Goal: Task Accomplishment & Management: Complete application form

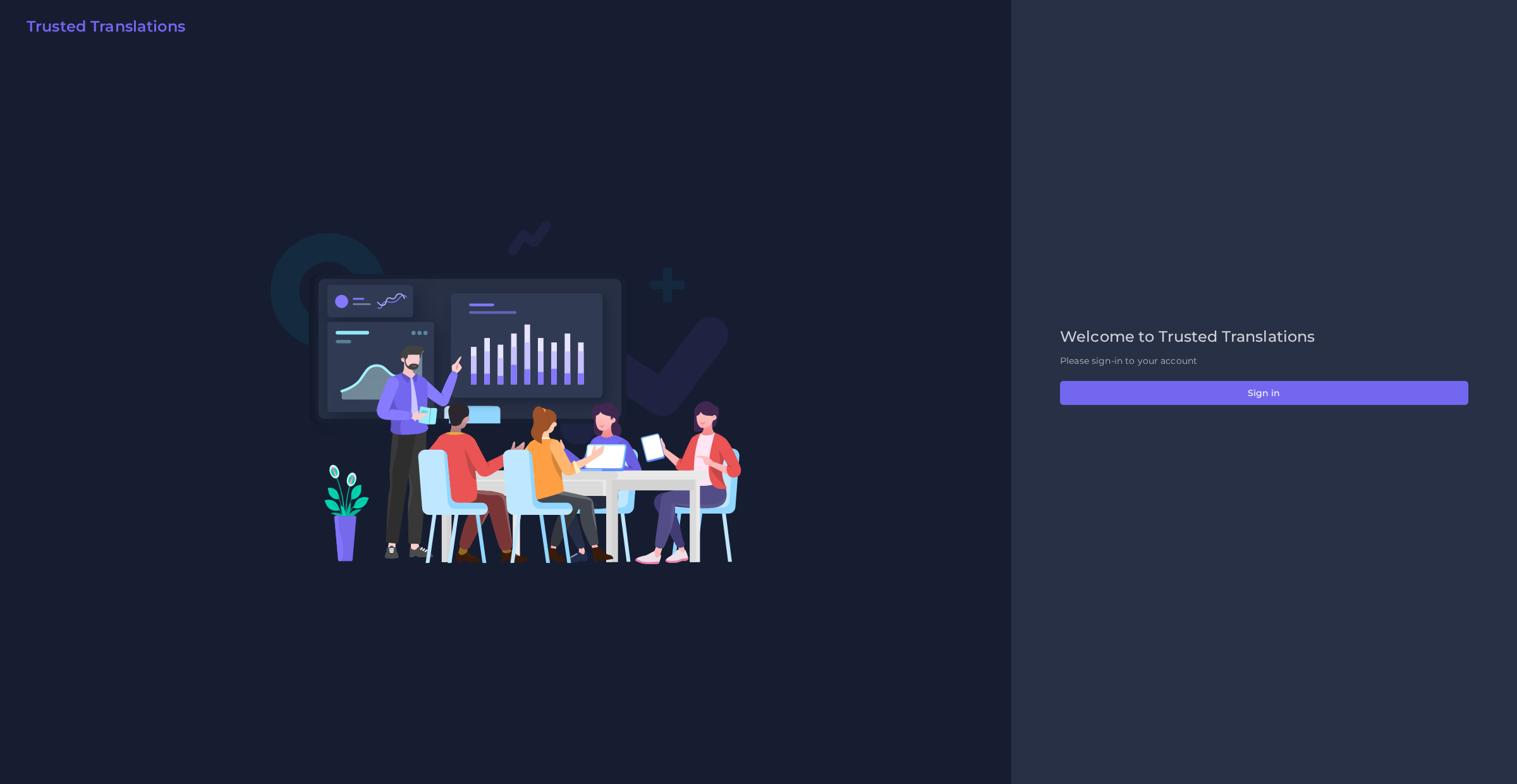
click at [1089, 375] on div "Welcome to Trusted Translations Please sign-in to your account Sign in" at bounding box center [1264, 392] width 435 height 129
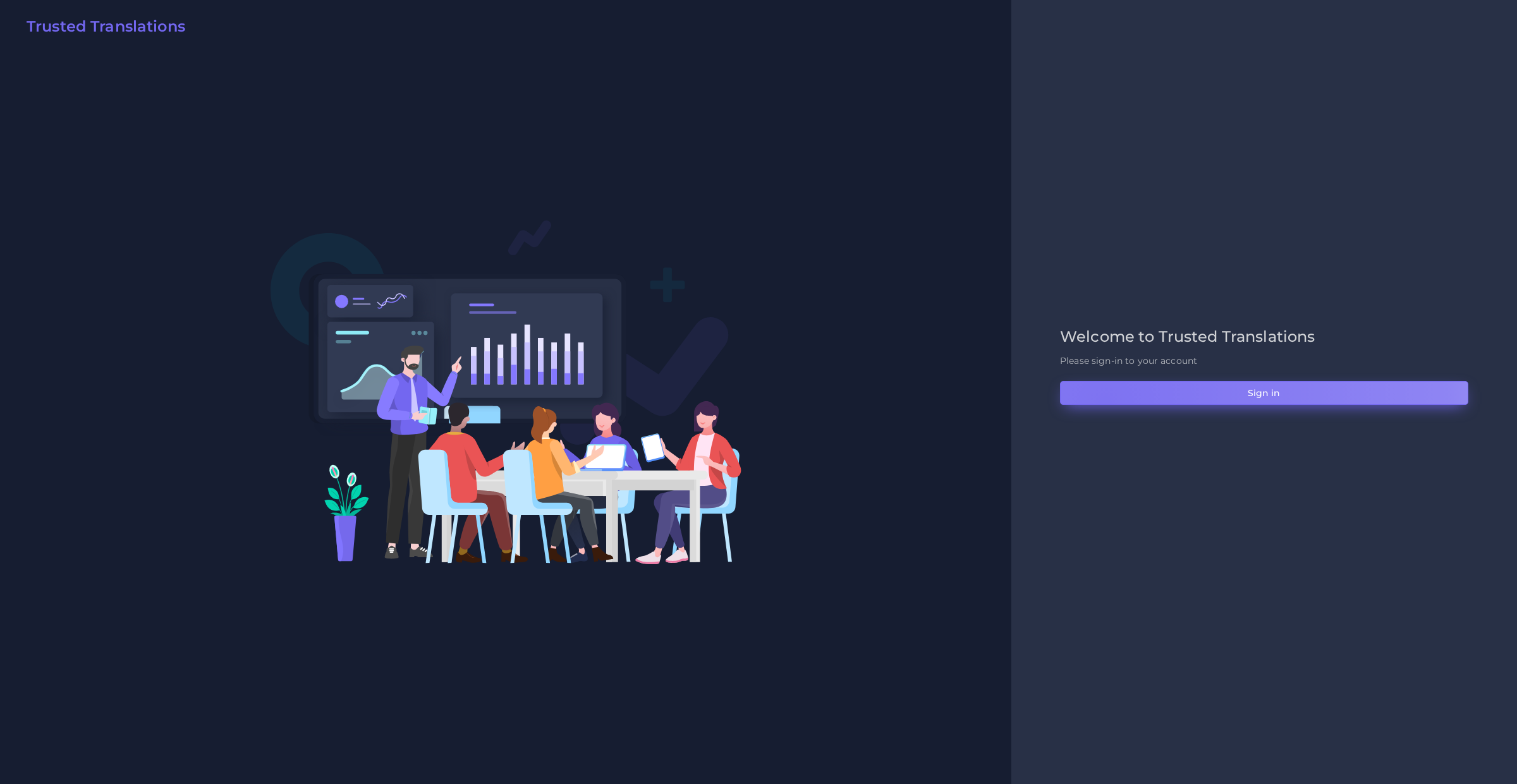
click at [1105, 402] on button "Sign in" at bounding box center [1264, 393] width 409 height 24
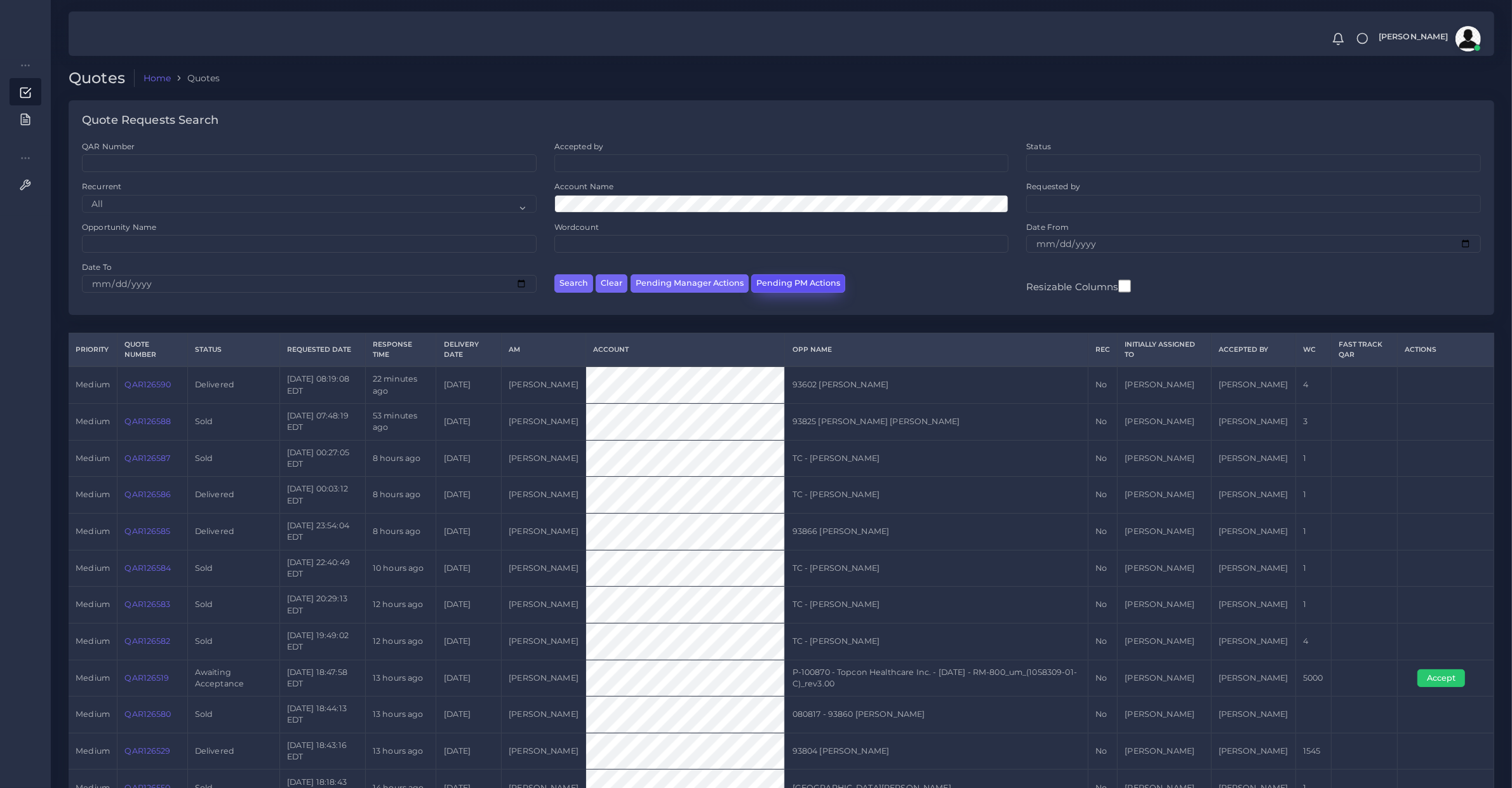
click at [797, 275] on button "Pending PM Actions" at bounding box center [798, 284] width 94 height 19
select select "awaiting_acceptance"
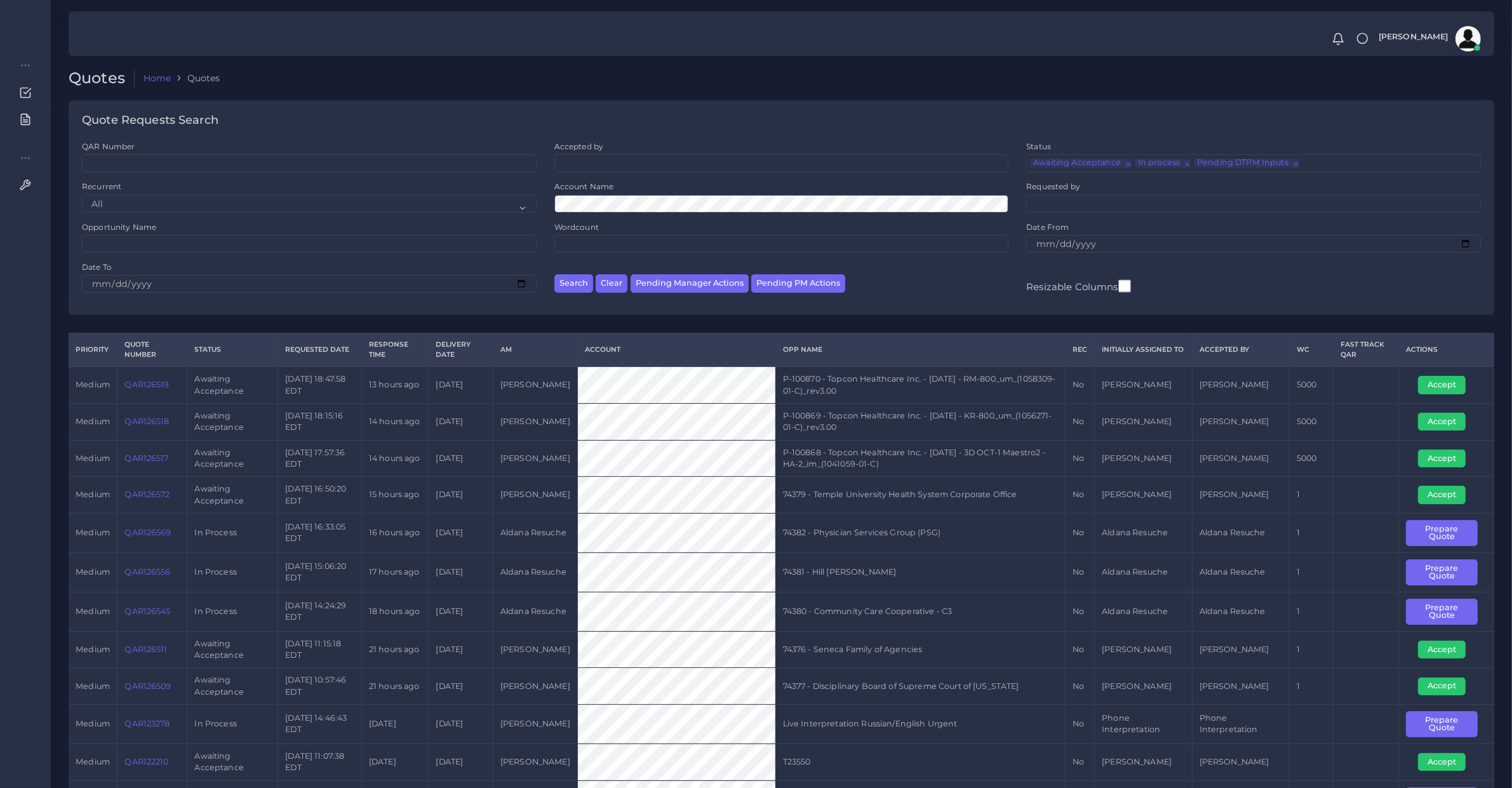
click at [151, 471] on td "QAR126517" at bounding box center [152, 458] width 70 height 37
copy link "QAR126517"
click at [140, 433] on td "QAR126518" at bounding box center [152, 421] width 70 height 37
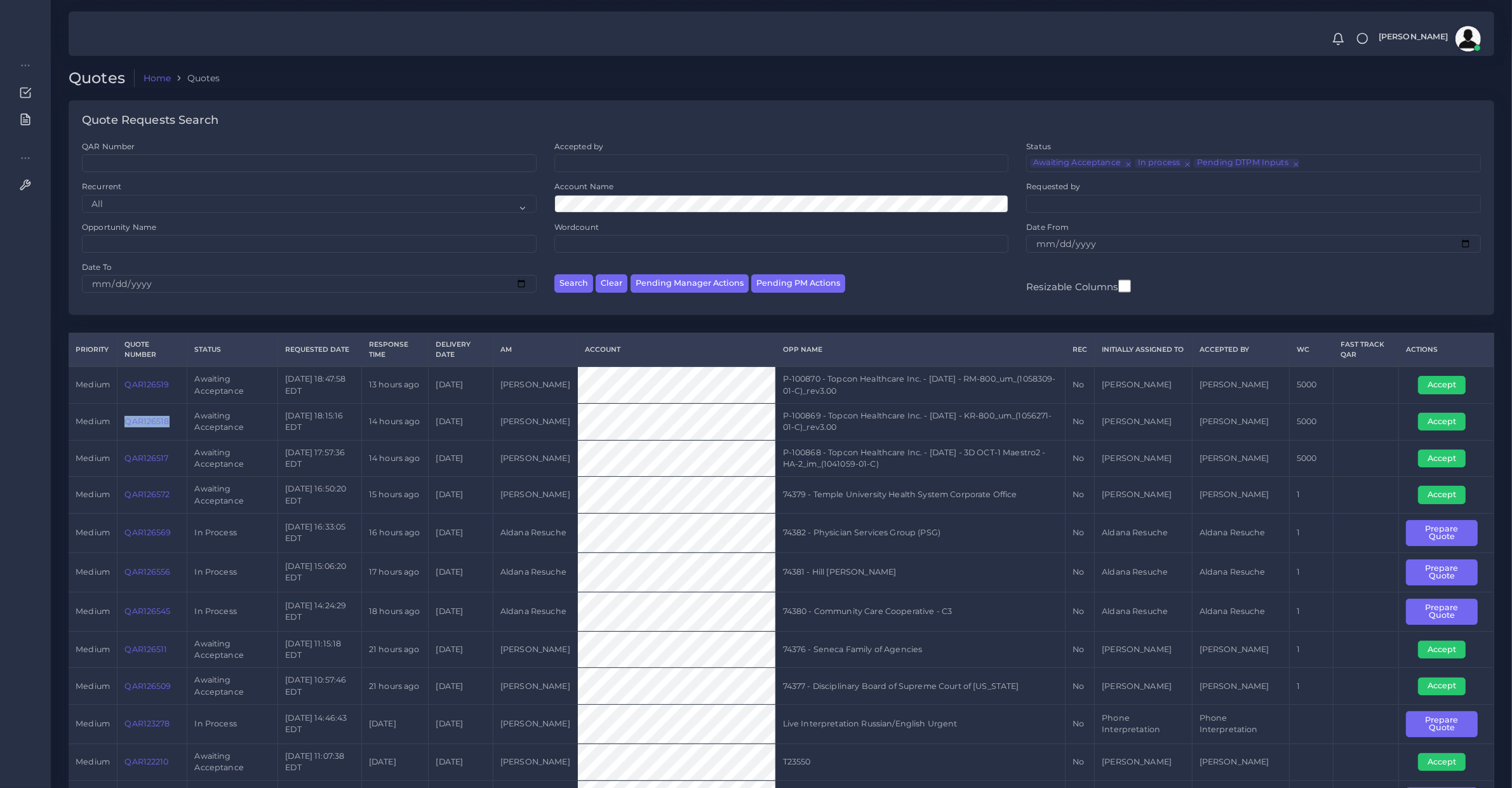
copy link "QAR126518"
click at [154, 398] on td "QAR126519" at bounding box center [152, 384] width 70 height 37
copy link "QAR126519"
click at [1431, 457] on button "Accept" at bounding box center [1442, 459] width 48 height 18
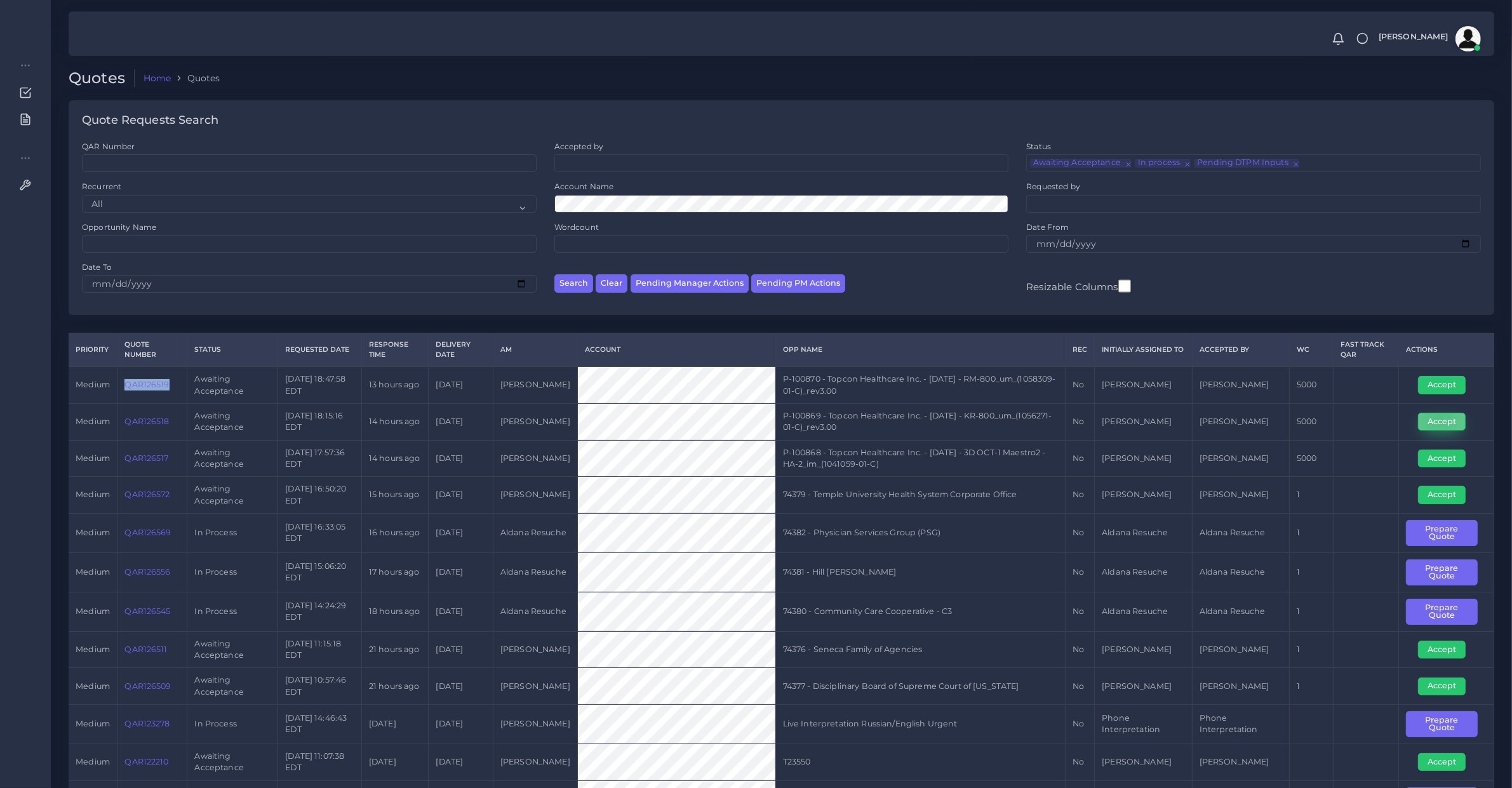
click at [1439, 419] on button "Accept" at bounding box center [1442, 422] width 48 height 18
click at [1439, 386] on button "Accept" at bounding box center [1442, 385] width 48 height 18
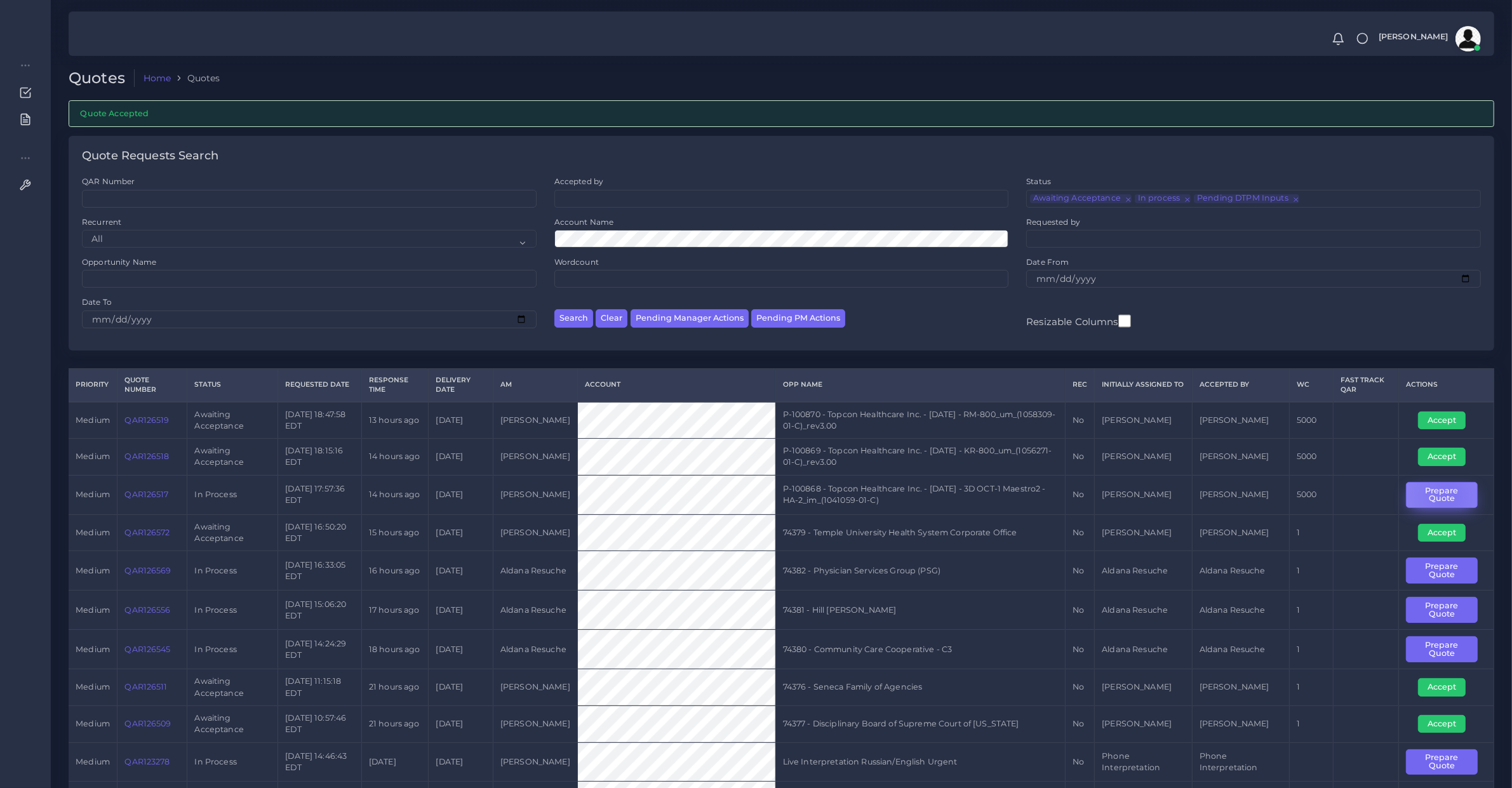
click at [1449, 496] on button "Prepare Quote" at bounding box center [1442, 495] width 72 height 26
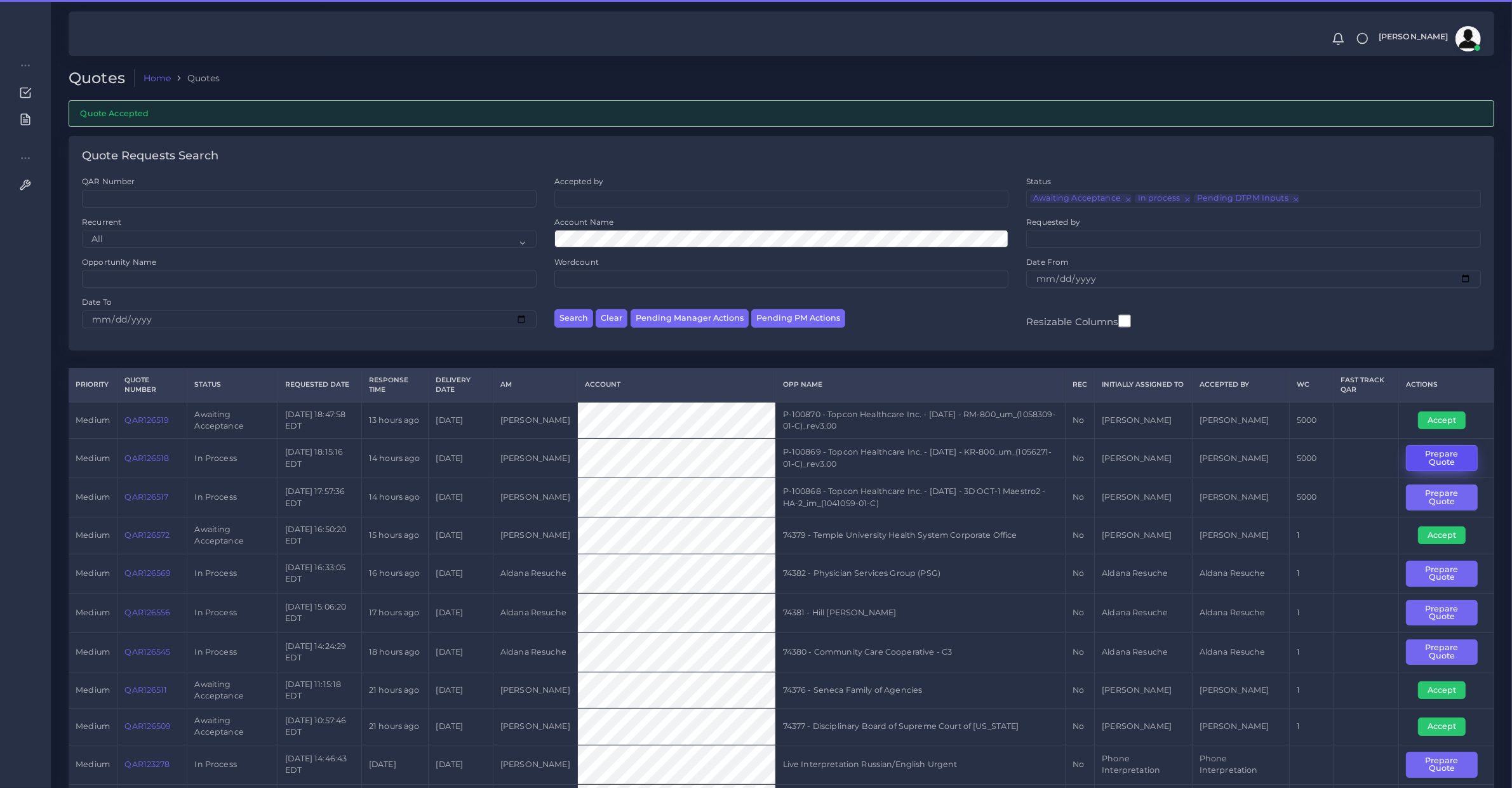
click at [1444, 463] on button "Prepare Quote" at bounding box center [1442, 458] width 72 height 26
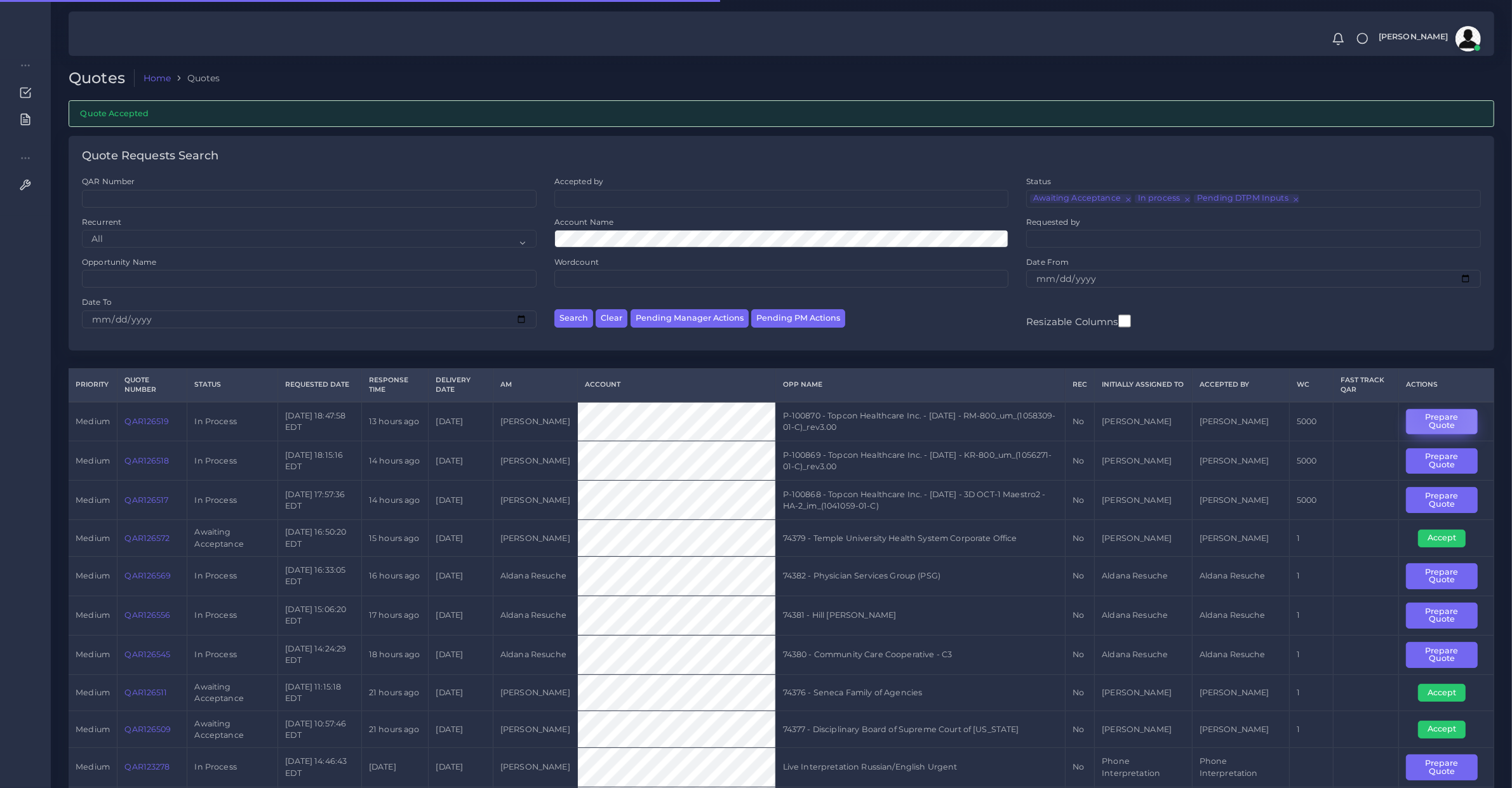
click at [1427, 411] on button "Prepare Quote" at bounding box center [1442, 422] width 72 height 26
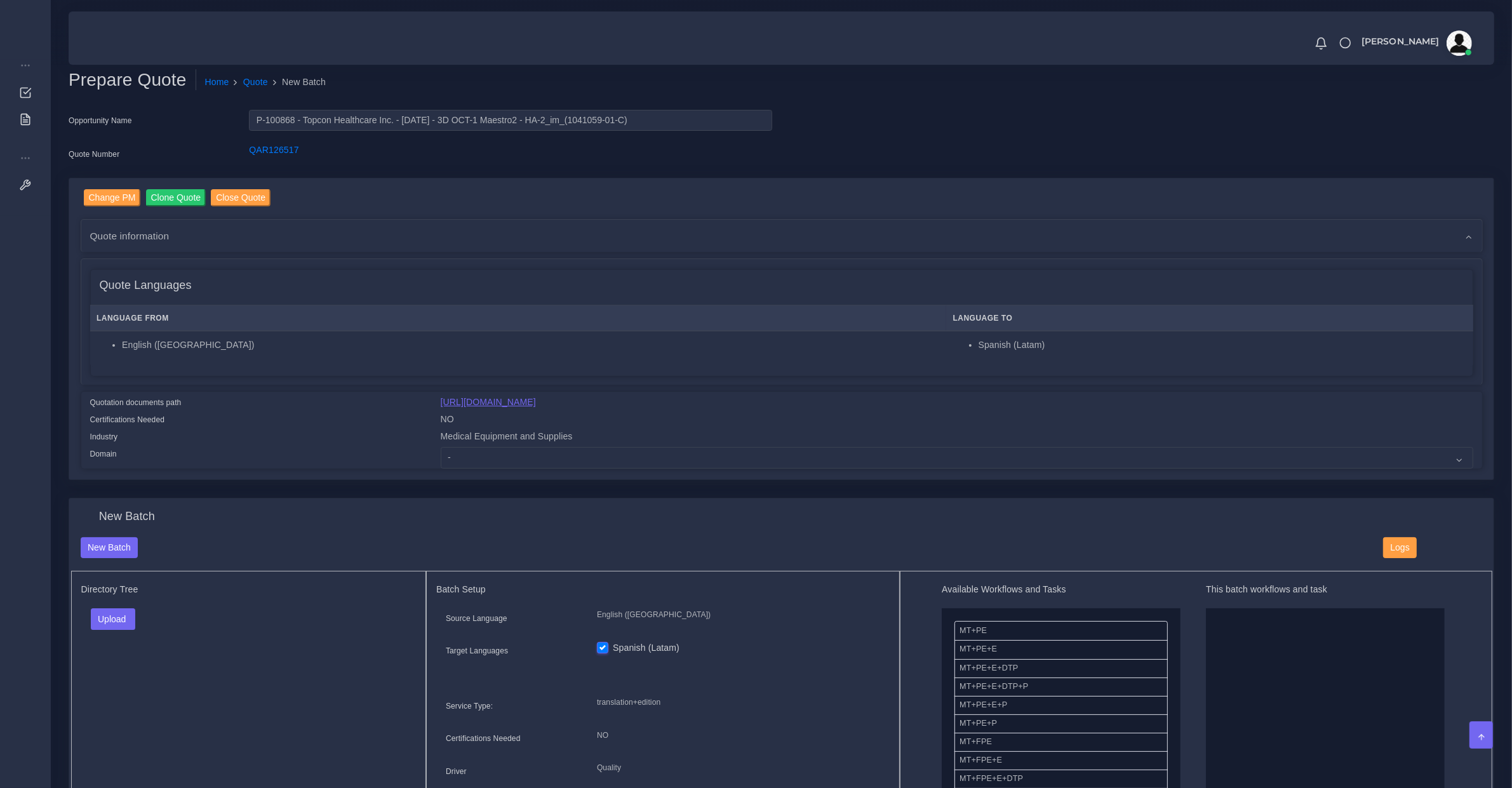
click at [536, 397] on link "https://workdrive.zoho.com/fgoh3e43b1a1fe2124b65bedd7c3c51a0e040/teams/fgoh3e43…" at bounding box center [488, 402] width 95 height 10
click at [557, 463] on select "- Advertising and Media Agriculture, Forestry and Fishing Architecture, Buildin…" at bounding box center [957, 458] width 1033 height 22
select select "Medical Equipment and Supplies"
click at [441, 448] on select "- Advertising and Media Agriculture, Forestry and Fishing Architecture, Buildin…" at bounding box center [957, 458] width 1033 height 22
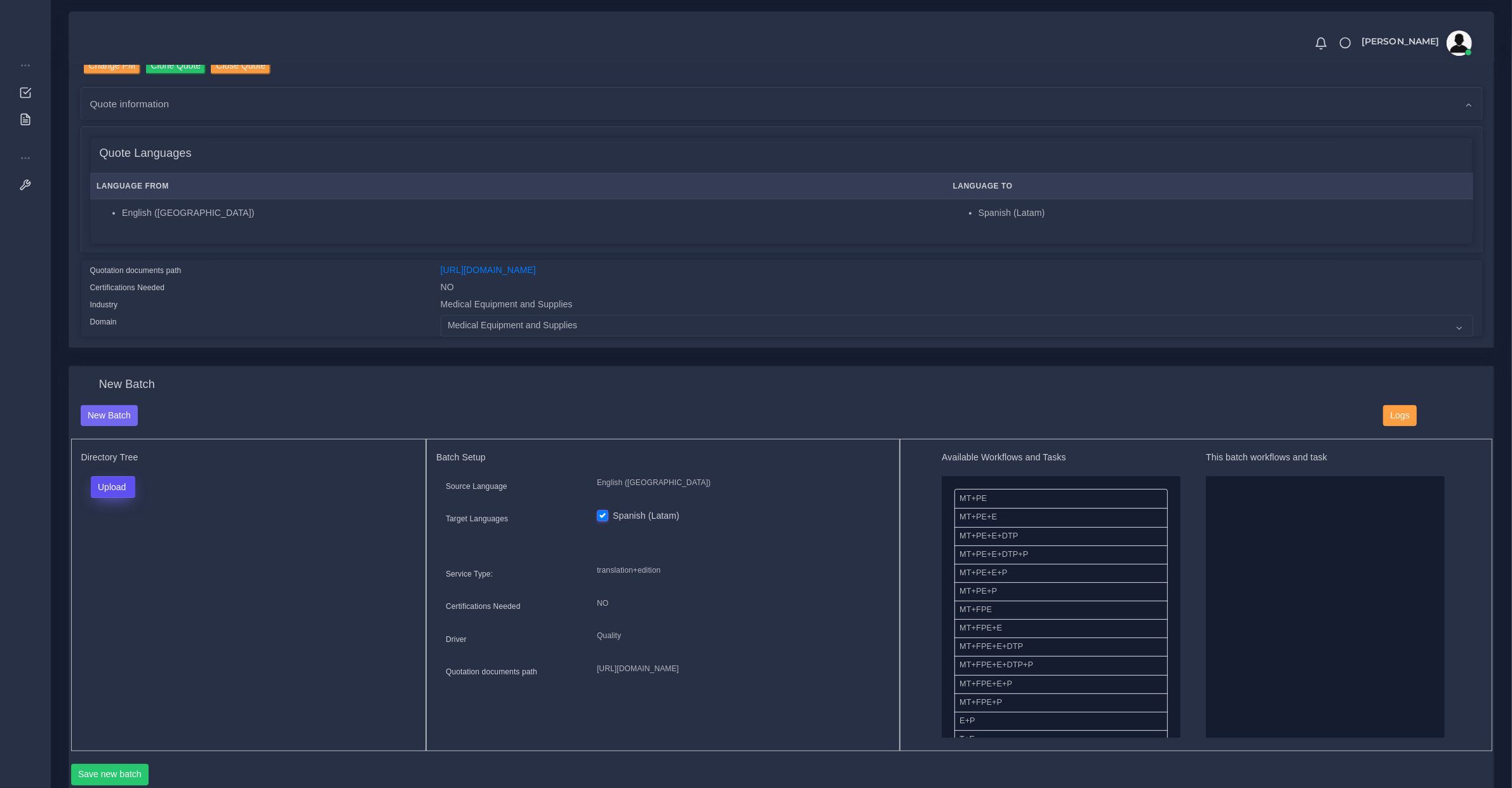
click at [122, 487] on button "Upload" at bounding box center [113, 487] width 45 height 22
click at [131, 527] on label "Files" at bounding box center [135, 535] width 88 height 16
drag, startPoint x: 1031, startPoint y: 703, endPoint x: 1284, endPoint y: 672, distance: 254.9
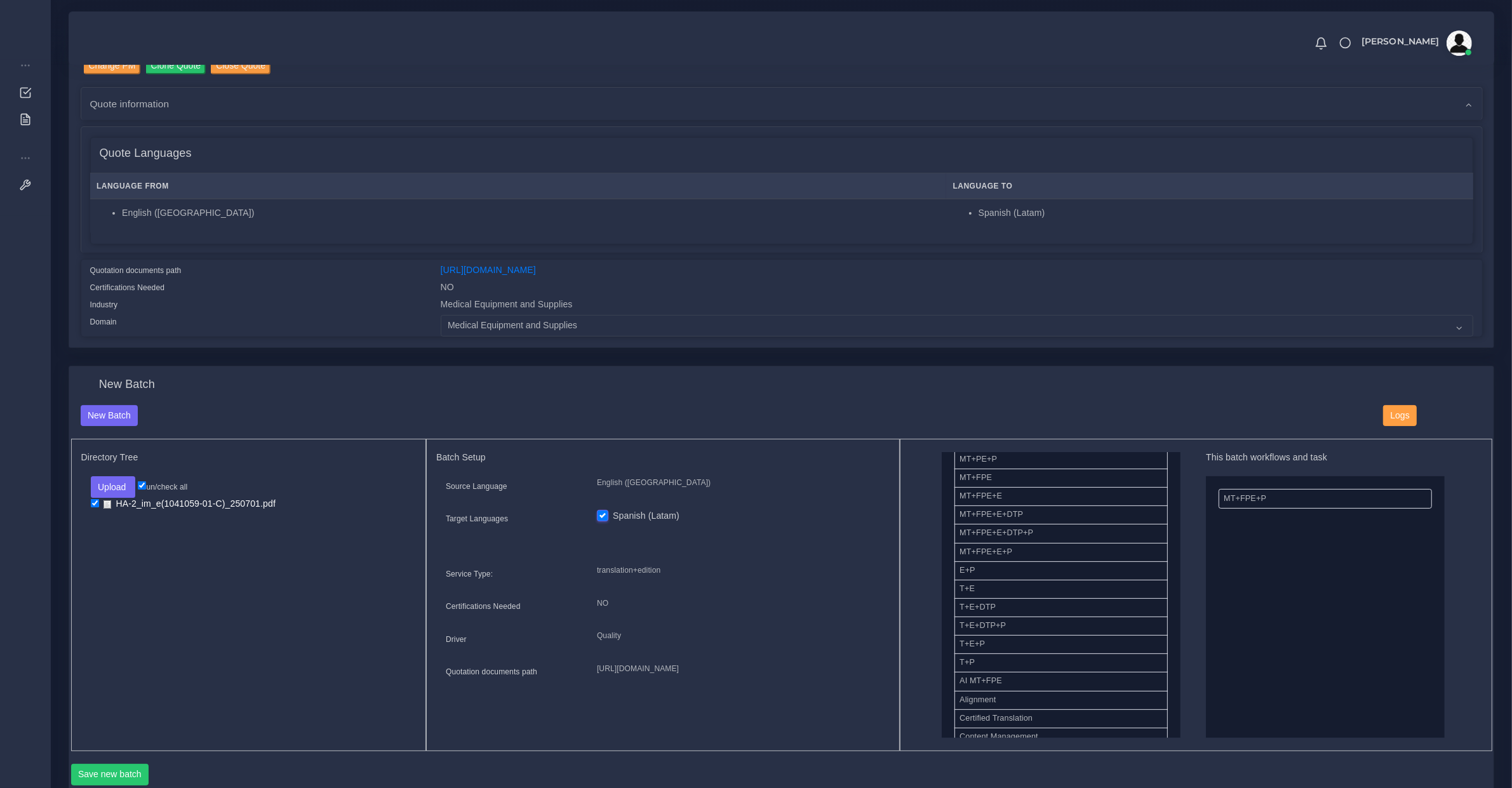
scroll to position [264, 0]
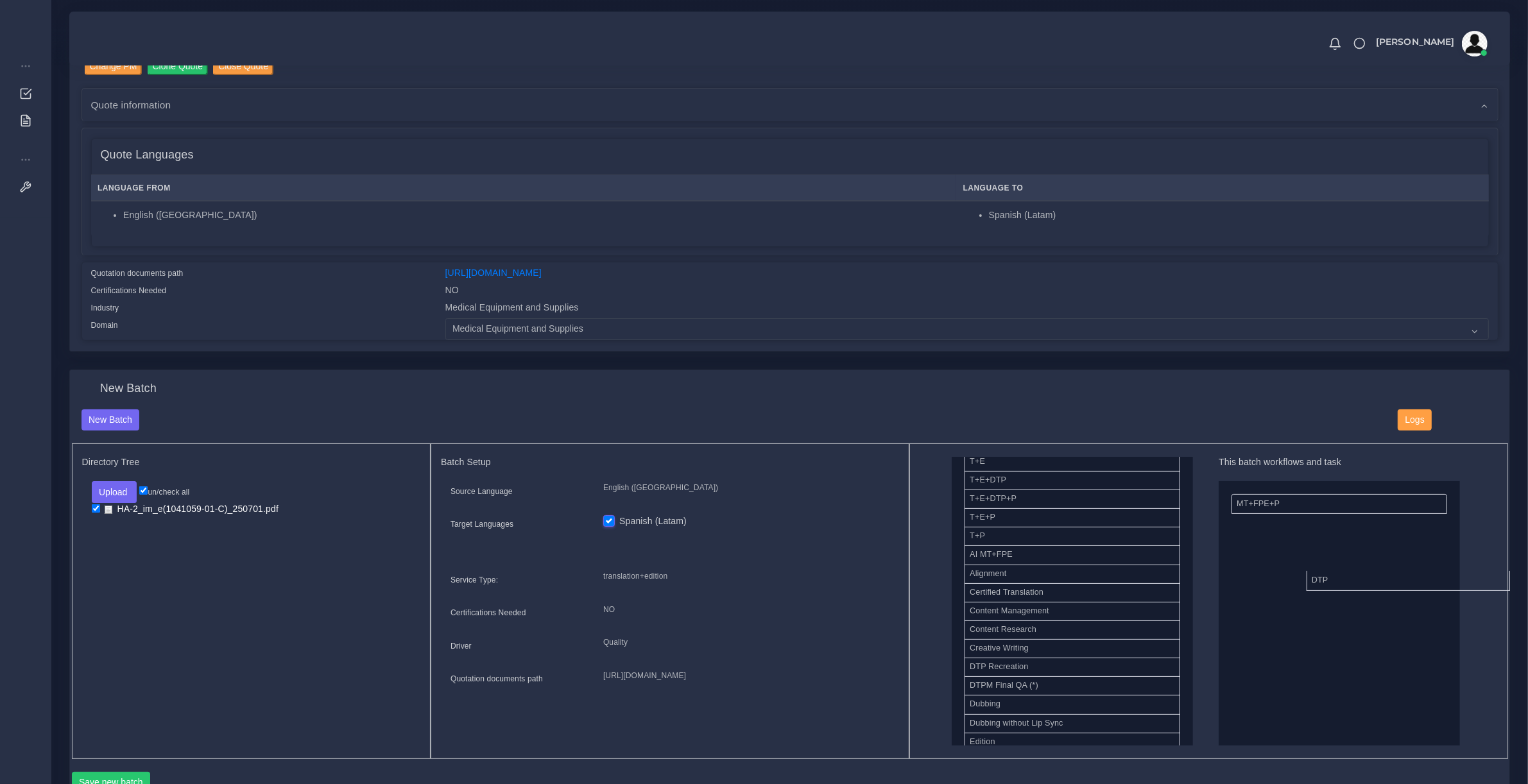
drag, startPoint x: 1035, startPoint y: 664, endPoint x: 1482, endPoint y: 526, distance: 467.8
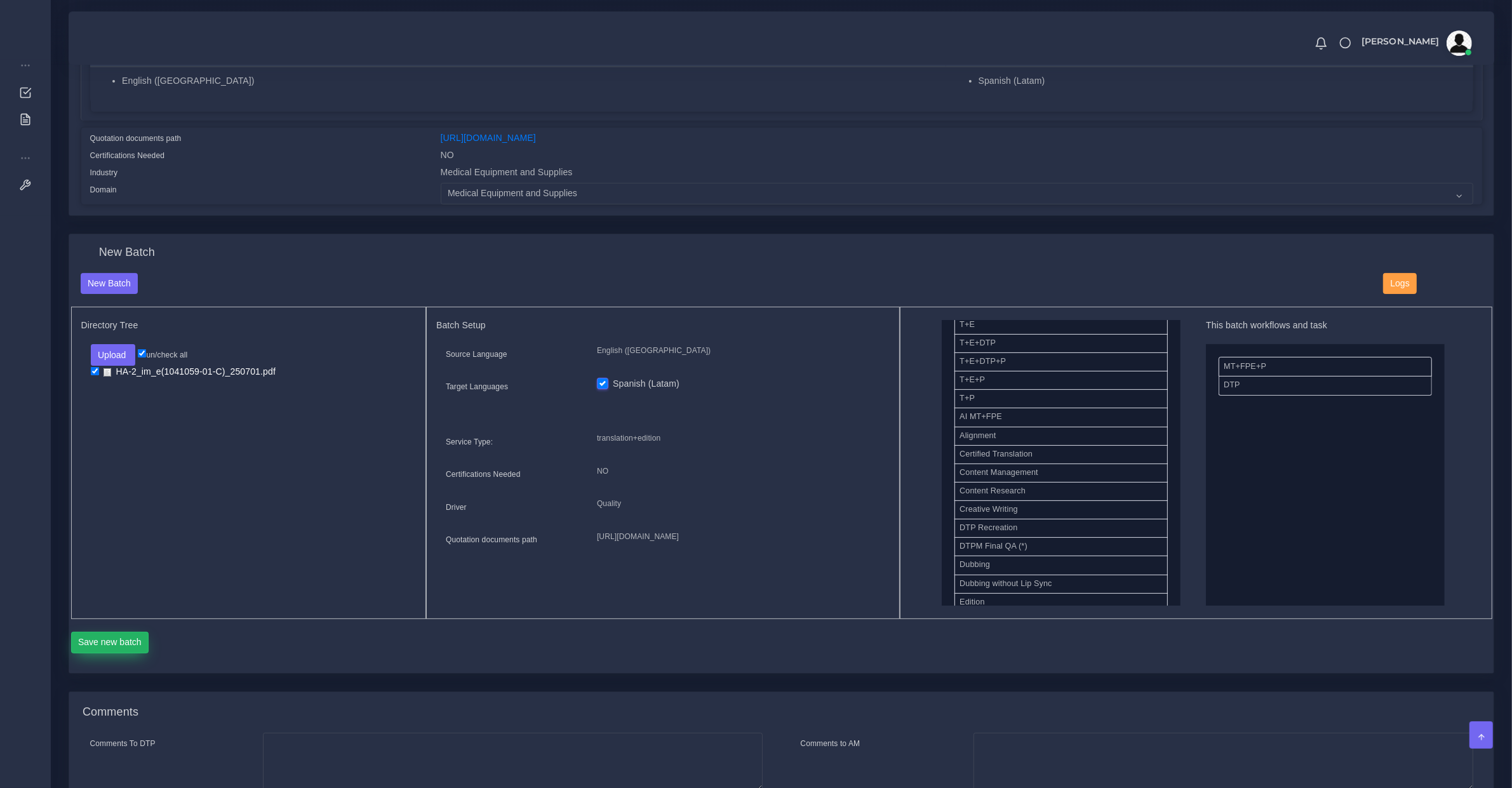
click at [135, 646] on button "Save new batch" at bounding box center [110, 643] width 78 height 22
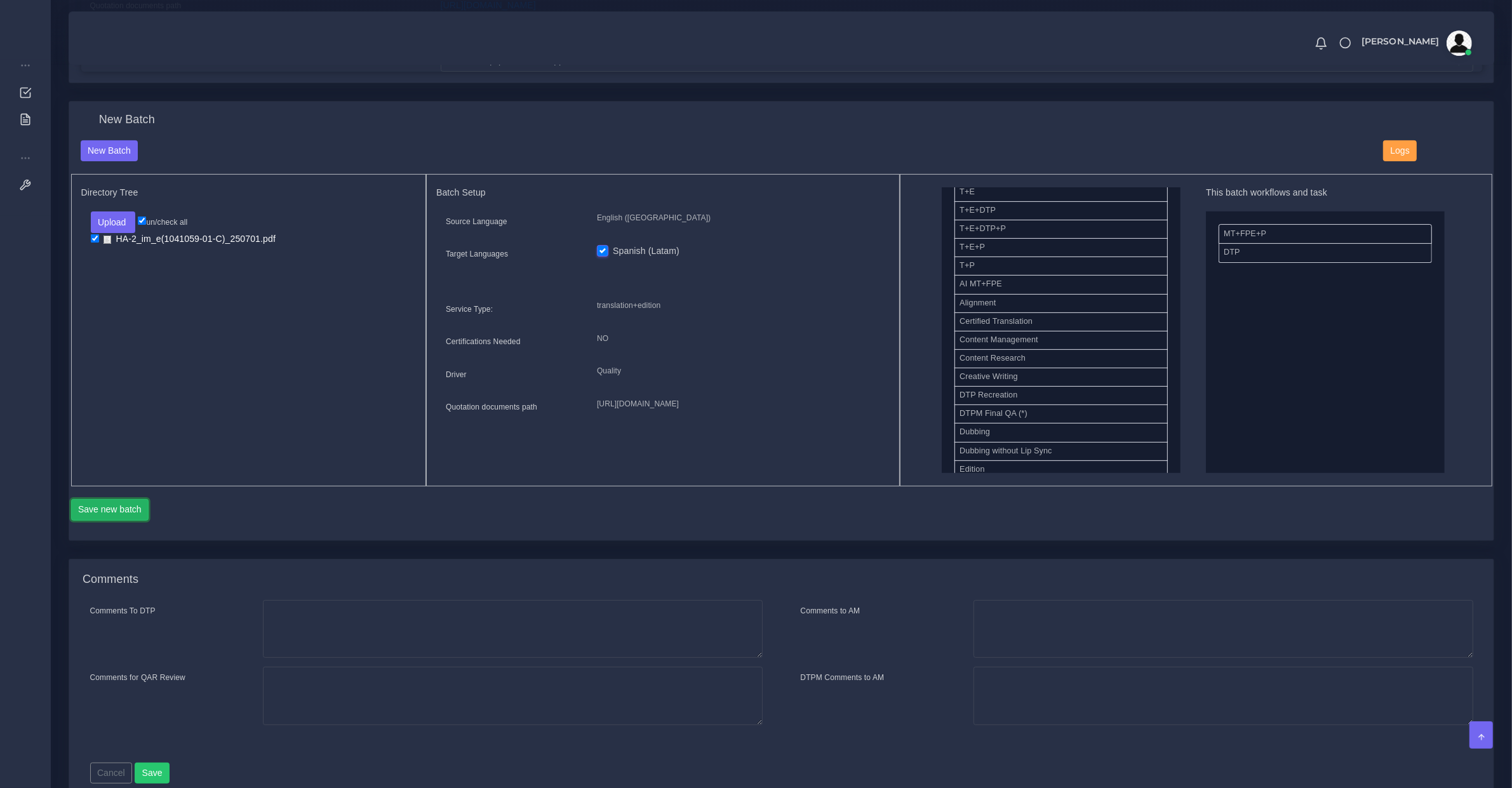
scroll to position [451, 0]
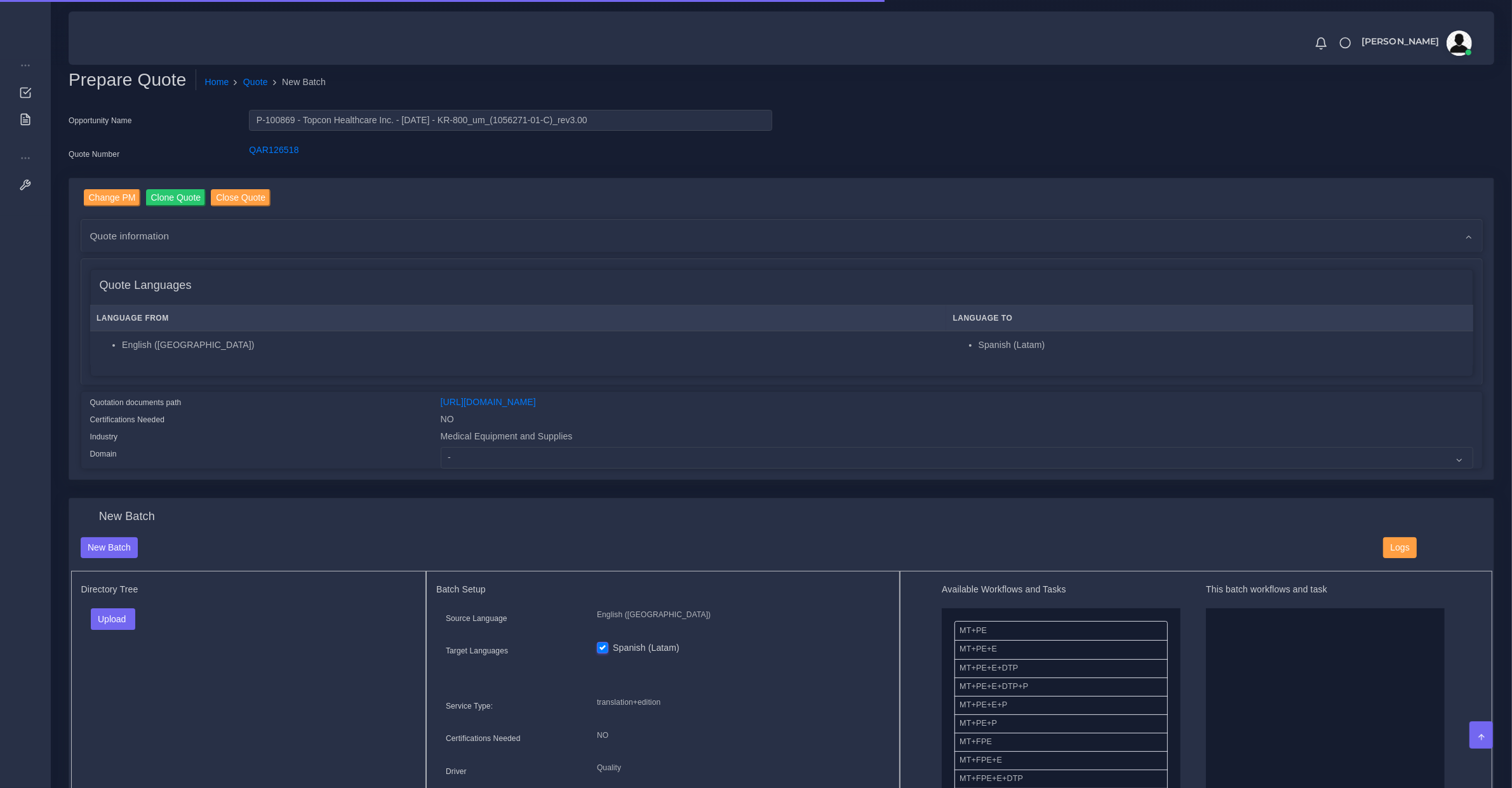
click at [508, 439] on div "Medical Equipment and Supplies" at bounding box center [958, 438] width 1052 height 17
click at [511, 451] on select "- Advertising and Media Agriculture, Forestry and Fishing Architecture, Buildin…" at bounding box center [957, 458] width 1033 height 22
select select "Medical Equipment and Supplies"
click at [441, 448] on select "- Advertising and Media Agriculture, Forestry and Fishing Architecture, Buildin…" at bounding box center [957, 458] width 1033 height 22
click at [516, 405] on link "https://workdrive.zoho.com/fgoh3e43b1a1fe2124b65bedd7c3c51a0e040/teams/fgoh3e43…" at bounding box center [488, 402] width 95 height 10
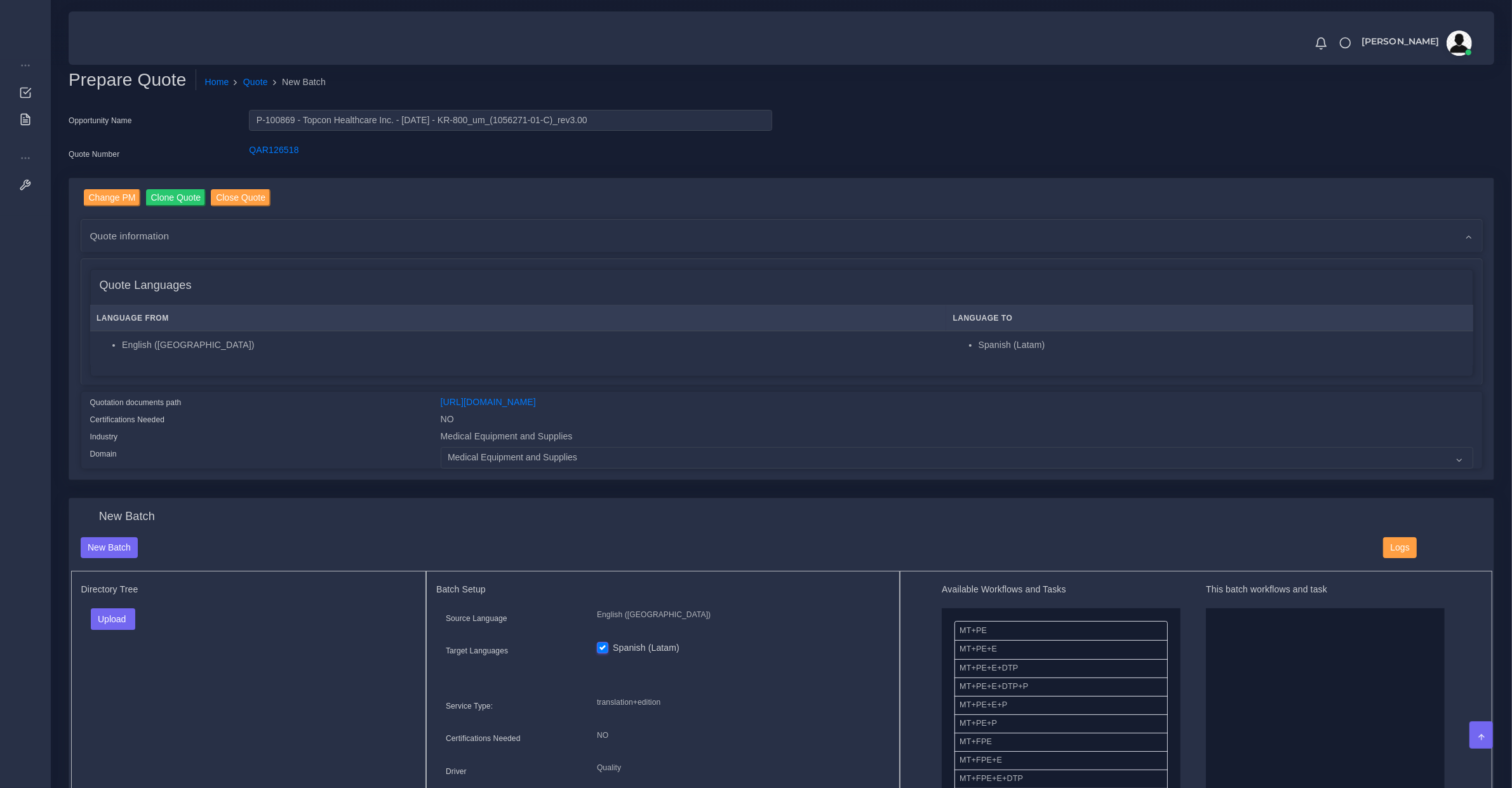
scroll to position [264, 0]
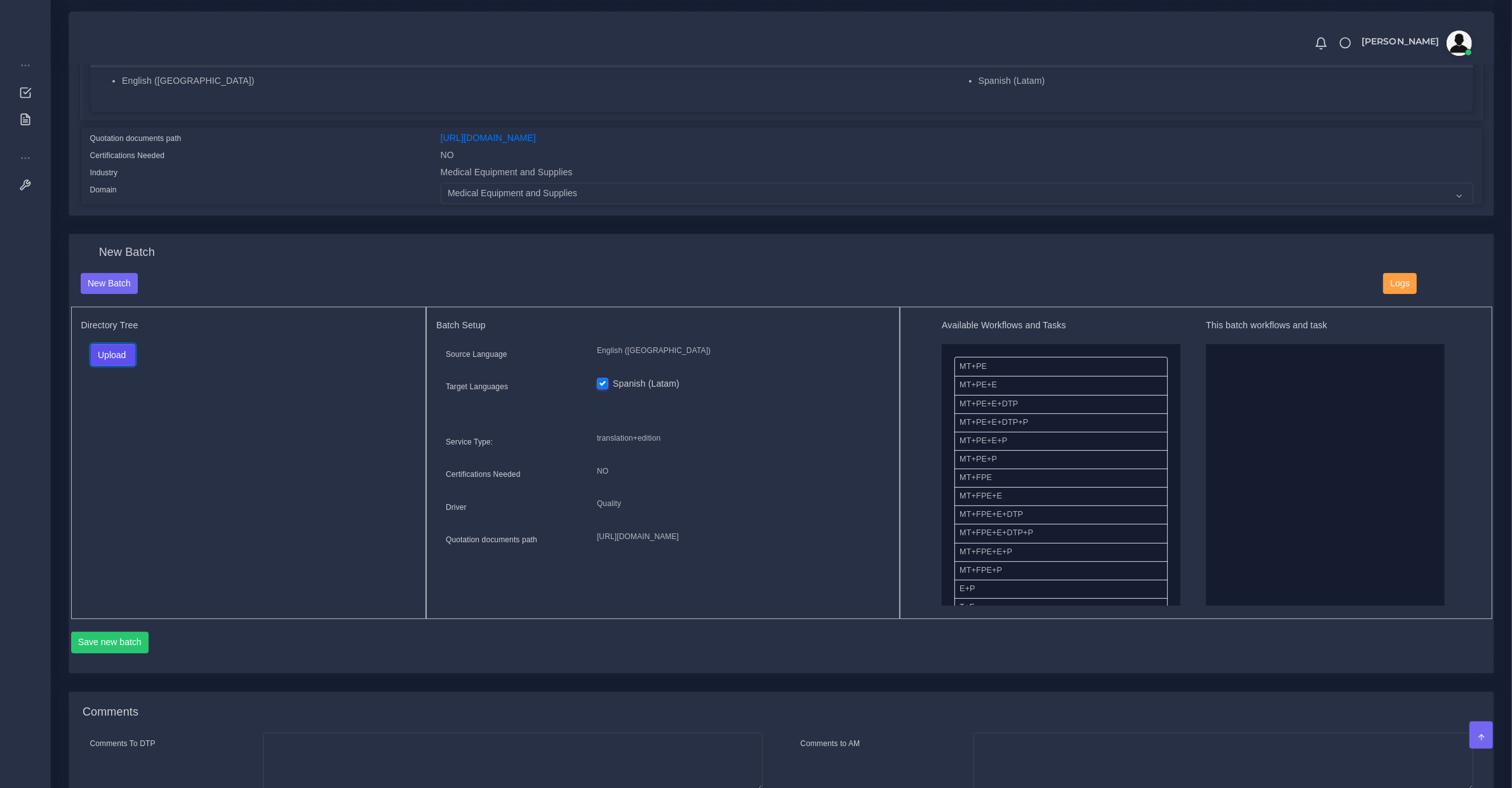
drag, startPoint x: 118, startPoint y: 356, endPoint x: 118, endPoint y: 382, distance: 26.0
click at [118, 356] on button "Upload" at bounding box center [113, 354] width 45 height 22
click at [124, 391] on div "Folder Files" at bounding box center [135, 395] width 89 height 51
click at [126, 397] on div "Directory Tree Upload Folder Files un/check all" at bounding box center [249, 463] width 356 height 313
click at [126, 354] on button "Upload" at bounding box center [113, 354] width 45 height 22
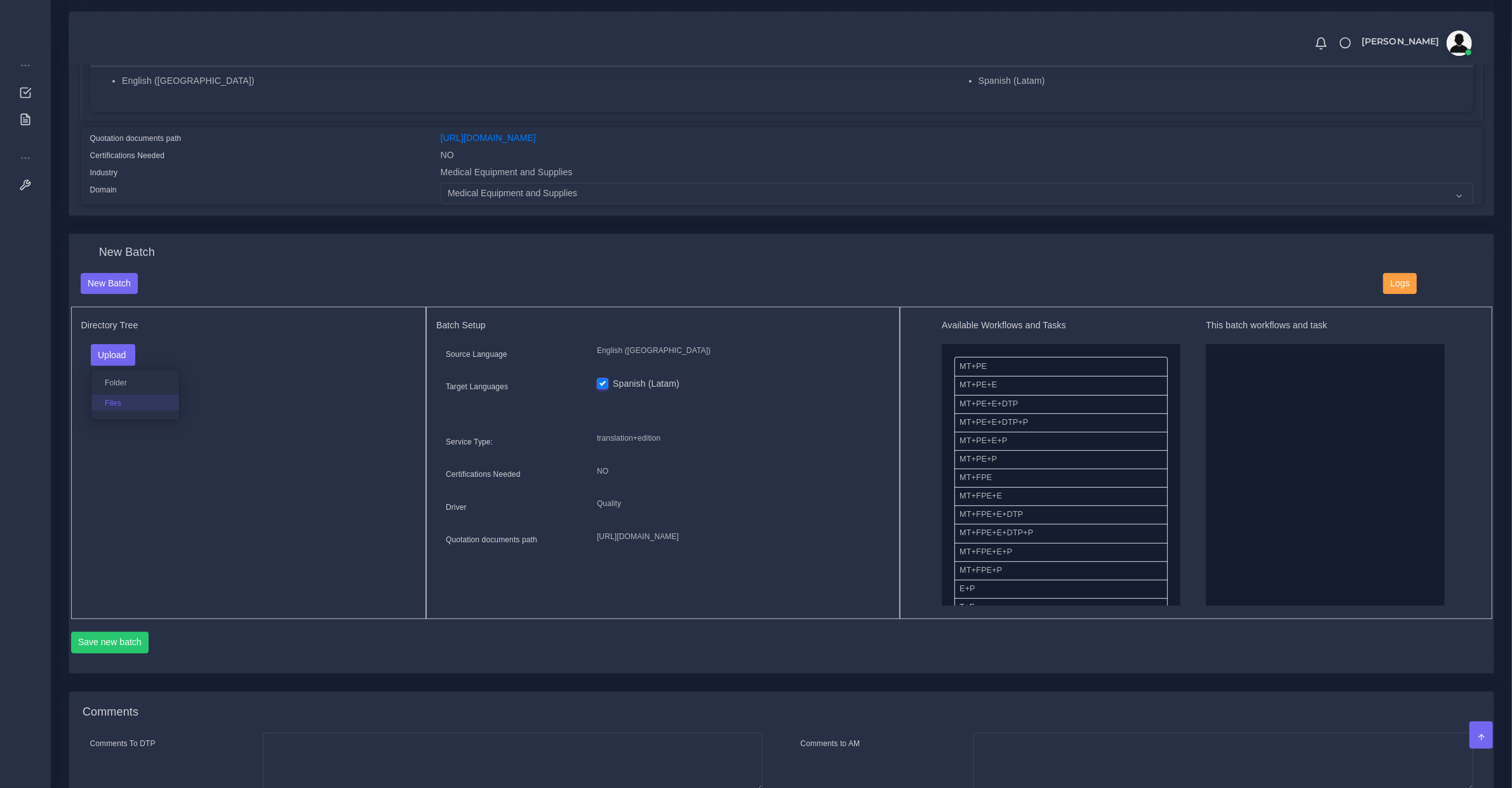
click at [135, 401] on label "Files" at bounding box center [135, 403] width 88 height 16
drag, startPoint x: 1046, startPoint y: 564, endPoint x: 1240, endPoint y: 518, distance: 199.4
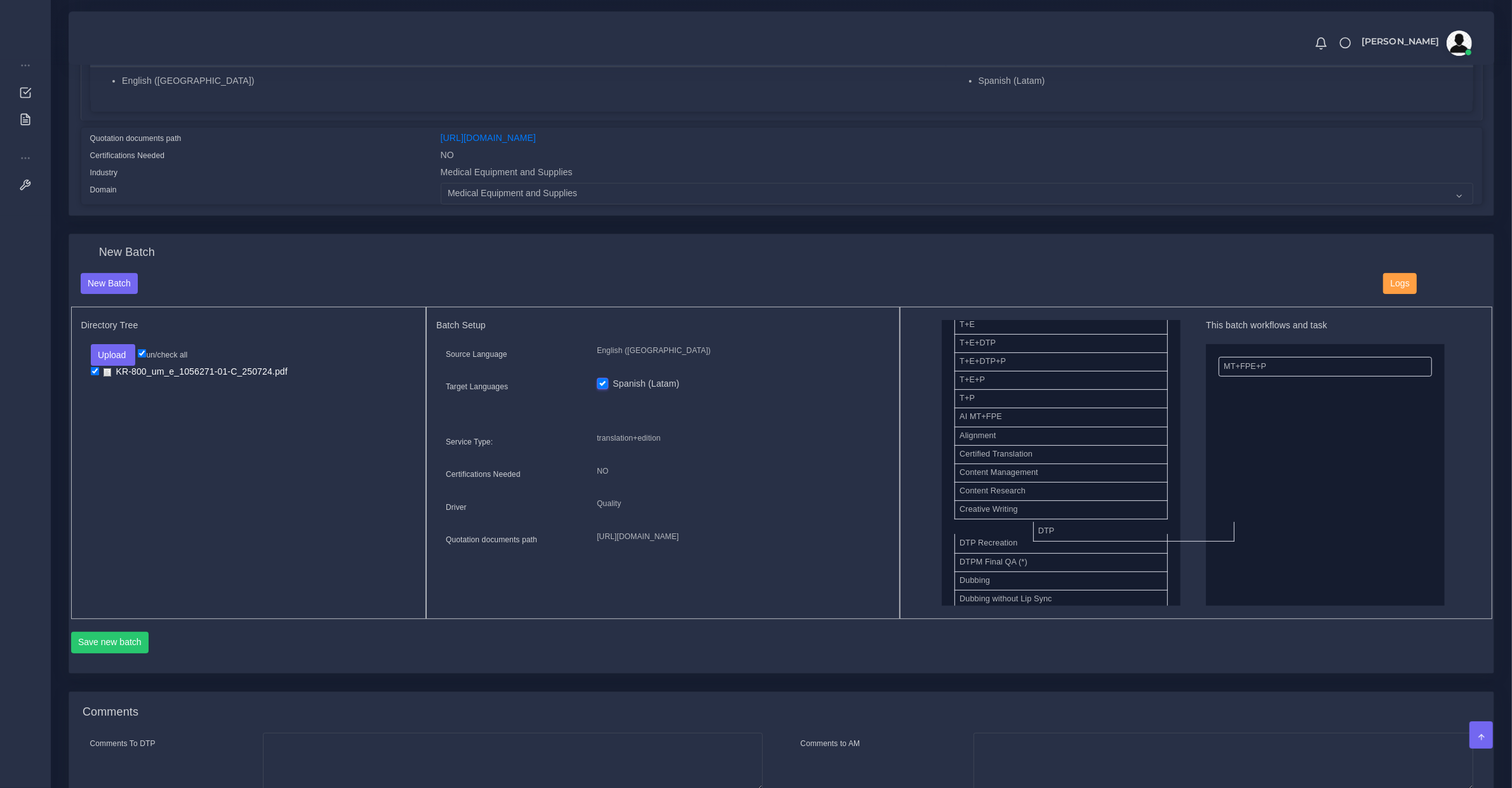
drag, startPoint x: 1037, startPoint y: 524, endPoint x: 1315, endPoint y: 468, distance: 283.6
click at [138, 639] on button "Save new batch" at bounding box center [110, 643] width 78 height 22
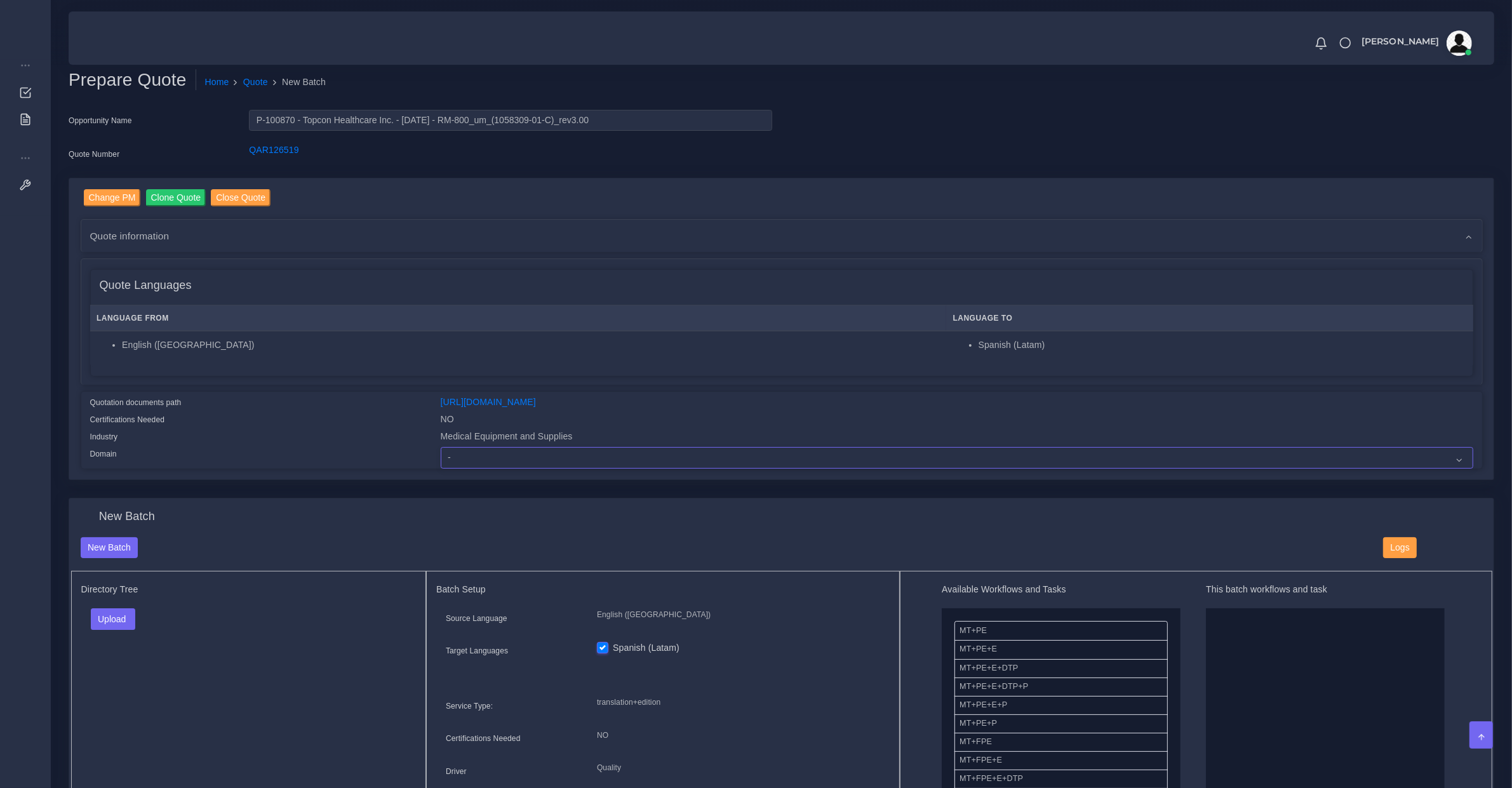
click at [609, 462] on select "- Advertising and Media Agriculture, Forestry and Fishing Architecture, Buildin…" at bounding box center [957, 458] width 1033 height 22
select select "Medical Equipment and Supplies"
click at [441, 448] on select "- Advertising and Media Agriculture, Forestry and Fishing Architecture, Buildin…" at bounding box center [957, 458] width 1033 height 22
click at [536, 400] on link "[URL][DOMAIN_NAME]" at bounding box center [488, 402] width 95 height 10
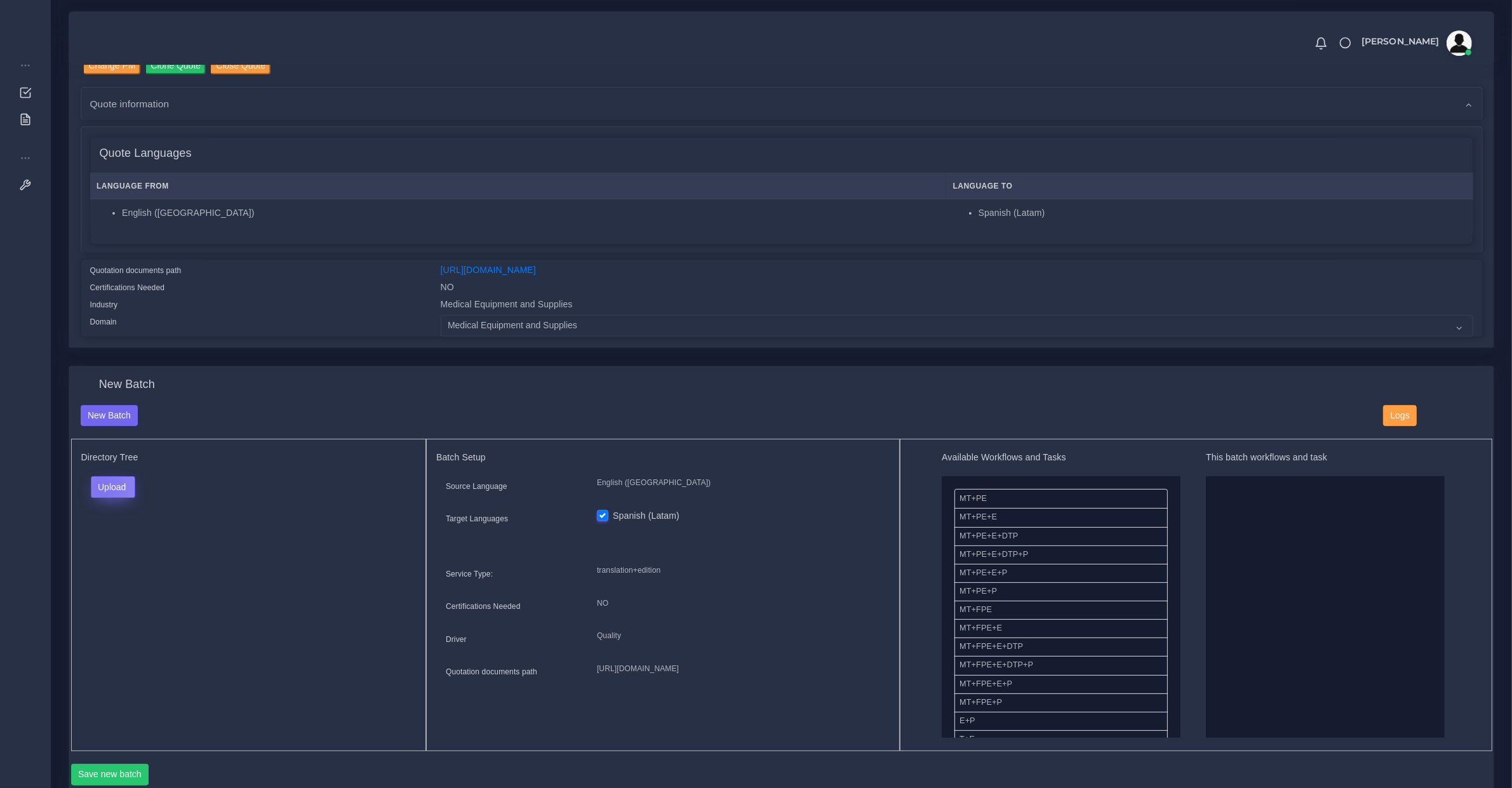
click at [102, 486] on button "Upload" at bounding box center [113, 487] width 45 height 22
click at [117, 534] on label "Files" at bounding box center [135, 535] width 88 height 16
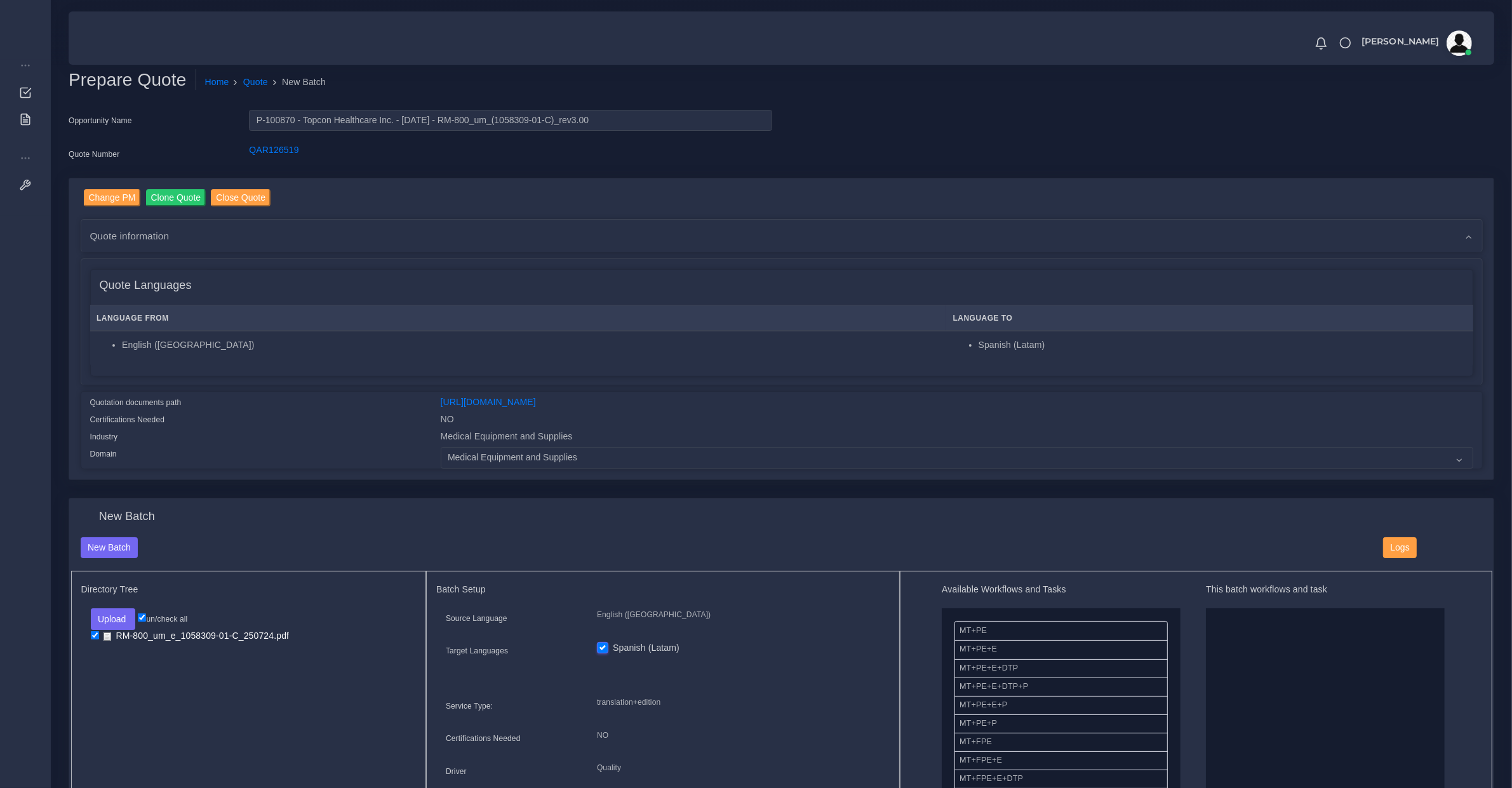
click at [163, 235] on span "Quote information" at bounding box center [130, 236] width 79 height 15
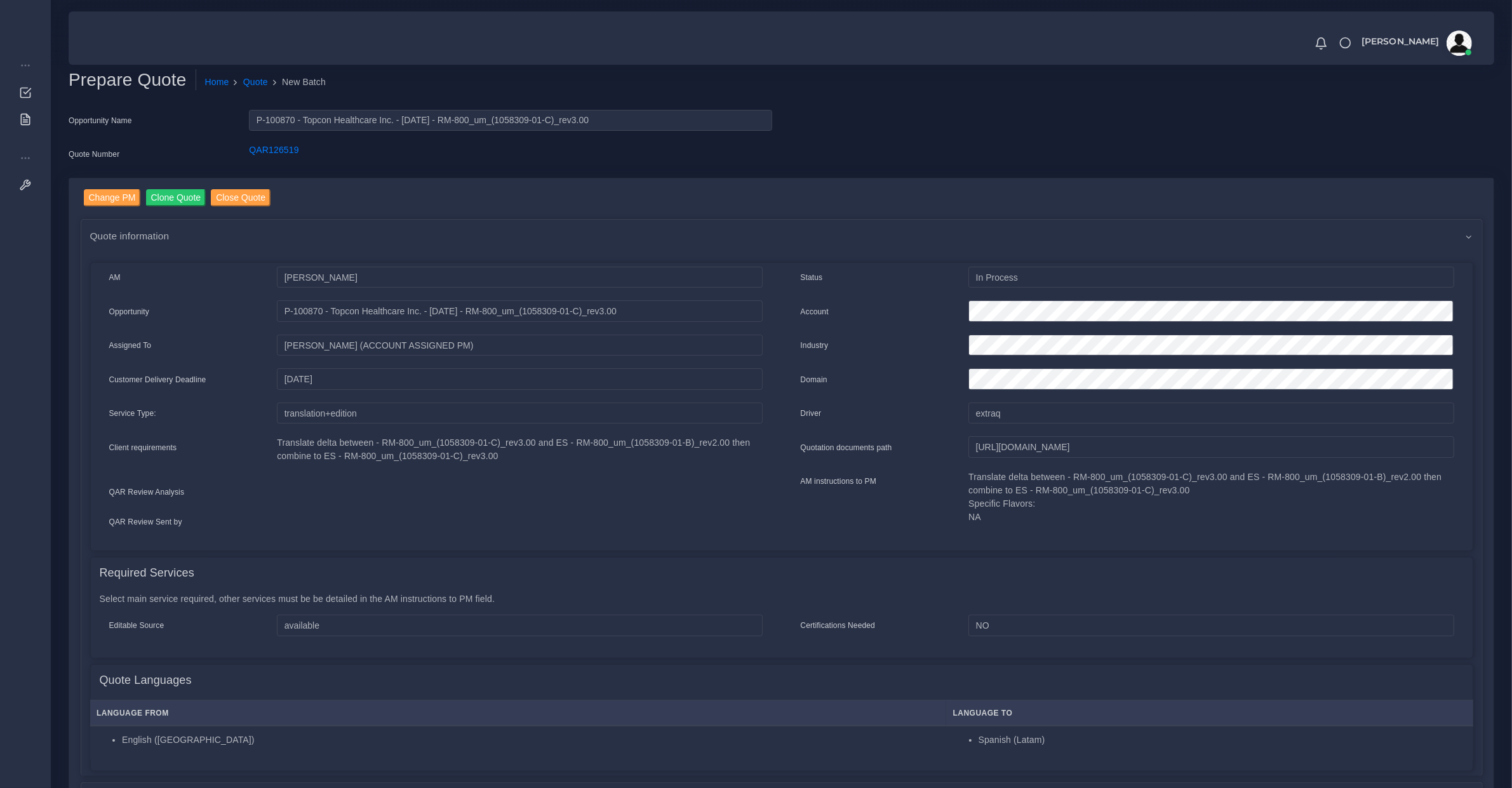
click at [163, 235] on span "Quote information" at bounding box center [130, 236] width 79 height 15
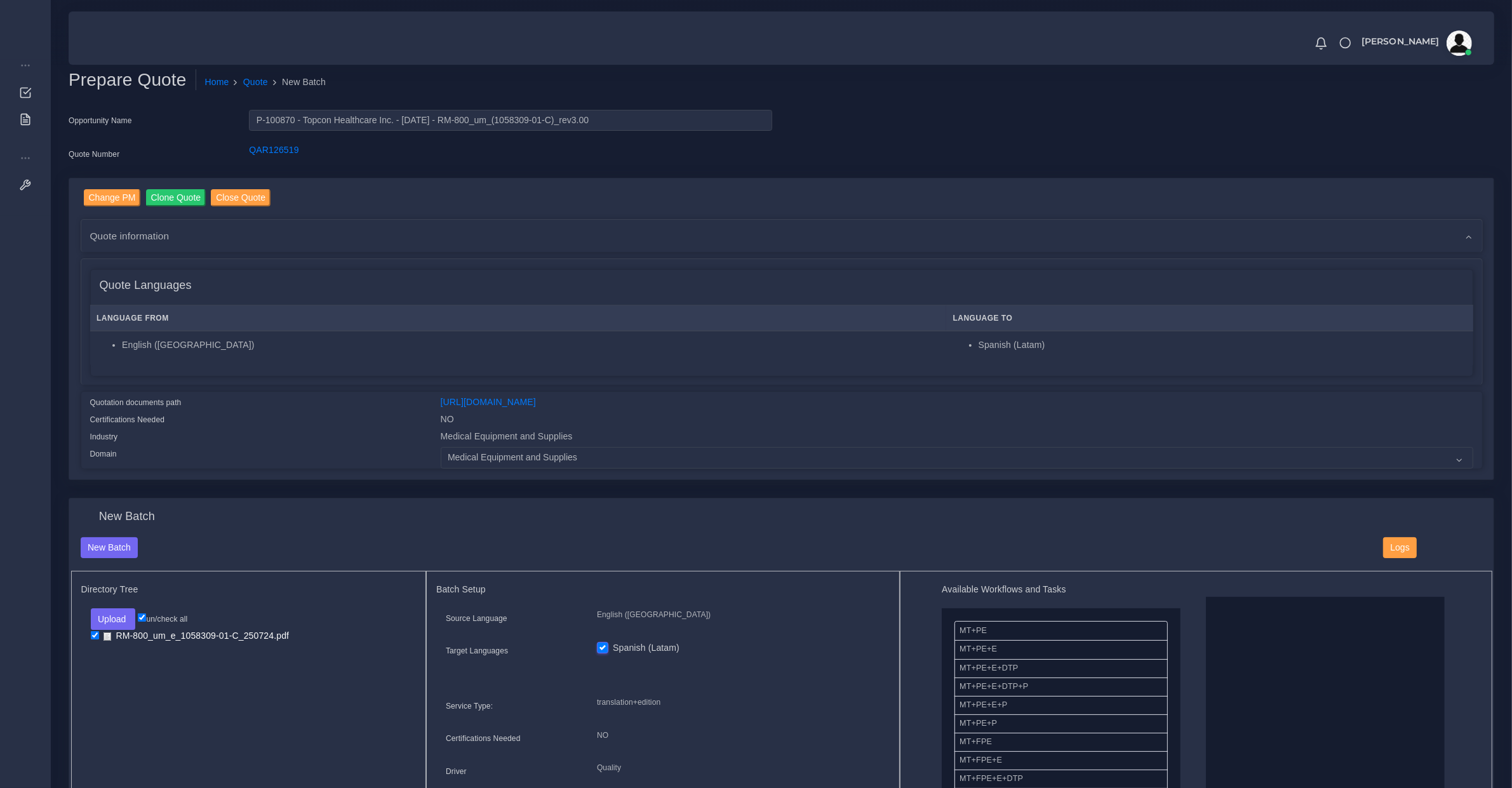
scroll to position [264, 0]
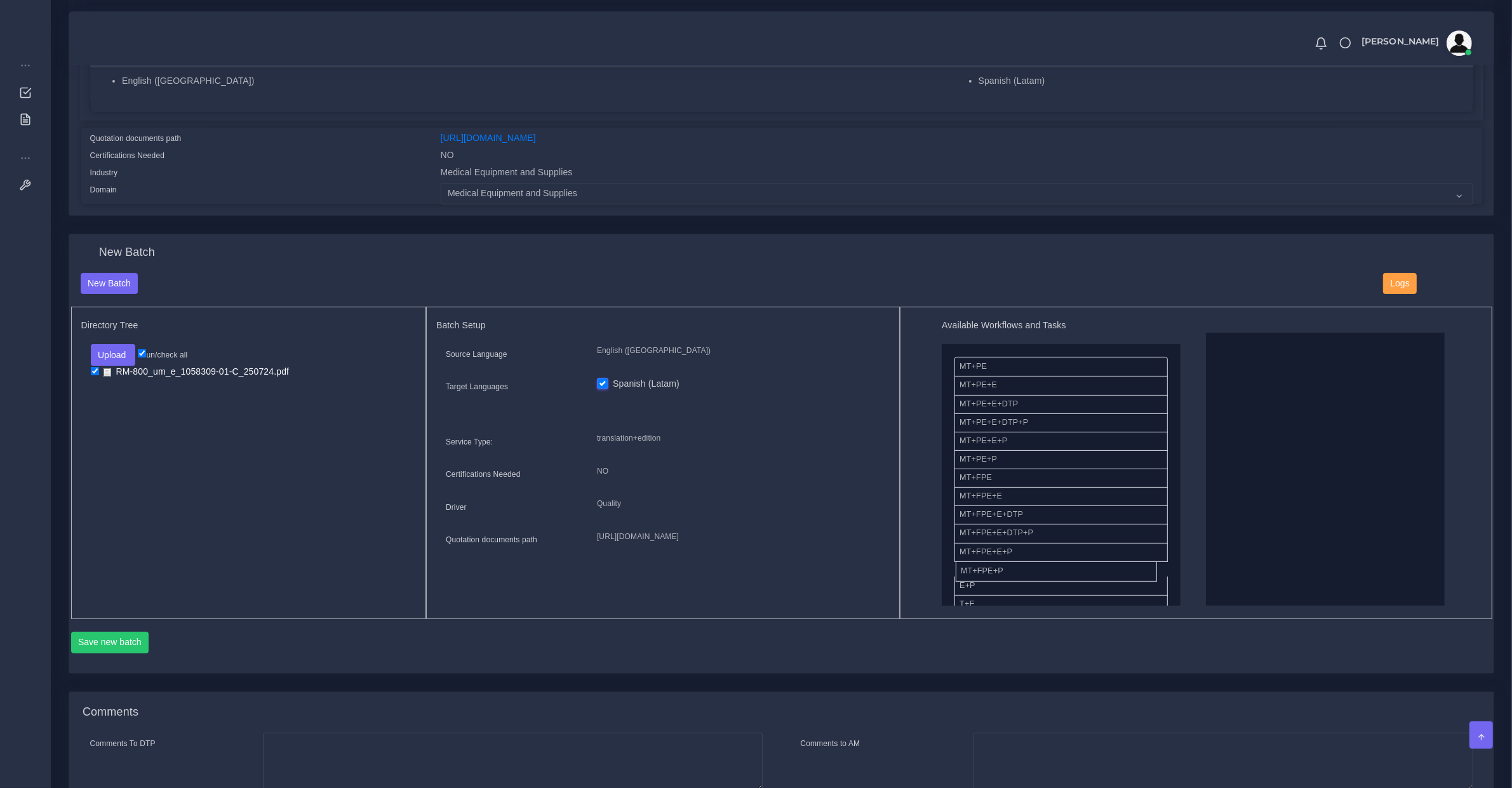
drag, startPoint x: 1010, startPoint y: 568, endPoint x: 1383, endPoint y: 532, distance: 374.7
drag, startPoint x: 989, startPoint y: 530, endPoint x: 1331, endPoint y: 468, distance: 347.6
click at [134, 639] on button "Save new batch" at bounding box center [110, 643] width 78 height 22
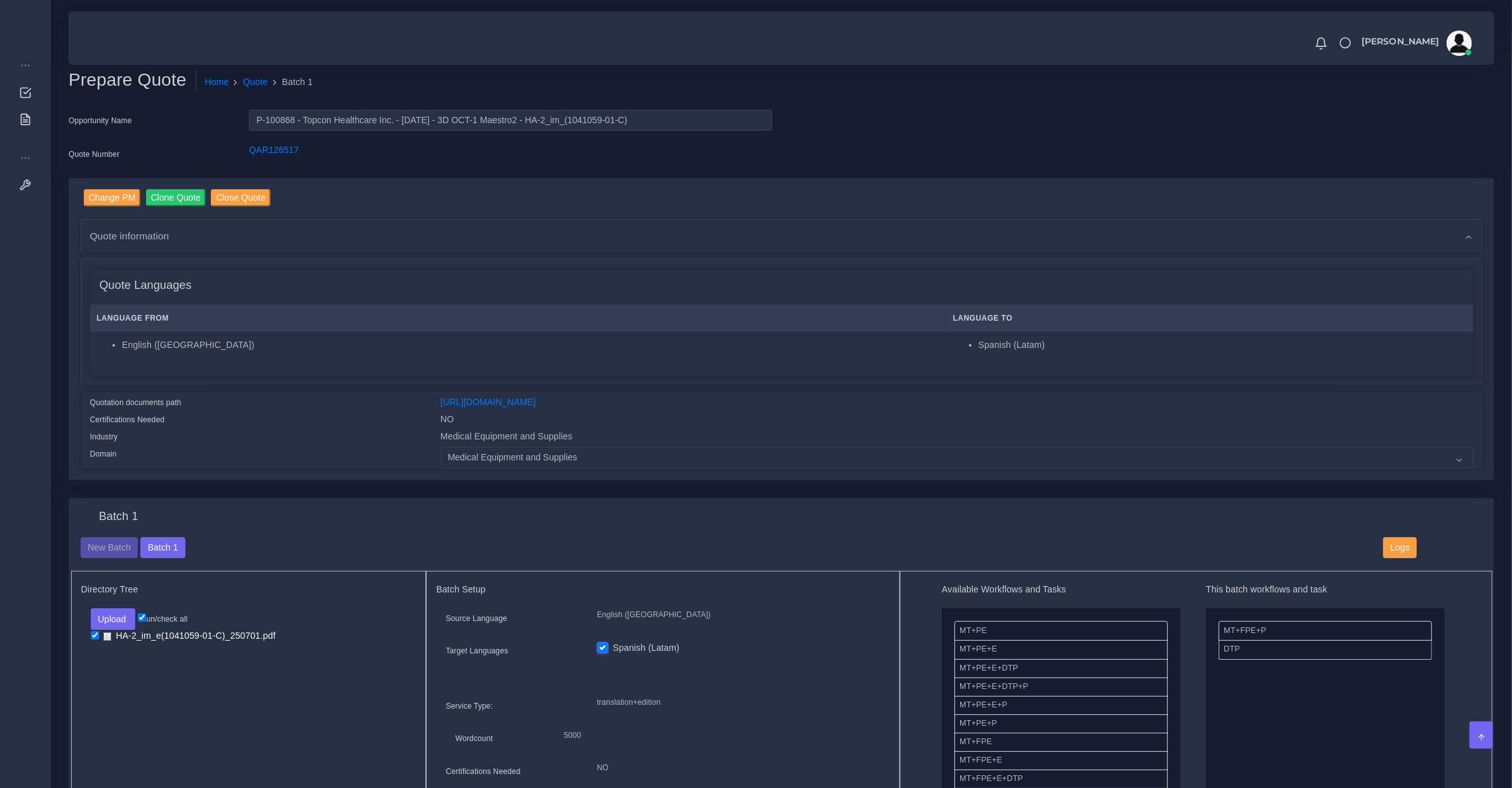
scroll to position [662, 0]
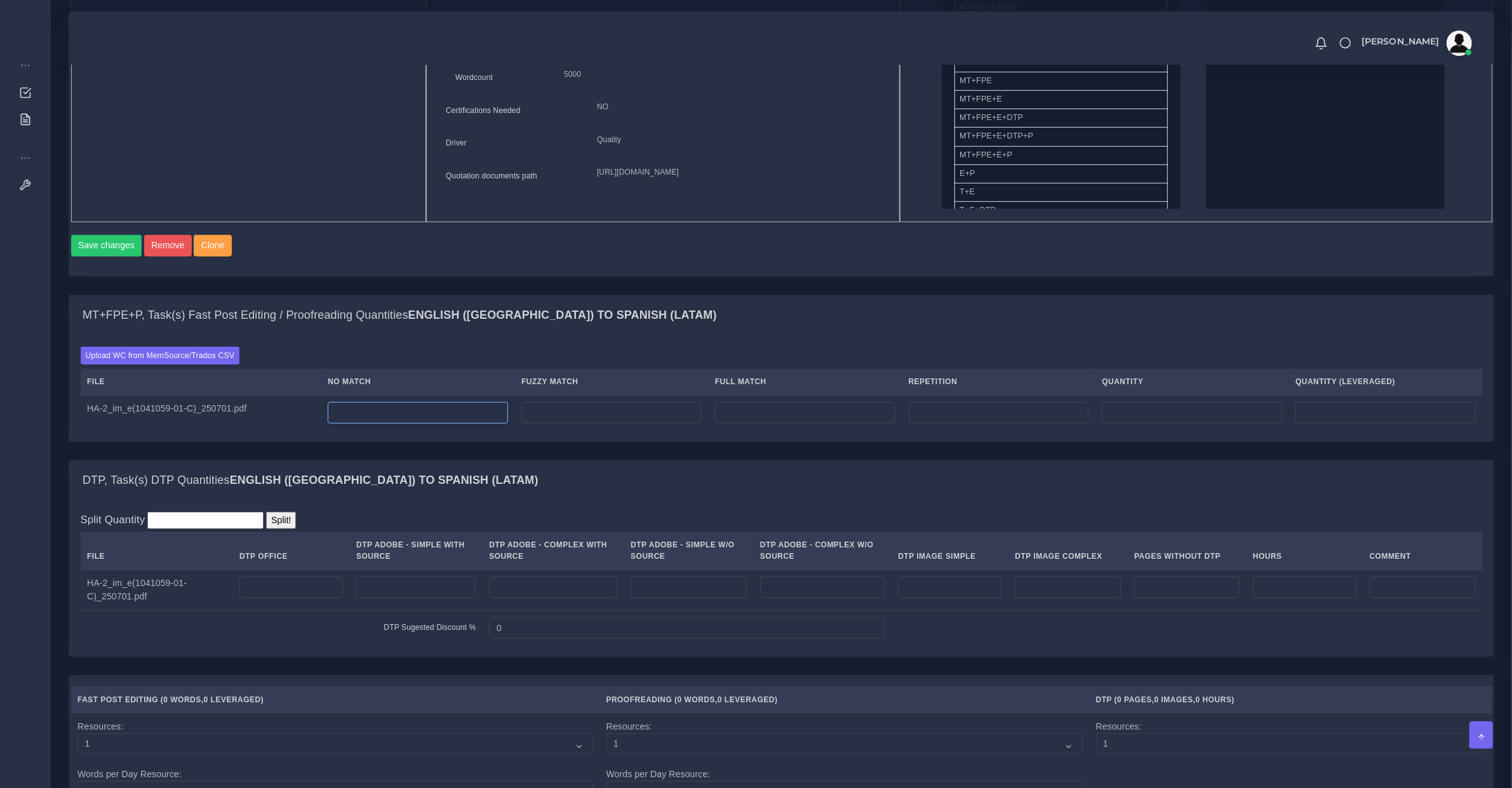
click at [369, 424] on input "number" at bounding box center [418, 413] width 181 height 22
type input "250"
click at [1302, 596] on input "number" at bounding box center [1305, 587] width 104 height 22
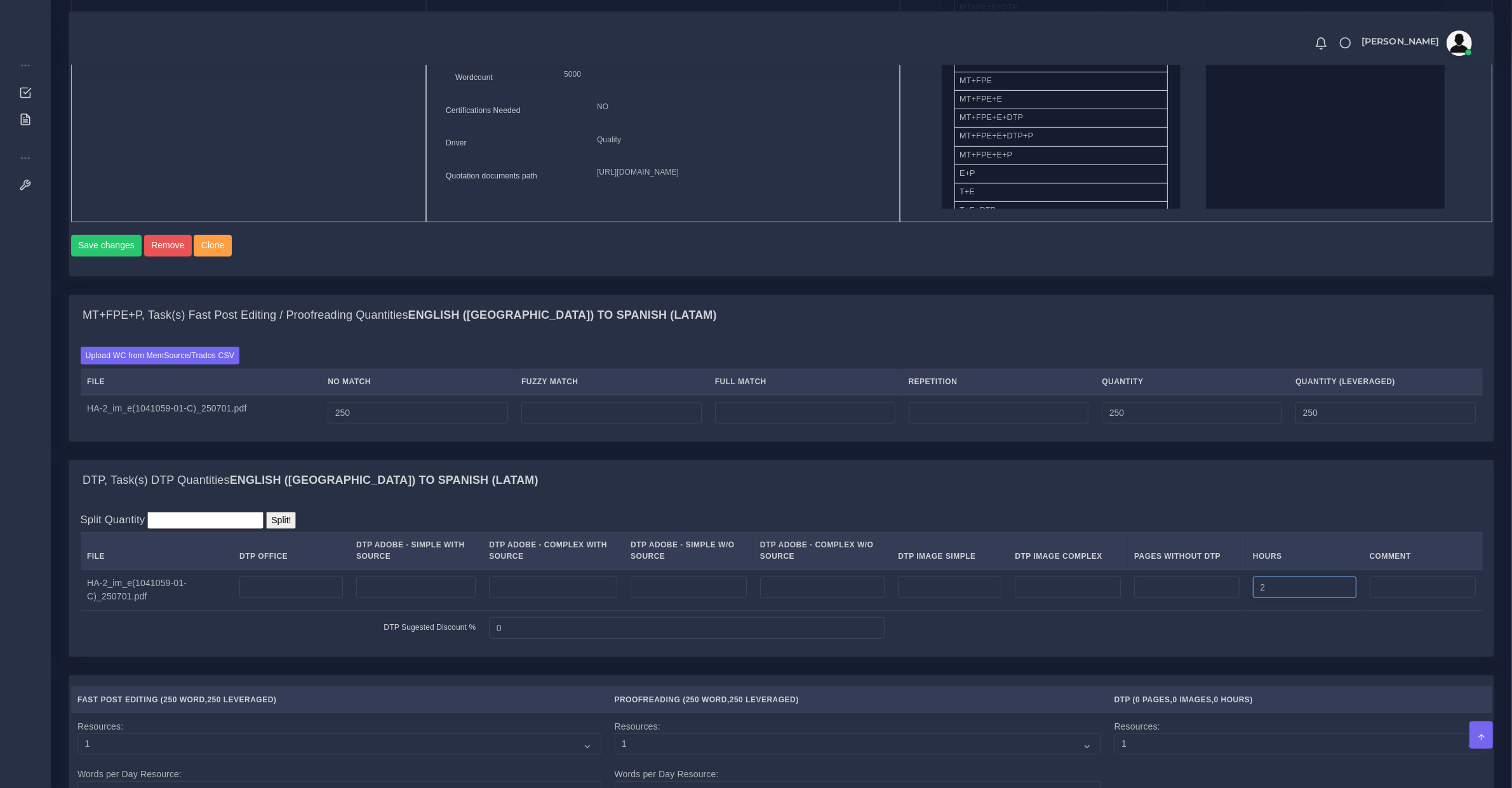
type input "2"
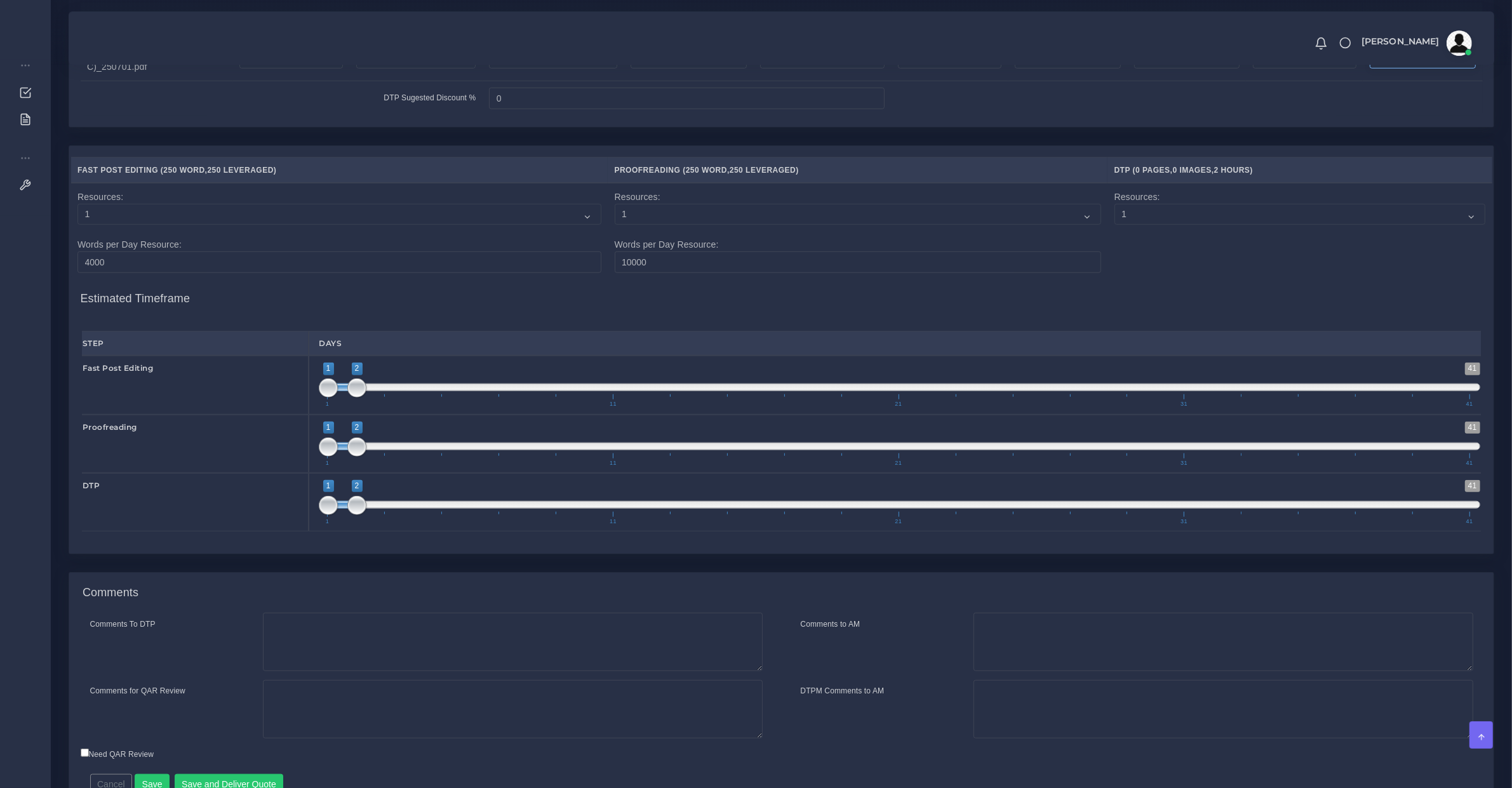
scroll to position [1272, 0]
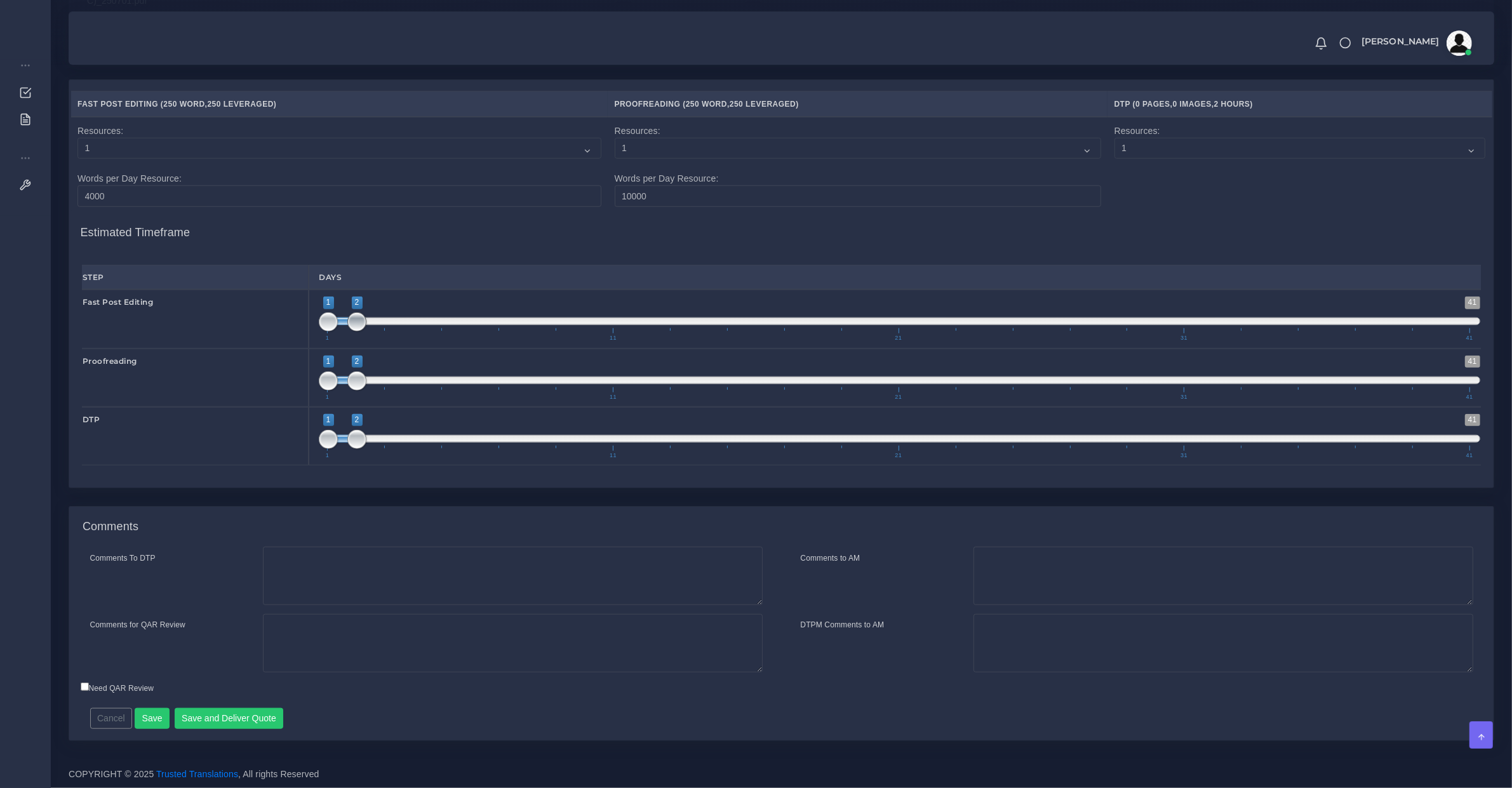
type input "1;1"
drag, startPoint x: 356, startPoint y: 319, endPoint x: 312, endPoint y: 340, distance: 48.8
click at [347, 319] on span at bounding box center [356, 322] width 19 height 19
drag, startPoint x: 325, startPoint y: 384, endPoint x: 354, endPoint y: 381, distance: 29.2
click at [338, 381] on span at bounding box center [328, 381] width 19 height 19
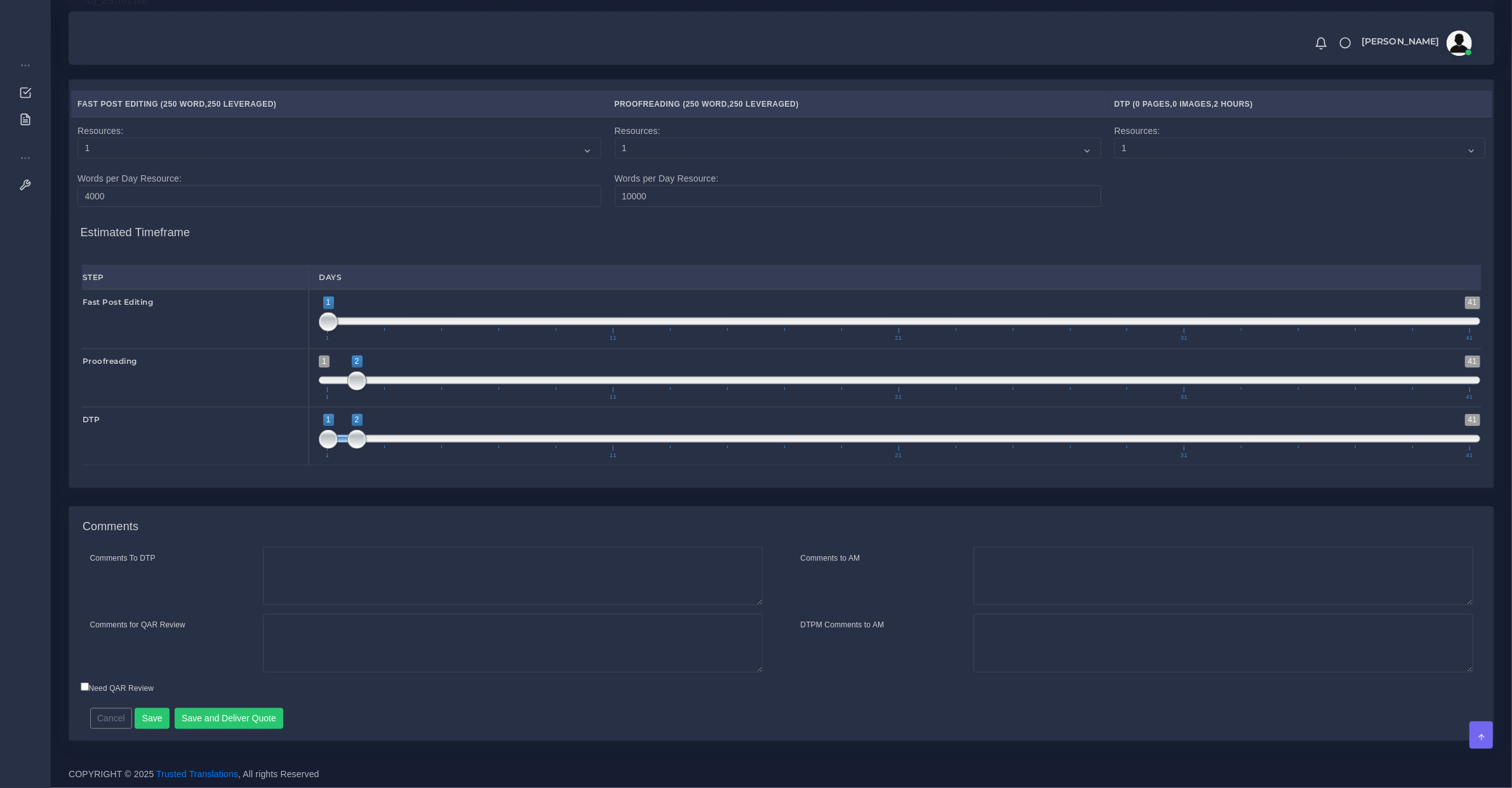
type input "3;3"
drag, startPoint x: 388, startPoint y: 381, endPoint x: 375, endPoint y: 381, distance: 13.0
click at [379, 381] on span "1 41 2 2 2 — 2 1 11 21 31 41" at bounding box center [900, 378] width 1162 height 44
click at [375, 381] on span at bounding box center [900, 380] width 1162 height 8
type input "2;2"
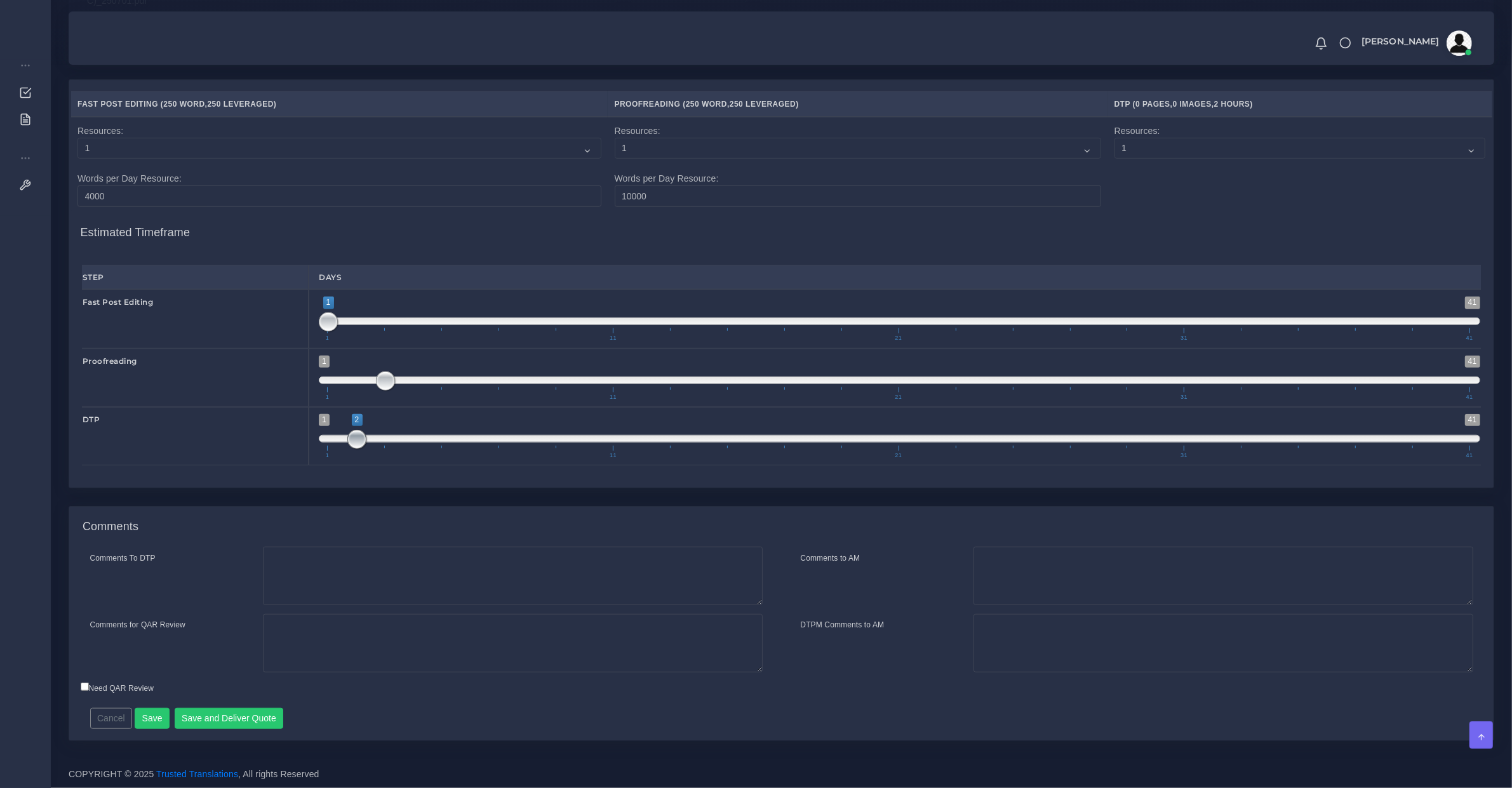
drag, startPoint x: 334, startPoint y: 429, endPoint x: 357, endPoint y: 432, distance: 23.2
click at [357, 432] on span at bounding box center [356, 439] width 19 height 19
click at [252, 721] on button "Save and Deliver Quote" at bounding box center [229, 719] width 109 height 22
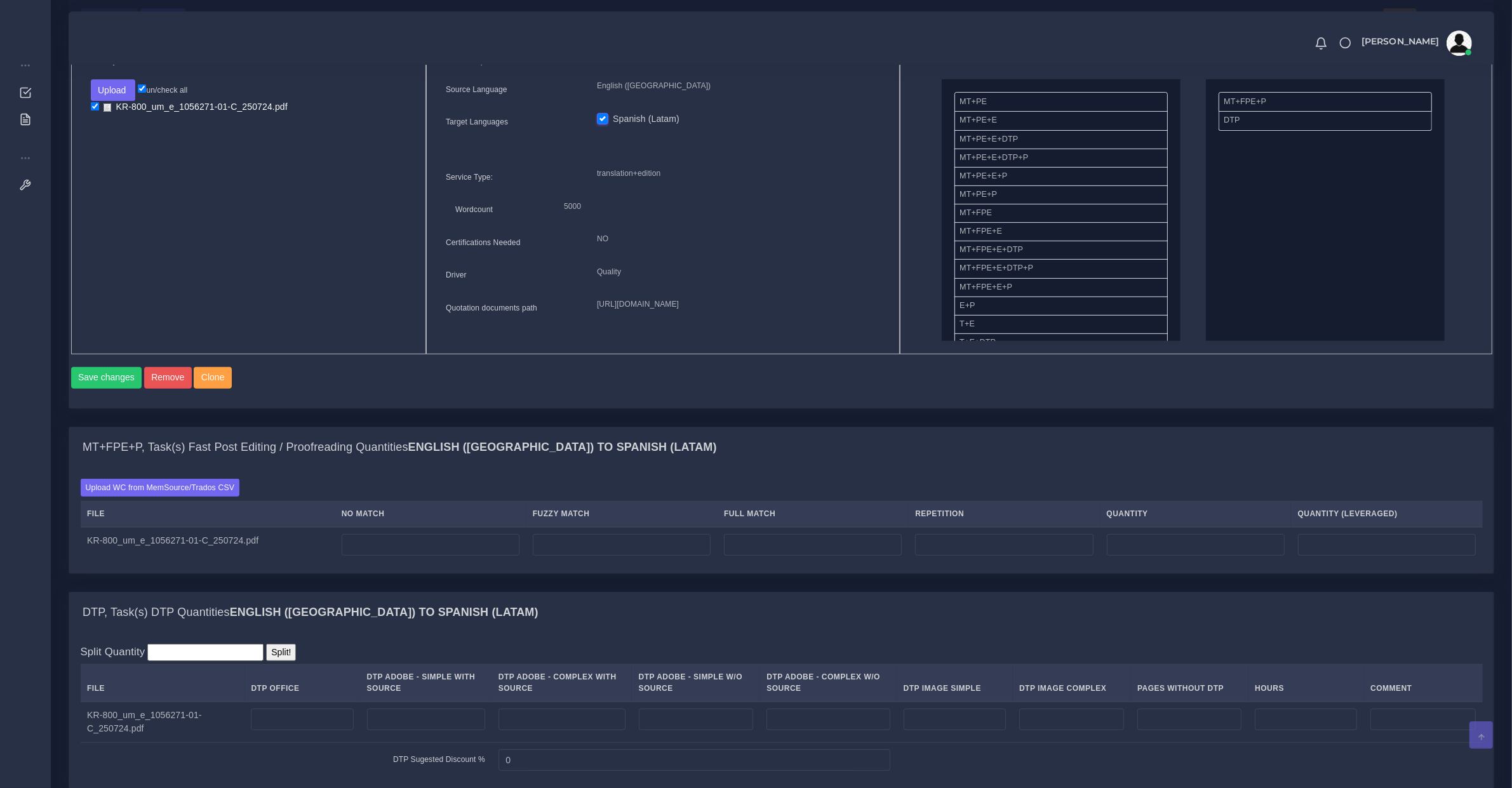
scroll to position [662, 0]
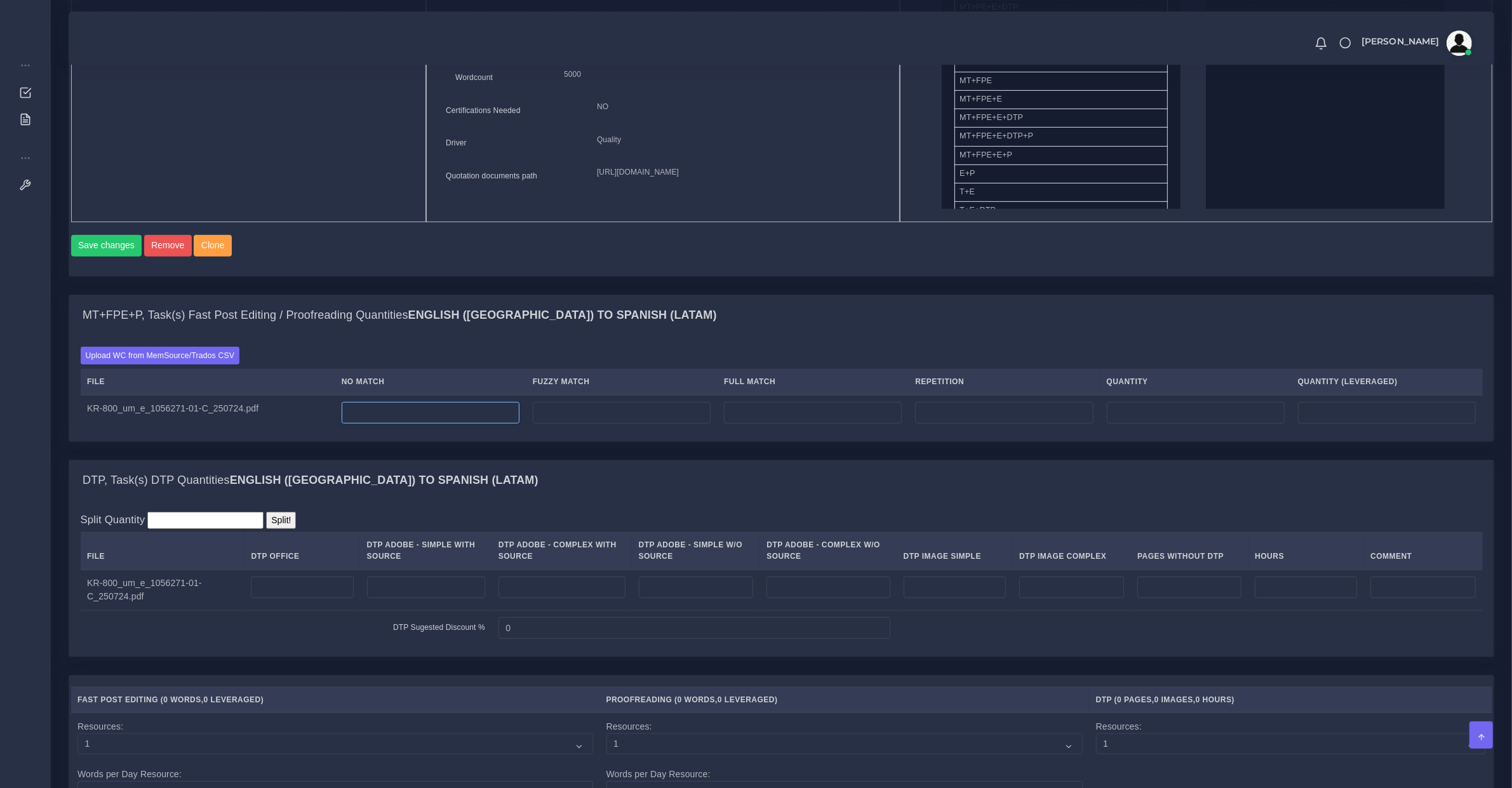
click at [391, 422] on input "number" at bounding box center [431, 413] width 178 height 22
type input "500"
click at [1301, 598] on input "number" at bounding box center [1306, 587] width 102 height 22
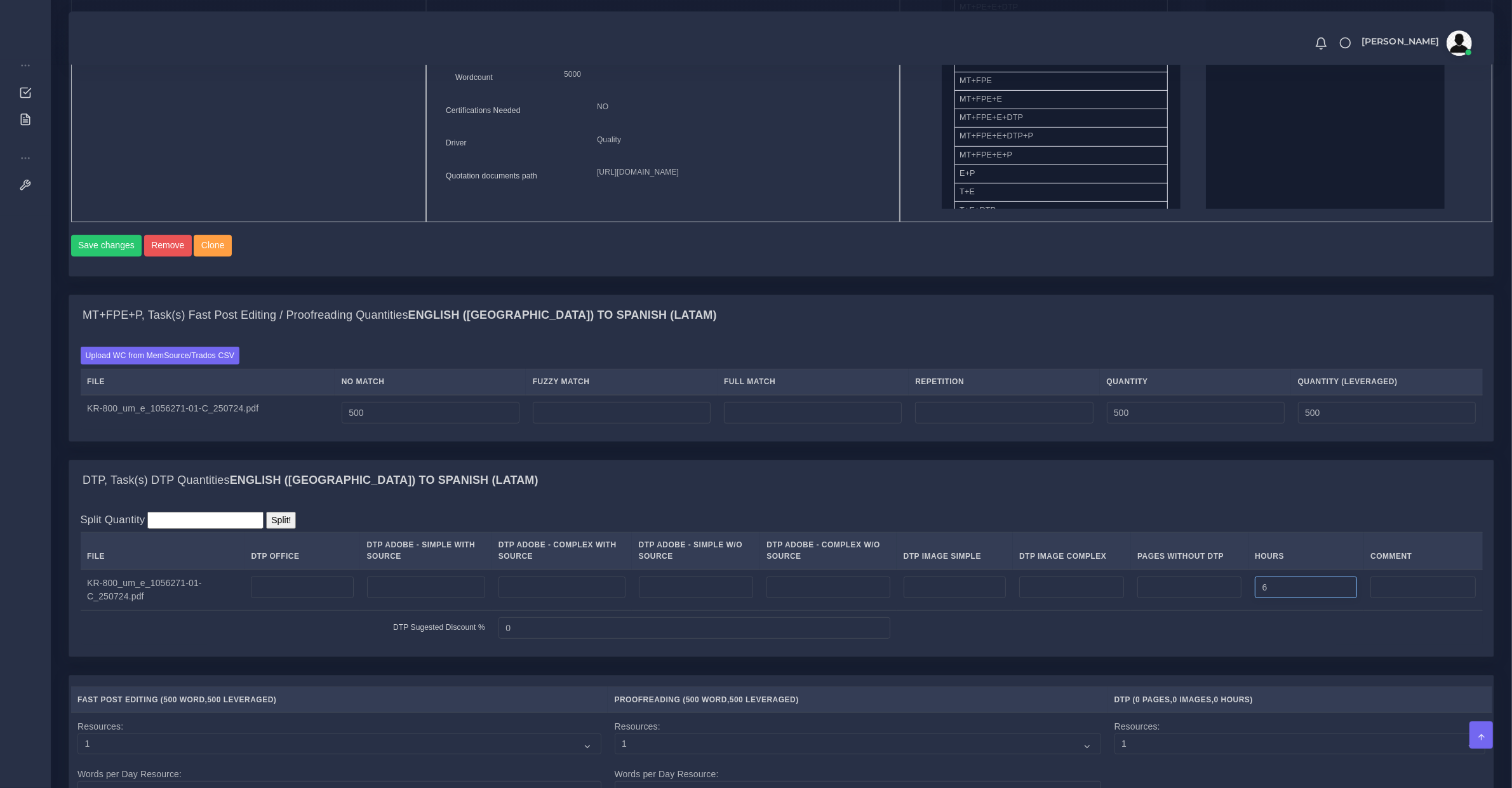
scroll to position [1058, 0]
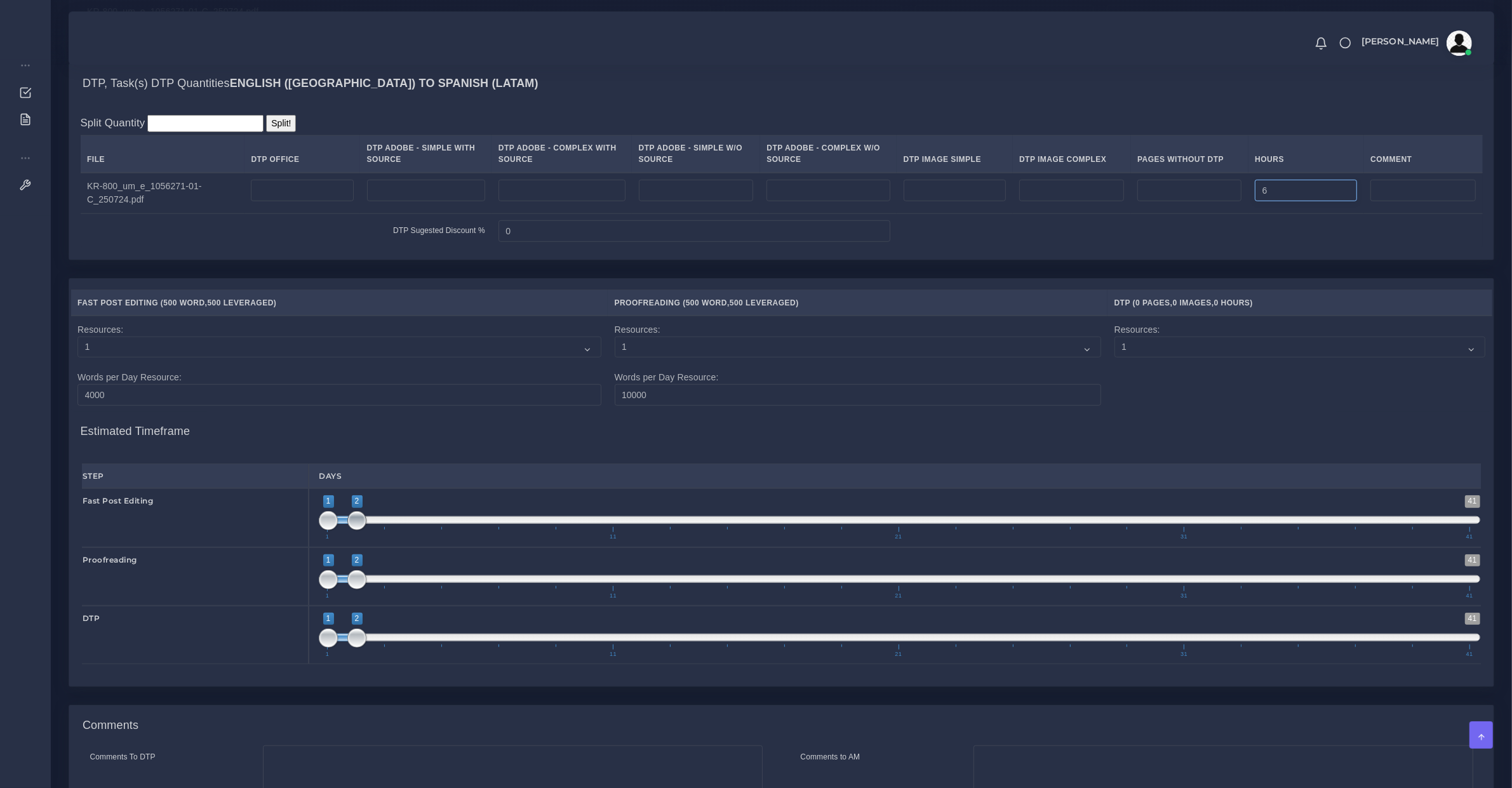
type input "6"
type input "1;1"
drag, startPoint x: 353, startPoint y: 539, endPoint x: 294, endPoint y: 550, distance: 60.0
click at [285, 536] on div "Fast Post Editing 1 41 1 1 1 — 1 1 11 21 31 41 1;1" at bounding box center [781, 518] width 1418 height 58
drag, startPoint x: 322, startPoint y: 591, endPoint x: 382, endPoint y: 588, distance: 60.1
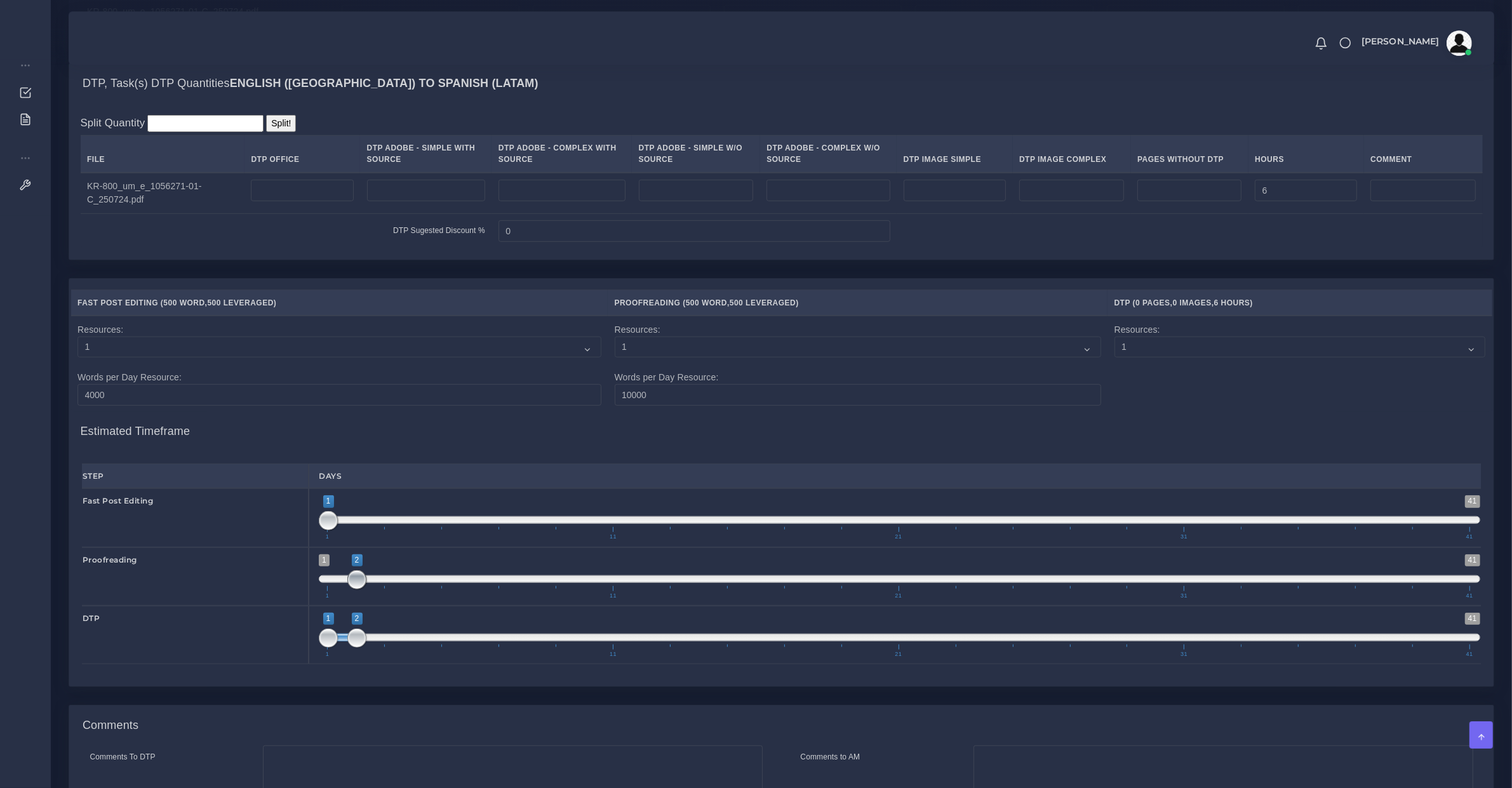
click at [375, 588] on span "1 41 2 2 2 — 2 1 11 21 31 41" at bounding box center [900, 577] width 1162 height 44
click at [389, 588] on span "1 41 2 2 2 — 2 1 11 21 31 41" at bounding box center [900, 577] width 1162 height 44
click at [389, 583] on span at bounding box center [900, 579] width 1162 height 8
drag, startPoint x: 395, startPoint y: 592, endPoint x: 402, endPoint y: 595, distance: 7.6
click at [401, 594] on span "1 41 3 3 3 — 3 1 11 21 31 41" at bounding box center [900, 577] width 1162 height 44
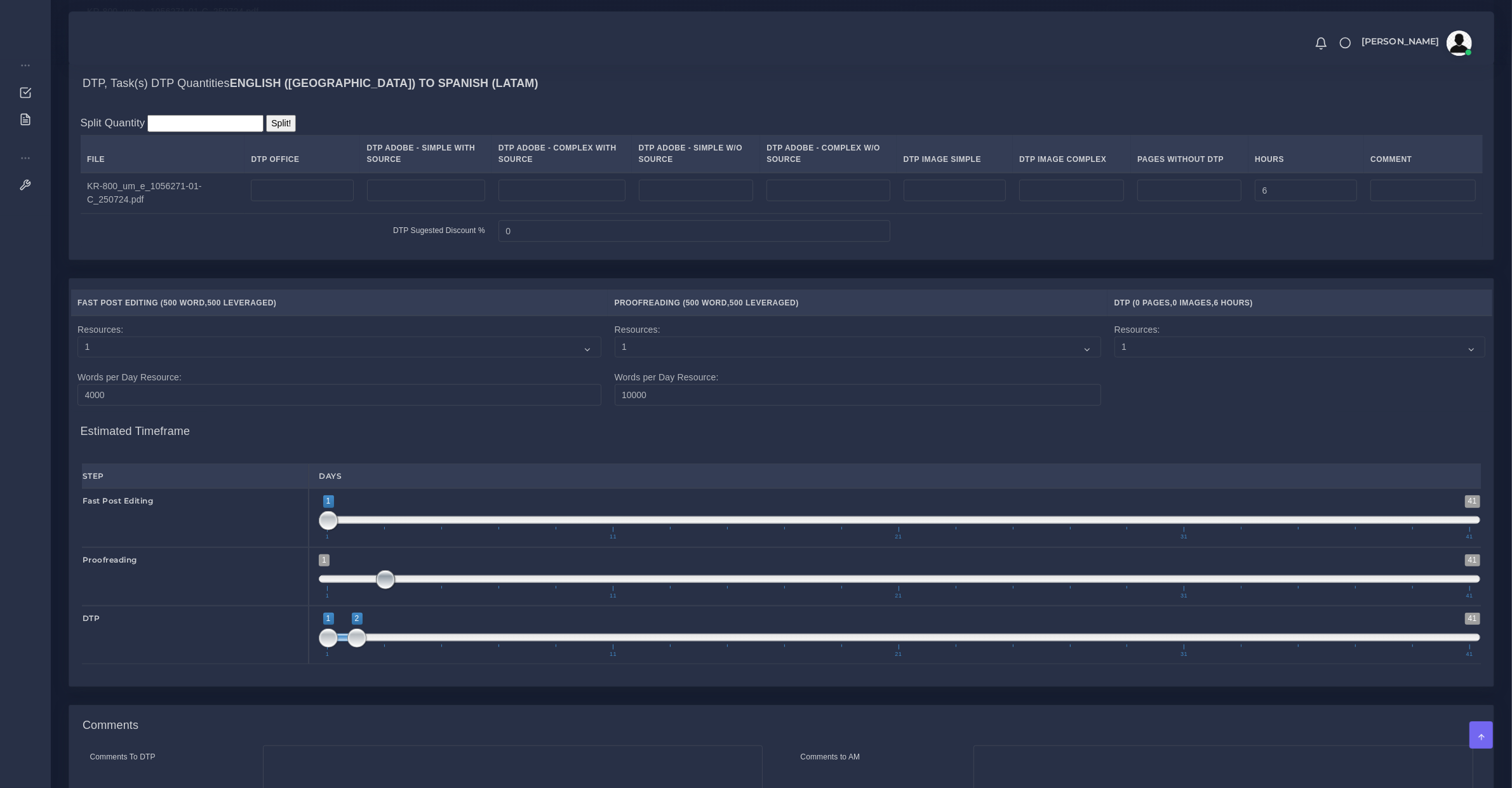
click at [411, 597] on span "1 41 3 3 3 — 3 1 11 21 31 41" at bounding box center [900, 577] width 1162 height 44
type input "4;4"
click at [404, 596] on span "1 41 3 3 3 — 3 1 11 21 31 41" at bounding box center [900, 577] width 1162 height 44
click at [404, 589] on span at bounding box center [413, 580] width 19 height 19
type input "2;3"
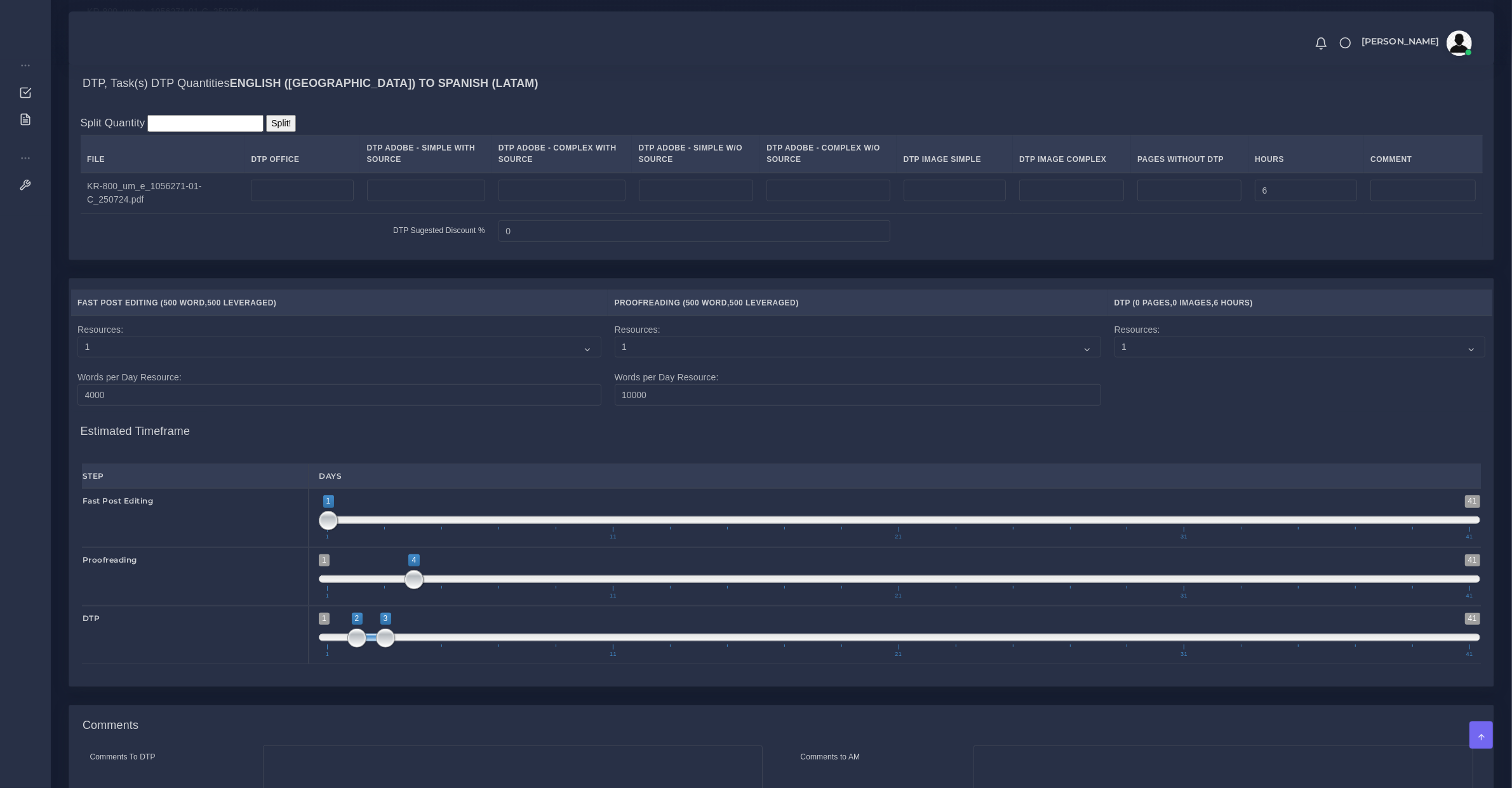
drag, startPoint x: 346, startPoint y: 651, endPoint x: 372, endPoint y: 646, distance: 26.5
click at [372, 646] on span "1 41 2 3 2 — 3 1 11 21 31 41" at bounding box center [900, 635] width 1162 height 44
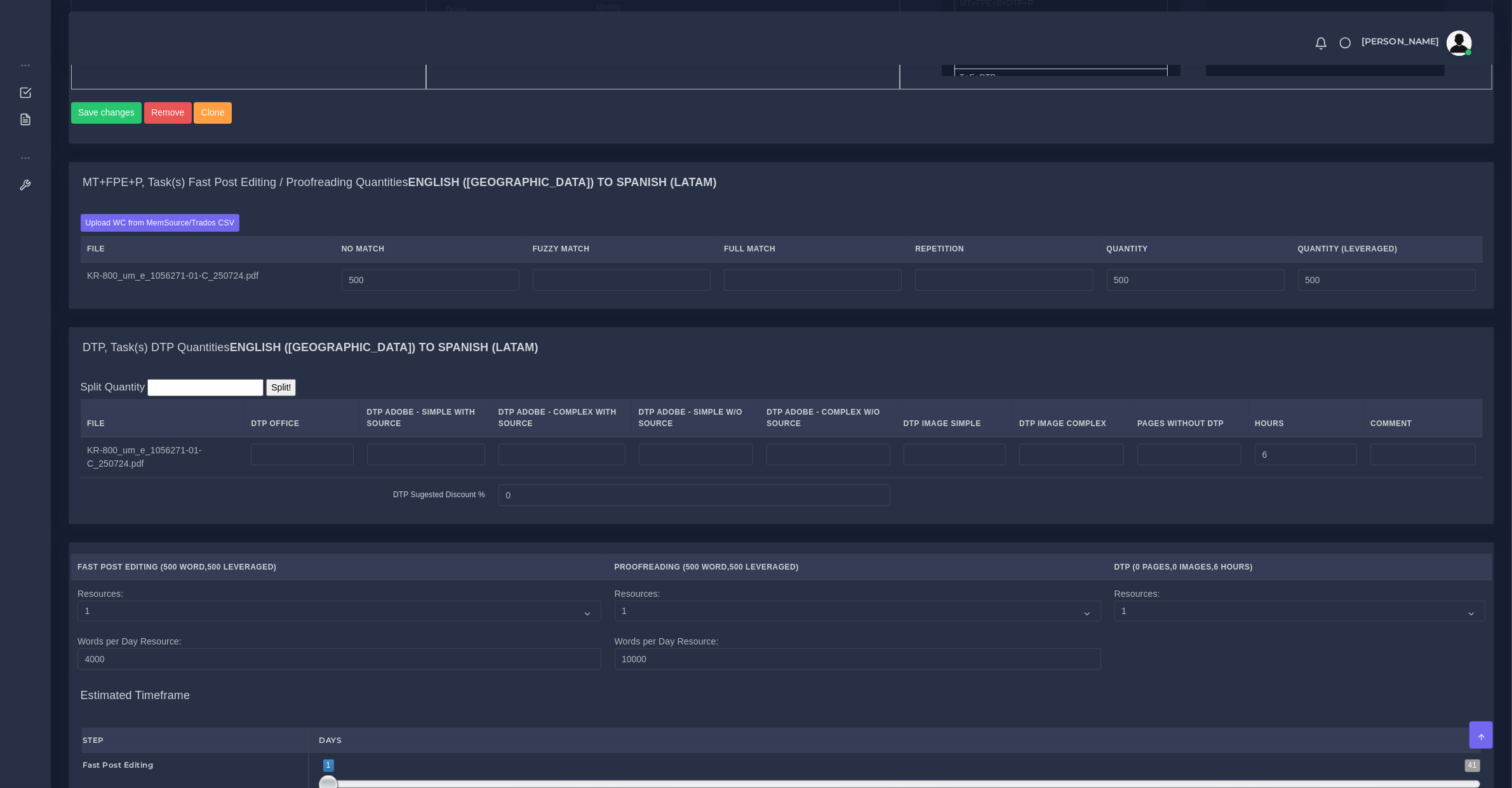
scroll to position [1272, 0]
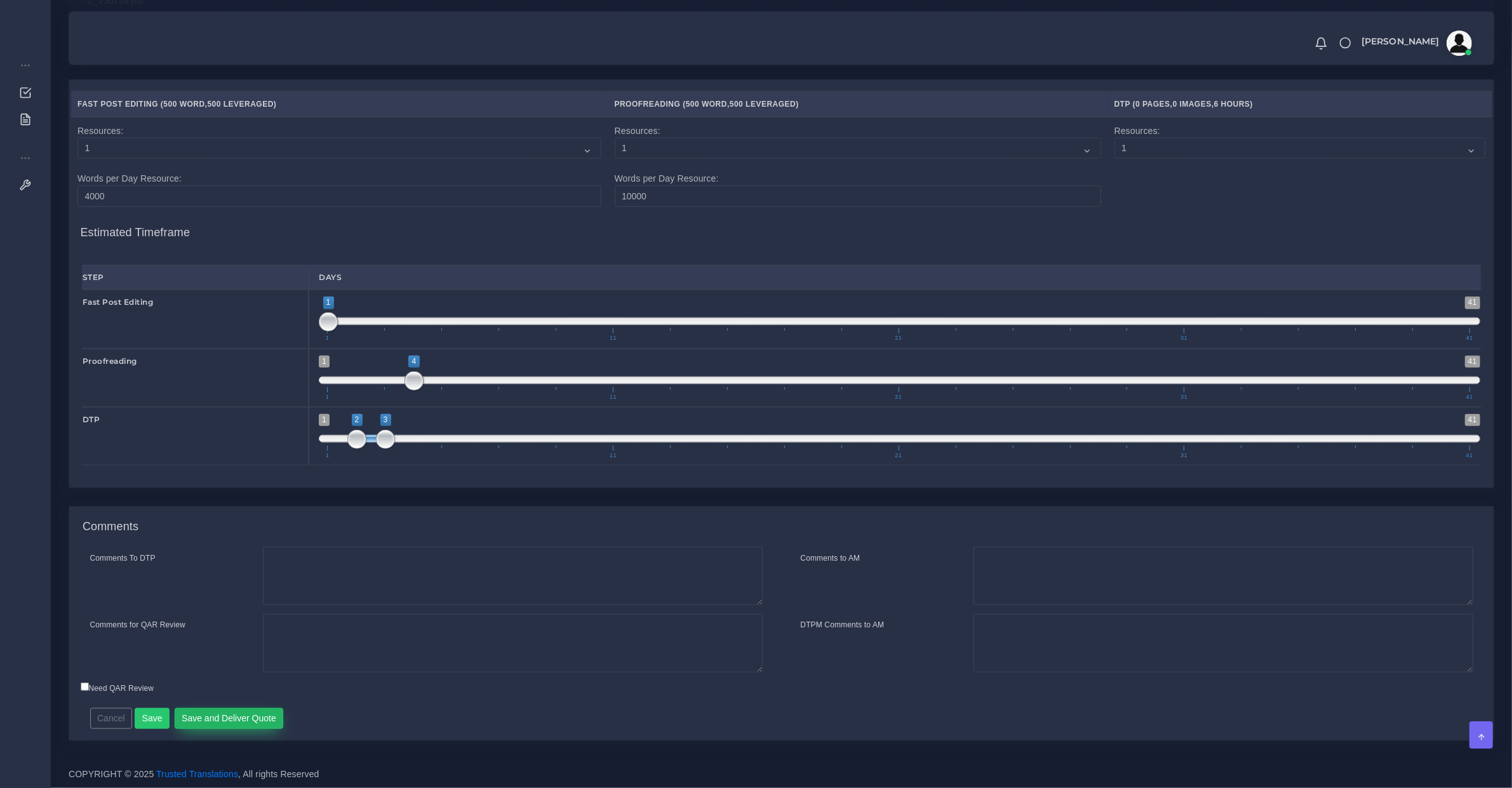
click at [240, 712] on button "Save and Deliver Quote" at bounding box center [229, 719] width 109 height 22
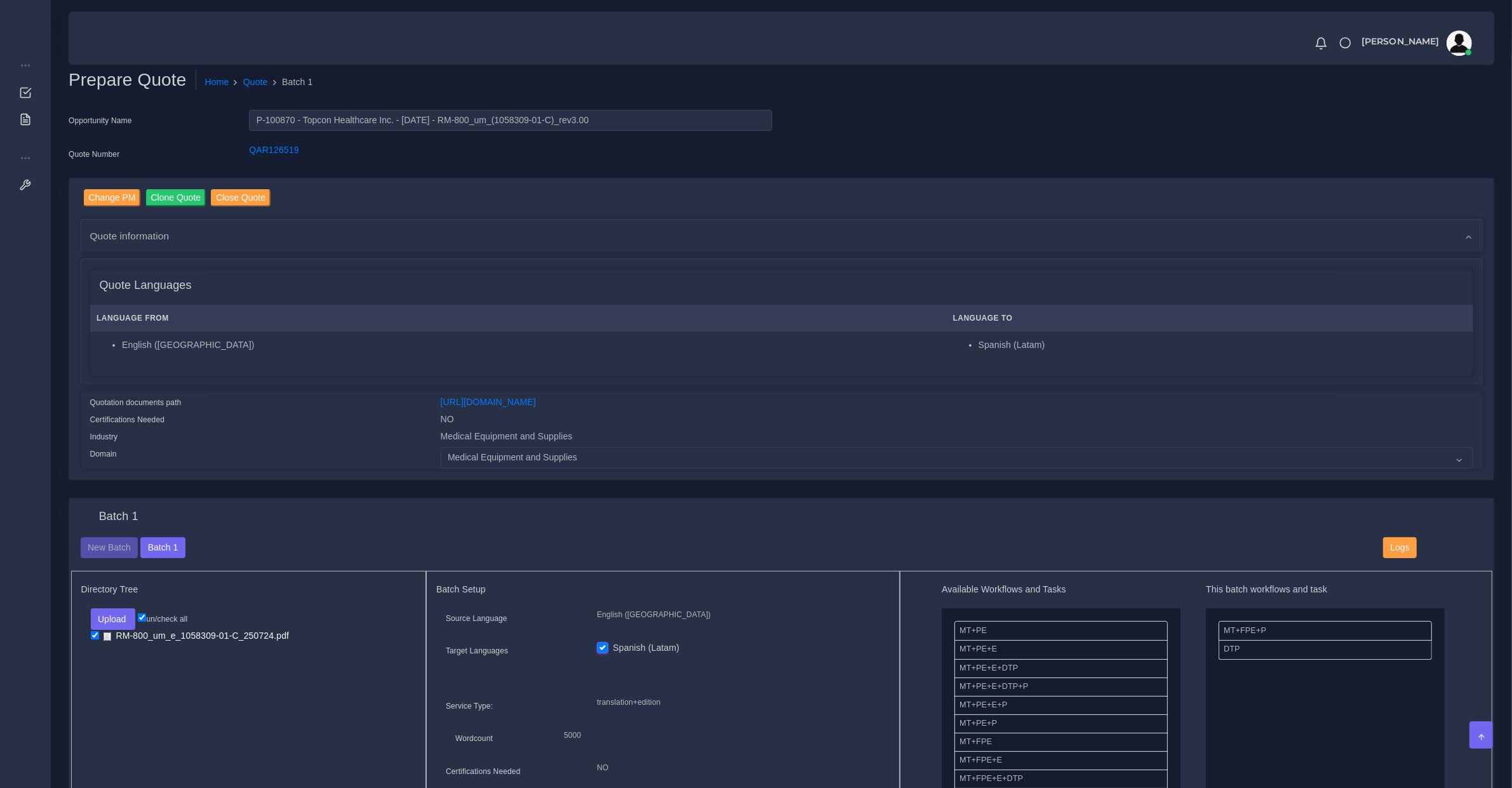
scroll to position [529, 0]
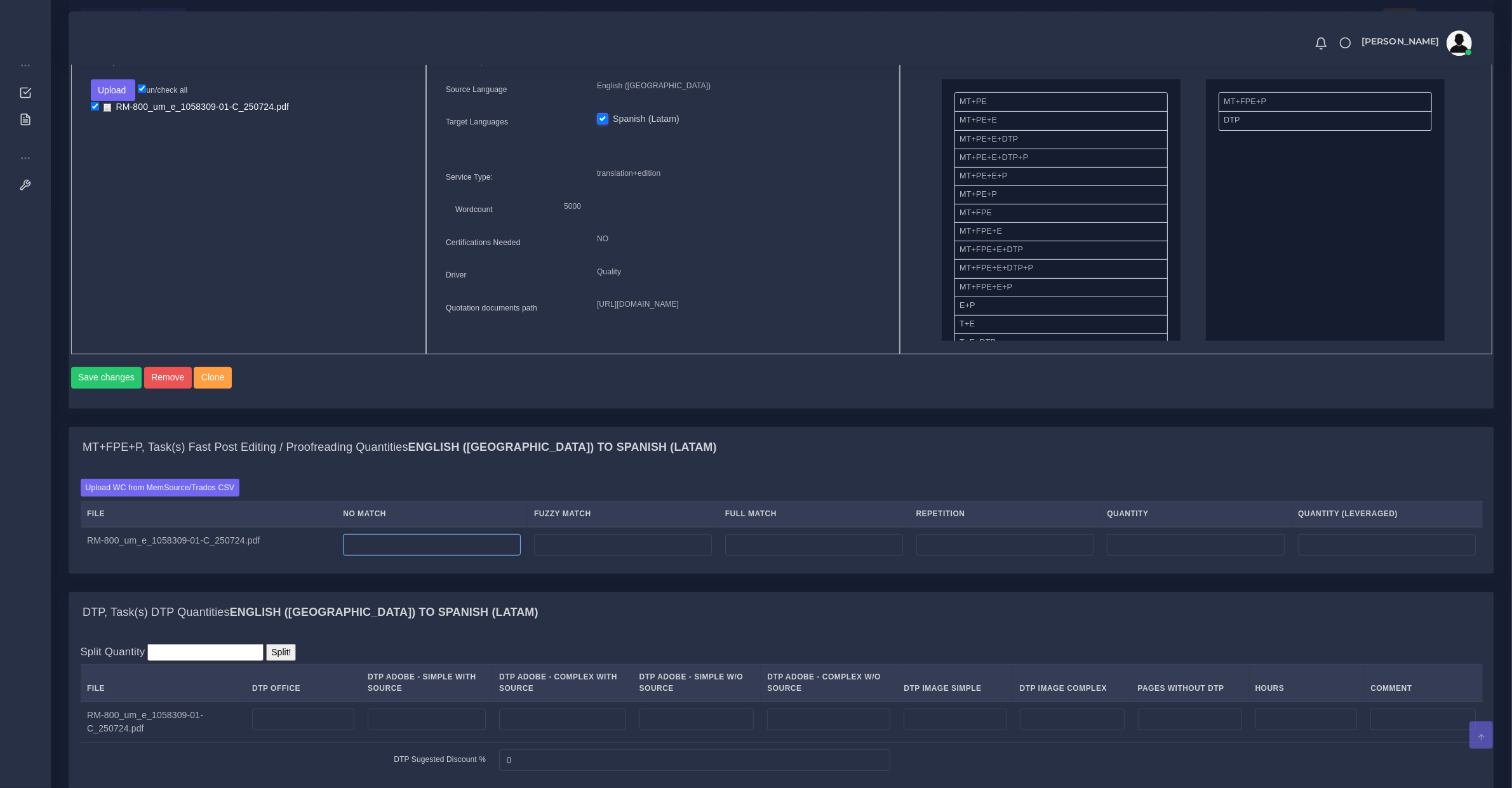
click at [427, 556] on input "number" at bounding box center [432, 545] width 178 height 22
click at [431, 556] on input "number" at bounding box center [432, 545] width 178 height 22
type input "800"
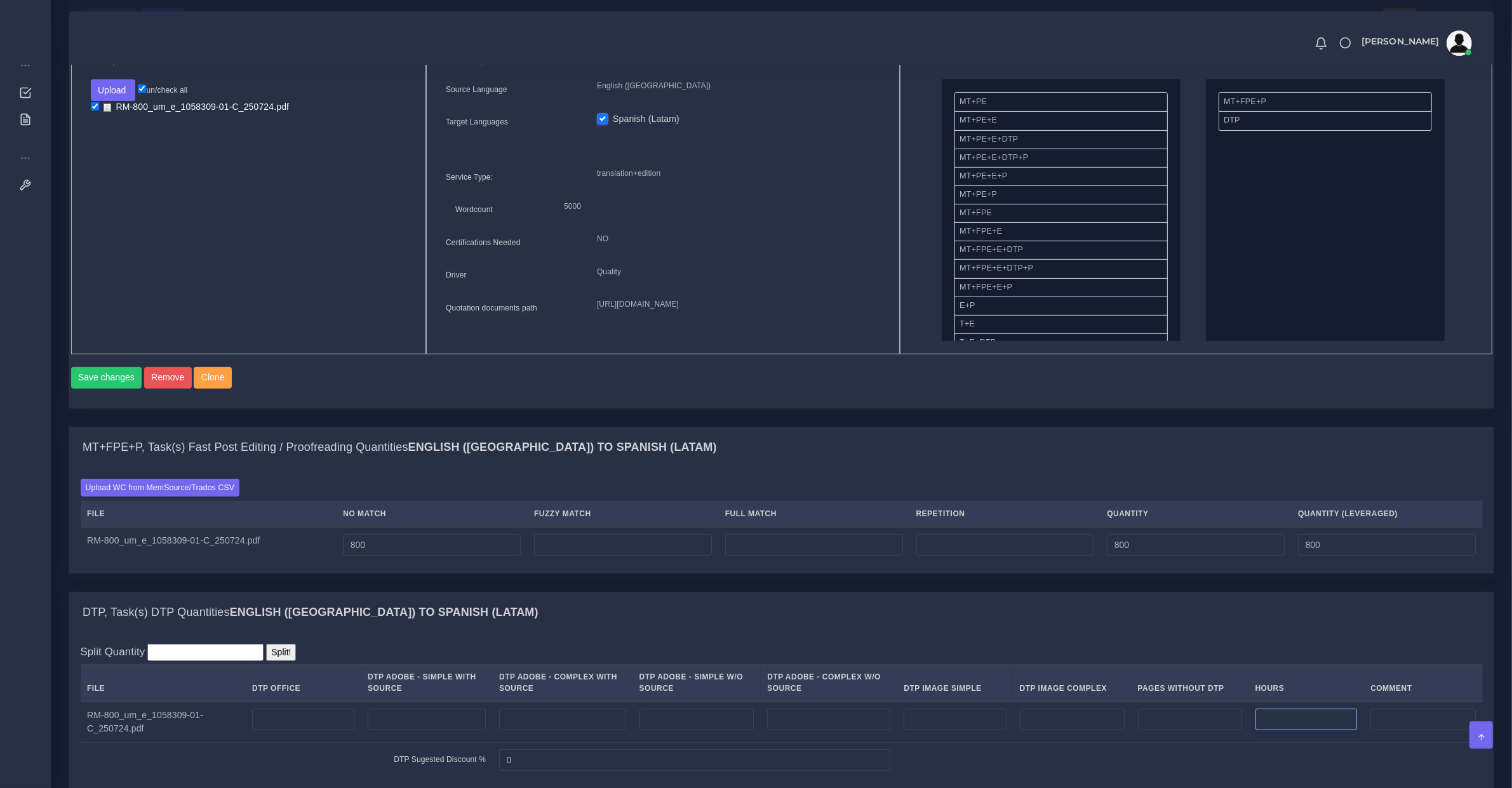
click at [1288, 730] on input "number" at bounding box center [1306, 719] width 102 height 22
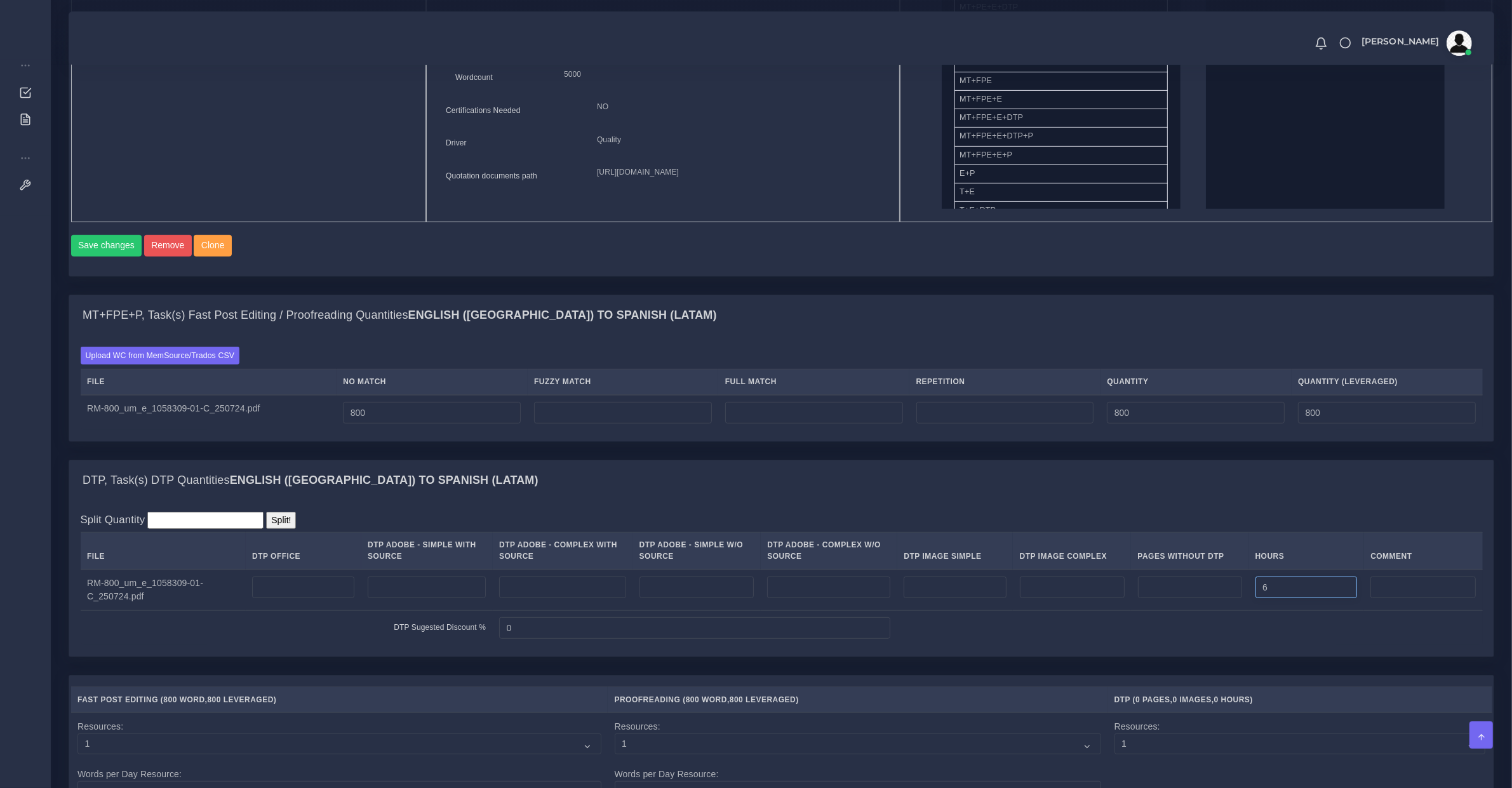
scroll to position [1058, 0]
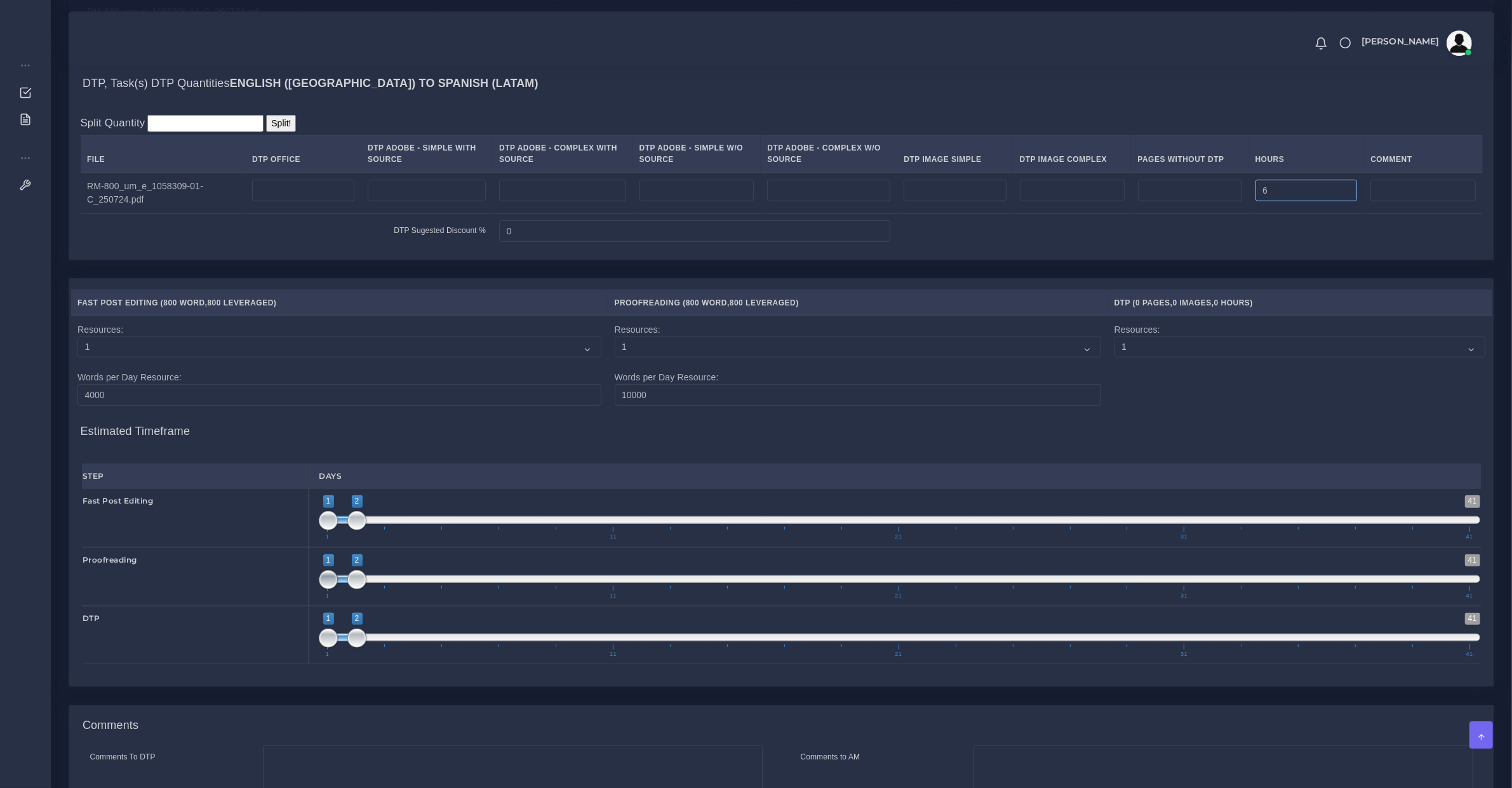
type input "6"
drag, startPoint x: 322, startPoint y: 597, endPoint x: 363, endPoint y: 601, distance: 41.2
click at [363, 601] on div "1 41 1 2 1 — 2 1 11 21 31 41 1;2" at bounding box center [899, 577] width 1182 height 58
type input "2;3"
drag, startPoint x: 343, startPoint y: 653, endPoint x: 375, endPoint y: 655, distance: 32.1
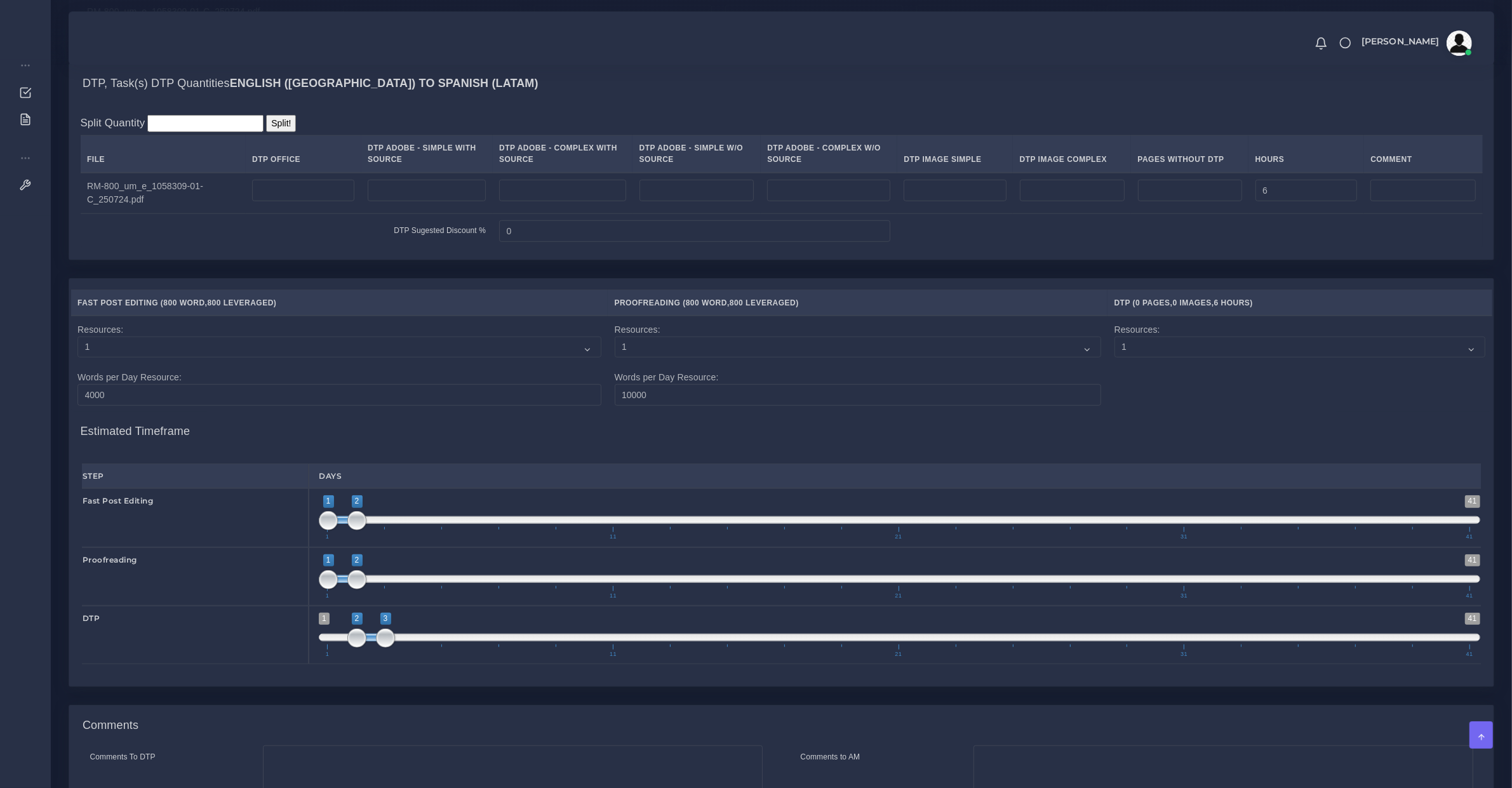
click at [375, 655] on span "1 41 2 3 2 — 3 1 11 21 31 41" at bounding box center [900, 635] width 1162 height 44
drag, startPoint x: 332, startPoint y: 527, endPoint x: 370, endPoint y: 543, distance: 41.2
click at [370, 540] on span "1 41 1 2 1 — 2 1 11 21 31 41" at bounding box center [900, 518] width 1162 height 44
click at [402, 534] on span "1 41 2 2 2 — 2 1 11 21 31 41" at bounding box center [900, 518] width 1162 height 44
click at [413, 534] on span "1 41 2 2 2 — 2 1 11 21 31 41" at bounding box center [900, 518] width 1162 height 44
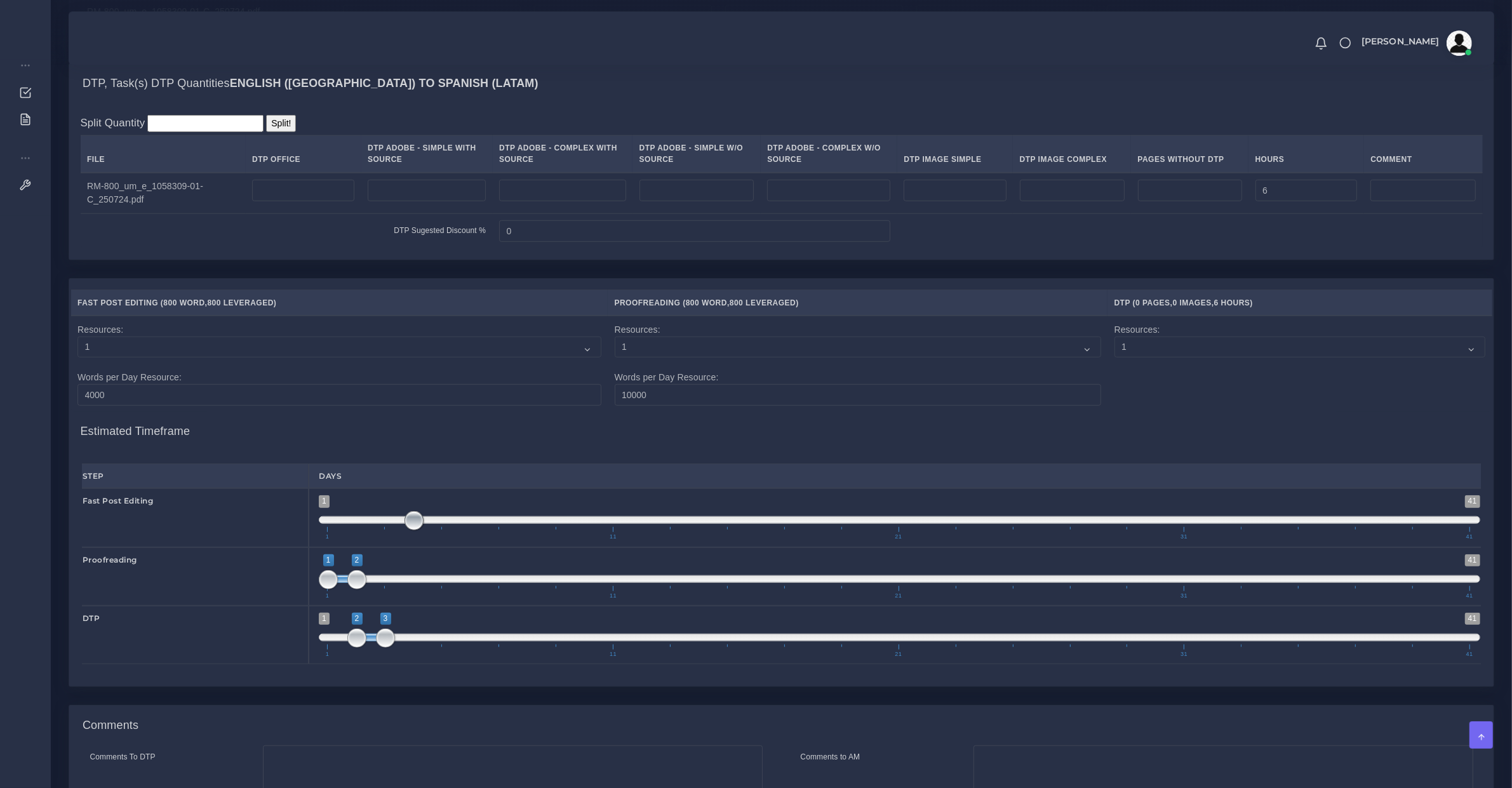
click at [413, 530] on span at bounding box center [413, 520] width 19 height 19
click at [429, 524] on span at bounding box center [900, 520] width 1162 height 8
type input "5;5"
click at [429, 524] on span at bounding box center [900, 520] width 1162 height 8
click at [438, 530] on span at bounding box center [442, 520] width 19 height 19
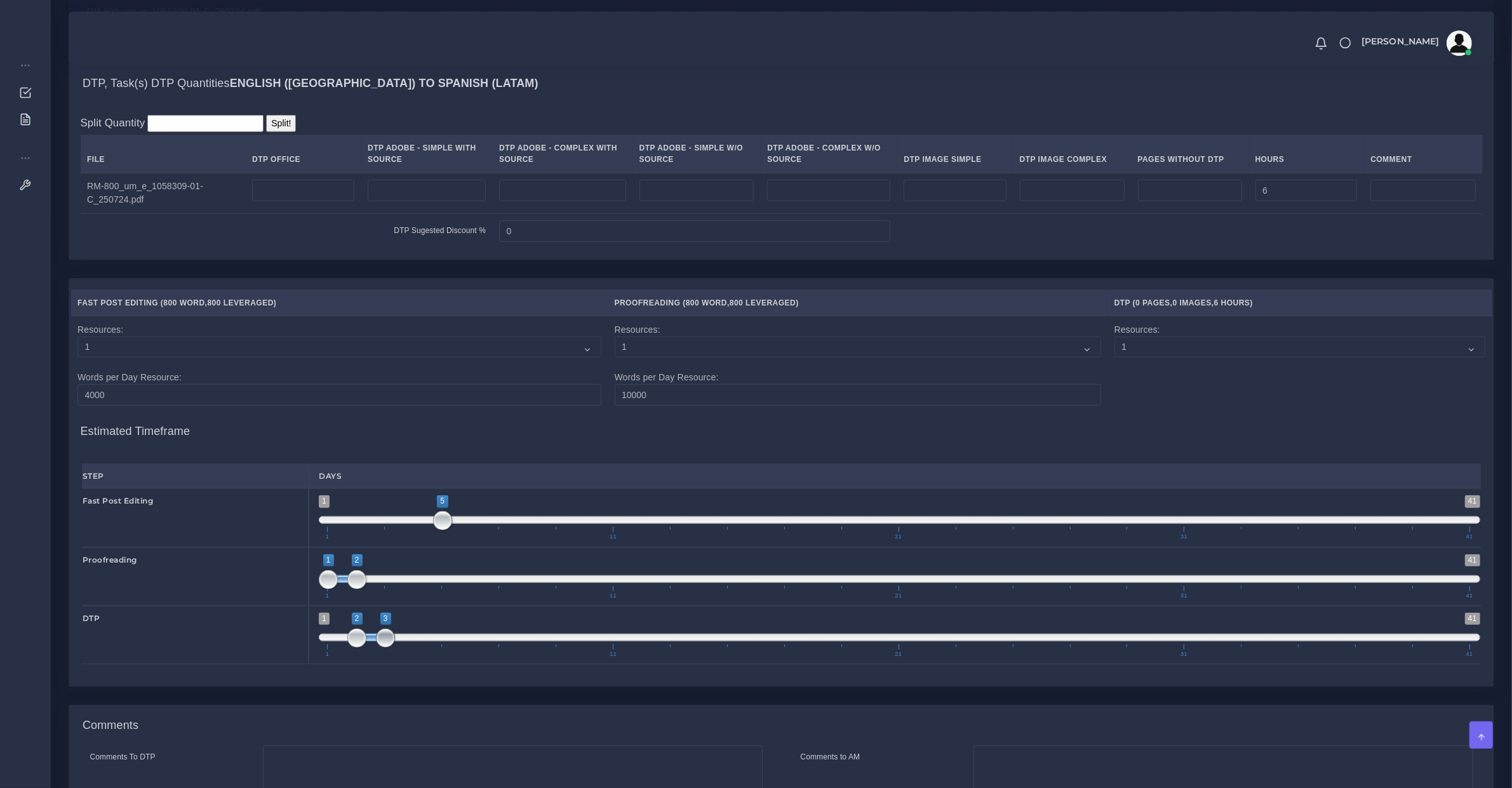
type input "2;4"
click at [413, 648] on span at bounding box center [413, 638] width 19 height 19
type input "1;1"
drag, startPoint x: 356, startPoint y: 598, endPoint x: 289, endPoint y: 597, distance: 67.0
click at [289, 597] on div "Proofreading 1 41 1 2 1 — 2 1 11 21 31 41 1;1" at bounding box center [781, 577] width 1418 height 58
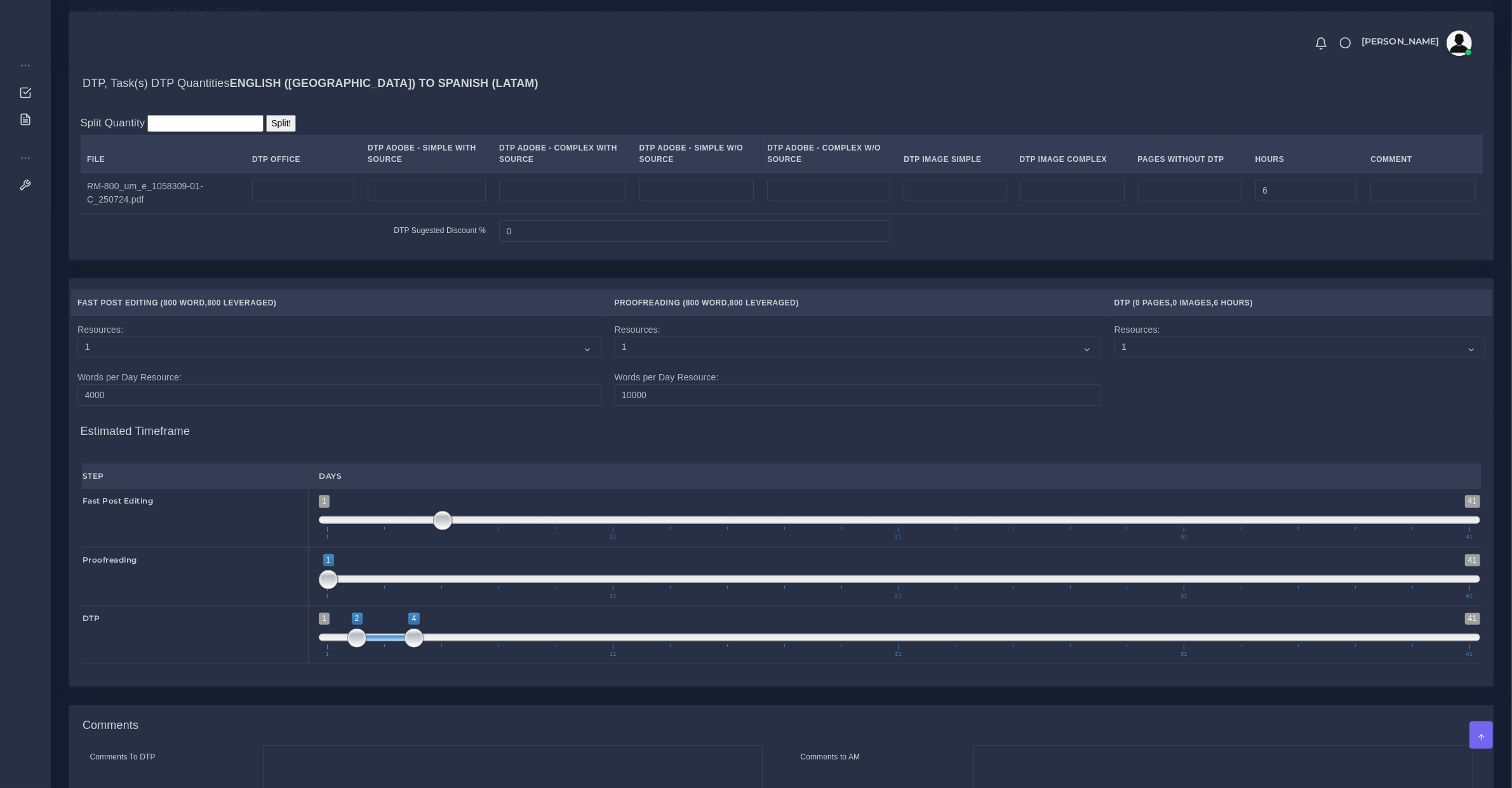
drag, startPoint x: 436, startPoint y: 537, endPoint x: 316, endPoint y: 537, distance: 120.0
click at [316, 537] on div "1 41 5 5 5 — 5 1 11 21 31 41 5;5" at bounding box center [899, 518] width 1182 height 58
click at [315, 539] on div "1 41 5 5 5 — 5 1 11 21 31 41 5;5" at bounding box center [899, 518] width 1182 height 58
click at [320, 540] on span "1 41 5 5 5 — 5 1 11 21 31 41" at bounding box center [900, 518] width 1162 height 44
click at [325, 524] on span at bounding box center [900, 520] width 1162 height 8
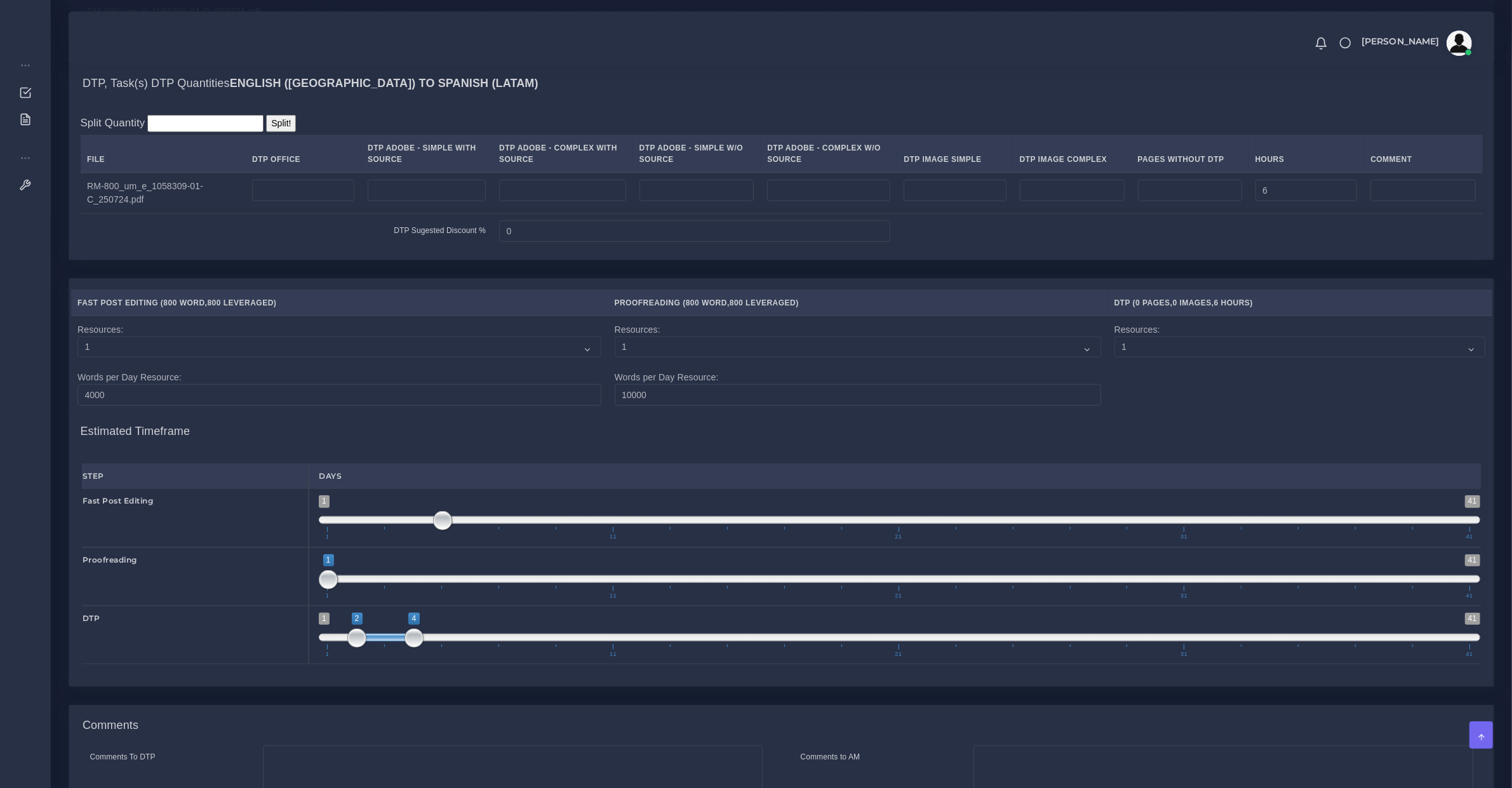
click at [328, 524] on span at bounding box center [900, 520] width 1162 height 8
type input "1;1"
drag, startPoint x: 328, startPoint y: 530, endPoint x: 340, endPoint y: 536, distance: 13.4
click at [433, 530] on span at bounding box center [442, 520] width 19 height 19
click at [437, 583] on span at bounding box center [900, 579] width 1162 height 8
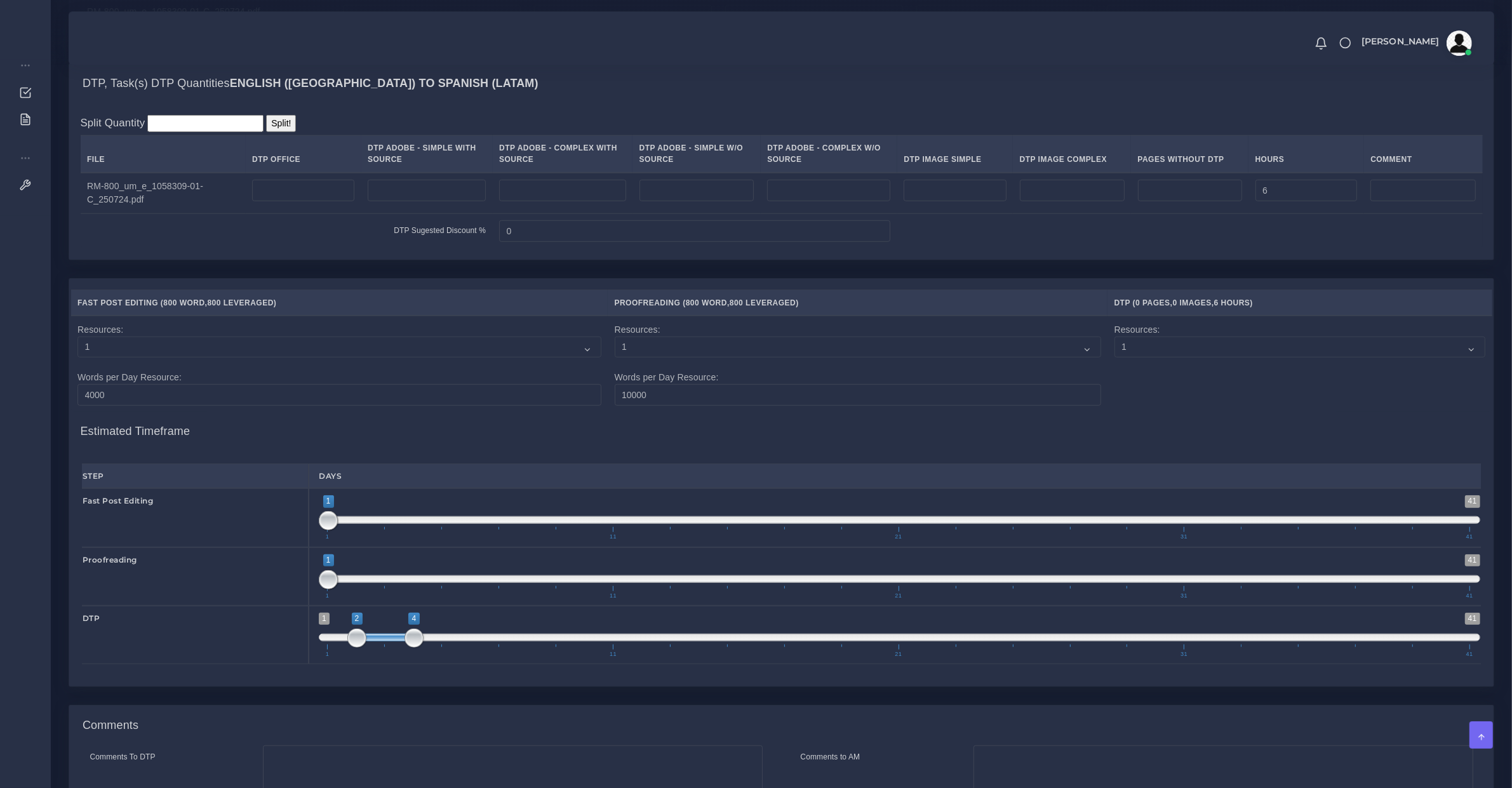
click at [440, 583] on span at bounding box center [900, 579] width 1162 height 8
type input "5;5"
click at [440, 589] on span at bounding box center [442, 580] width 19 height 19
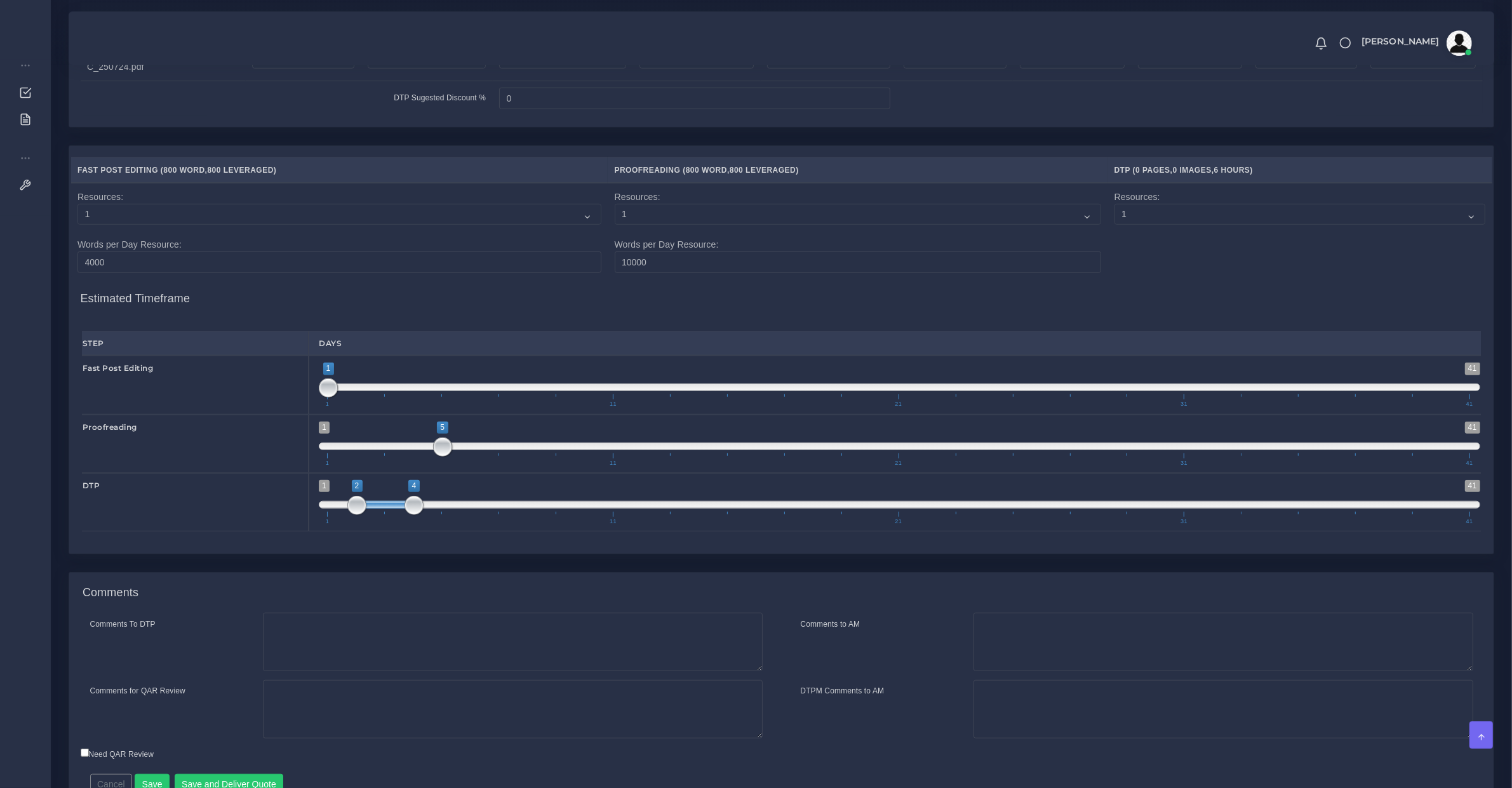
scroll to position [1272, 0]
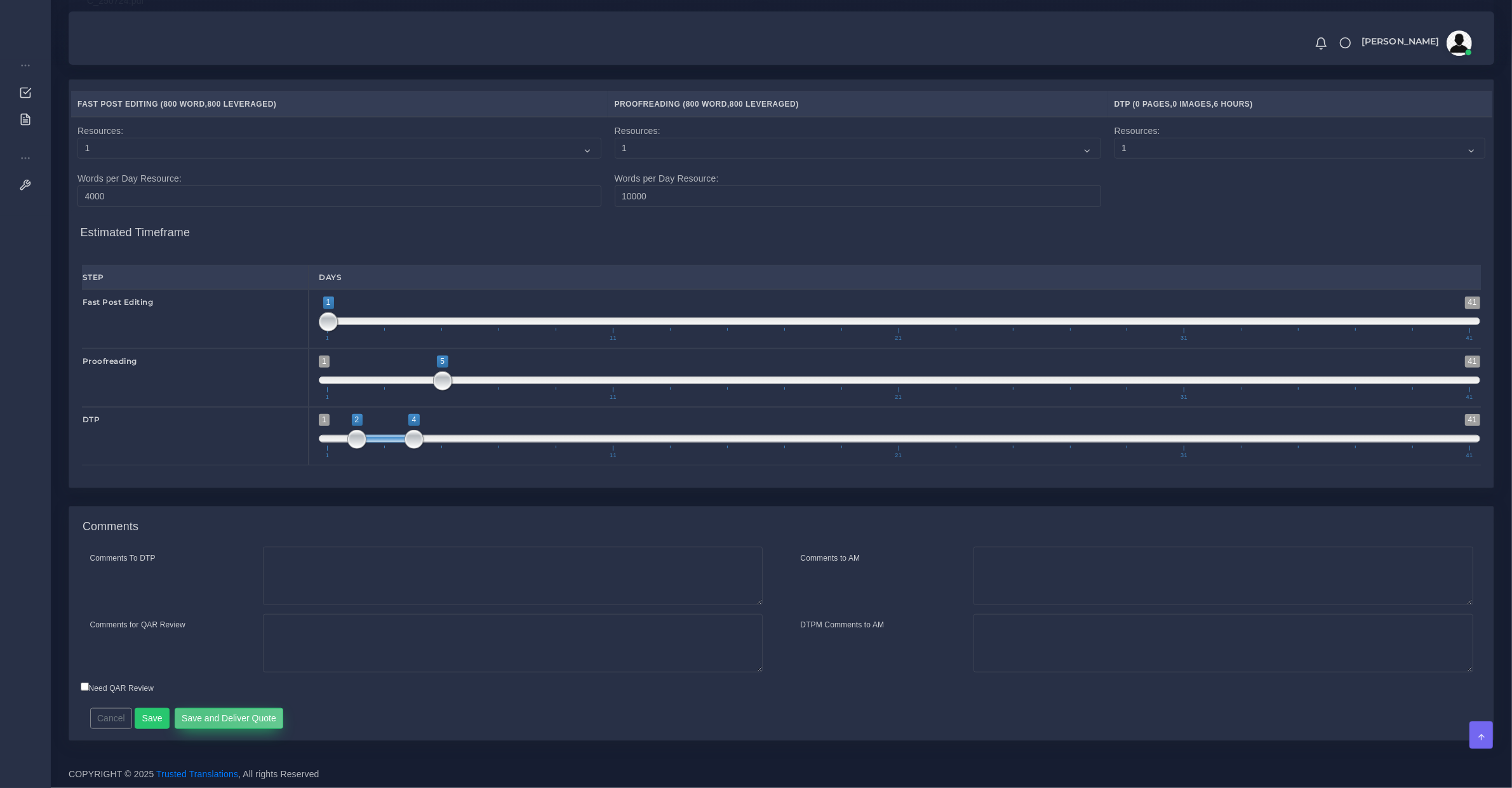
click at [195, 714] on button "Save and Deliver Quote" at bounding box center [229, 719] width 109 height 22
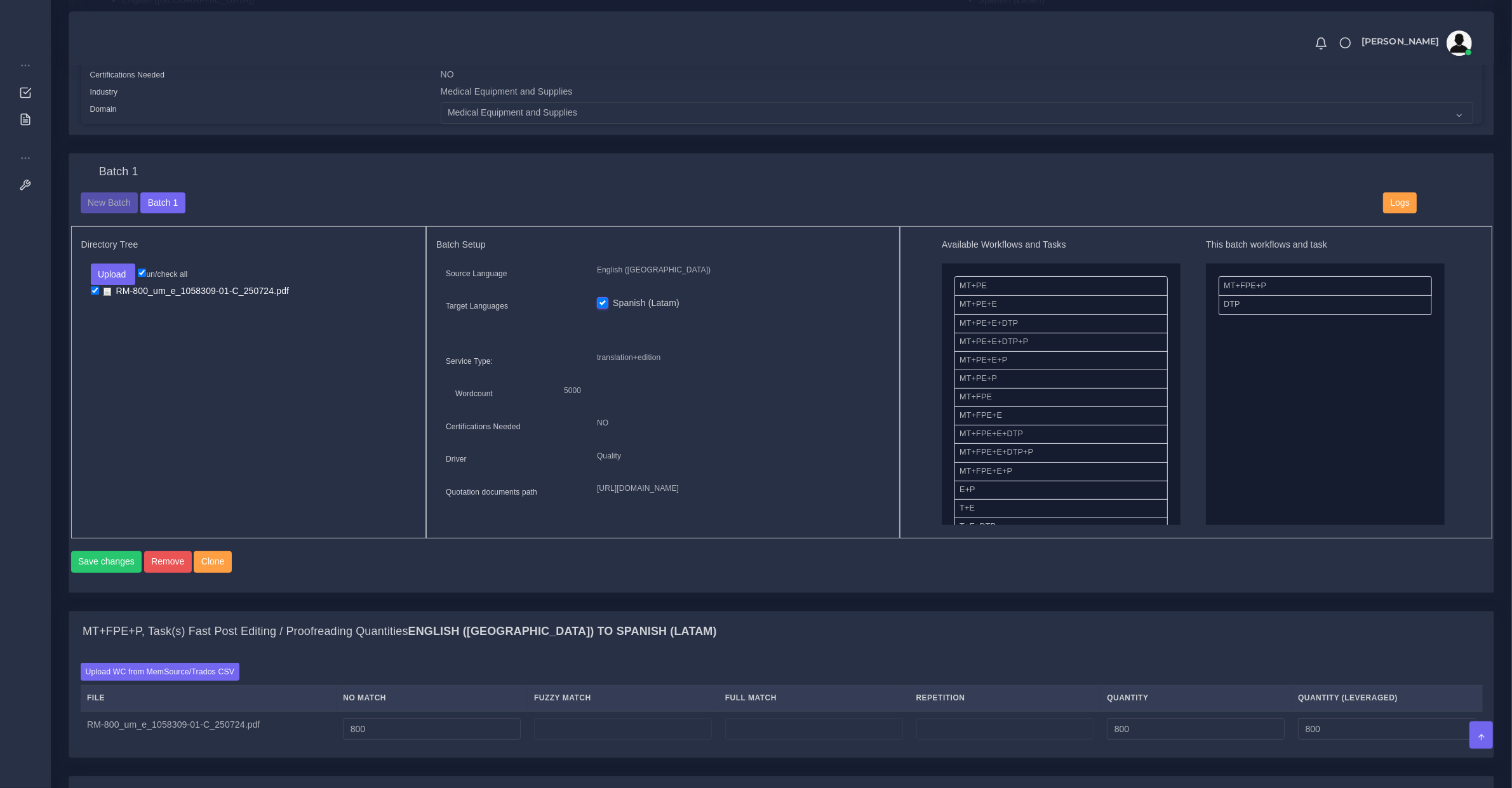
scroll to position [0, 0]
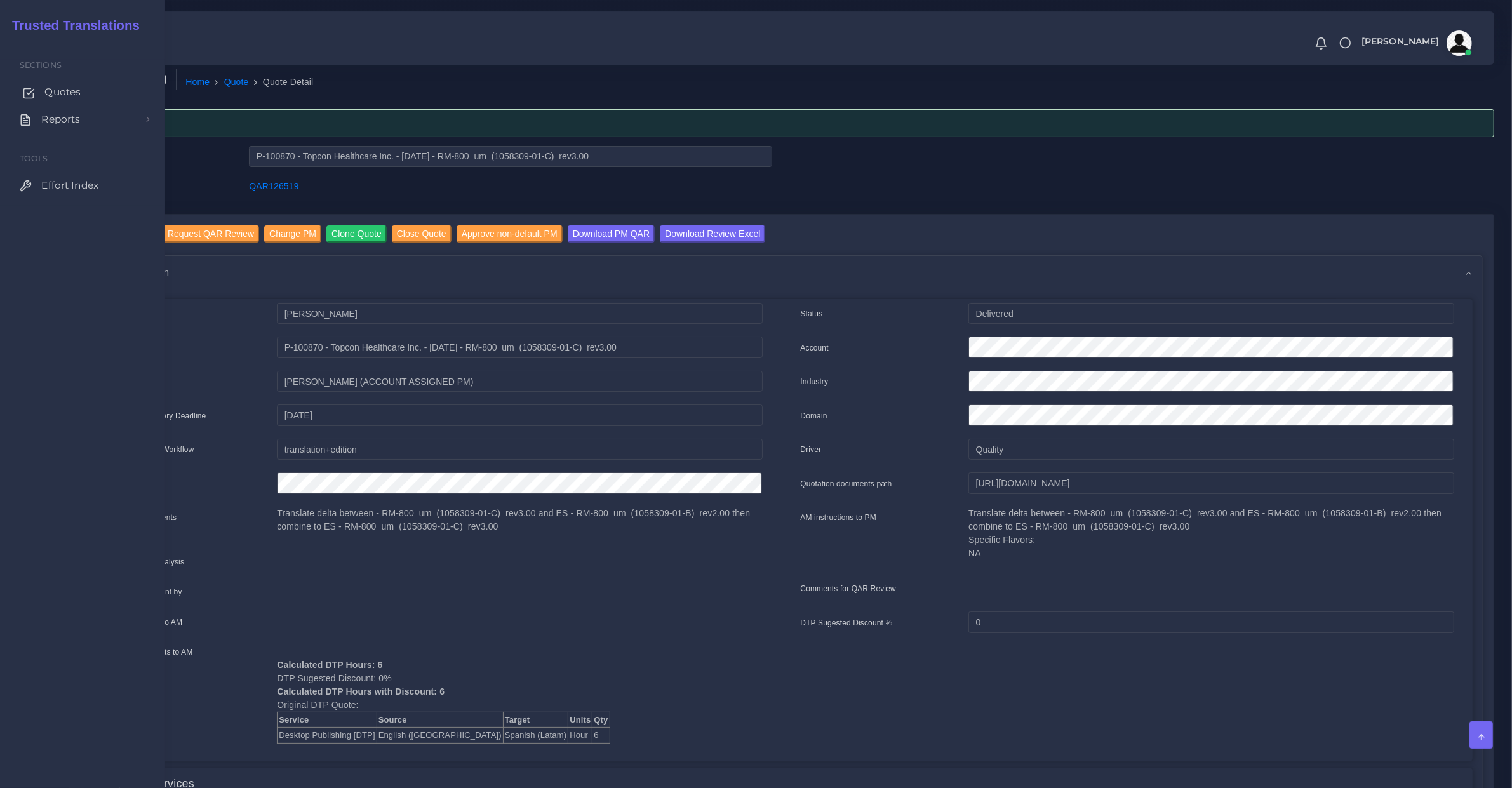
click at [40, 97] on link "Quotes" at bounding box center [83, 92] width 146 height 26
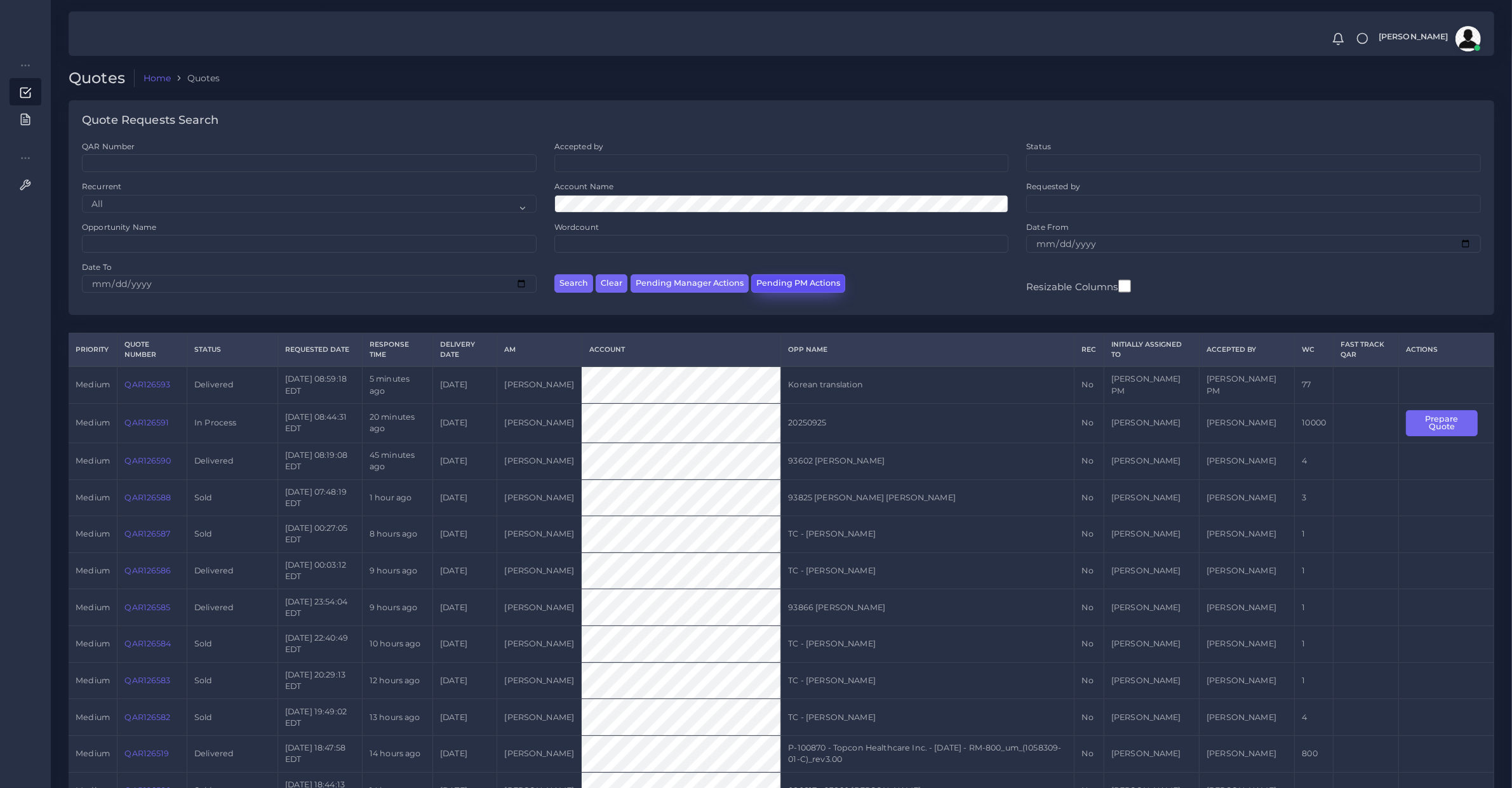
click at [805, 281] on button "Pending PM Actions" at bounding box center [798, 284] width 94 height 19
select select "awaiting_acceptance"
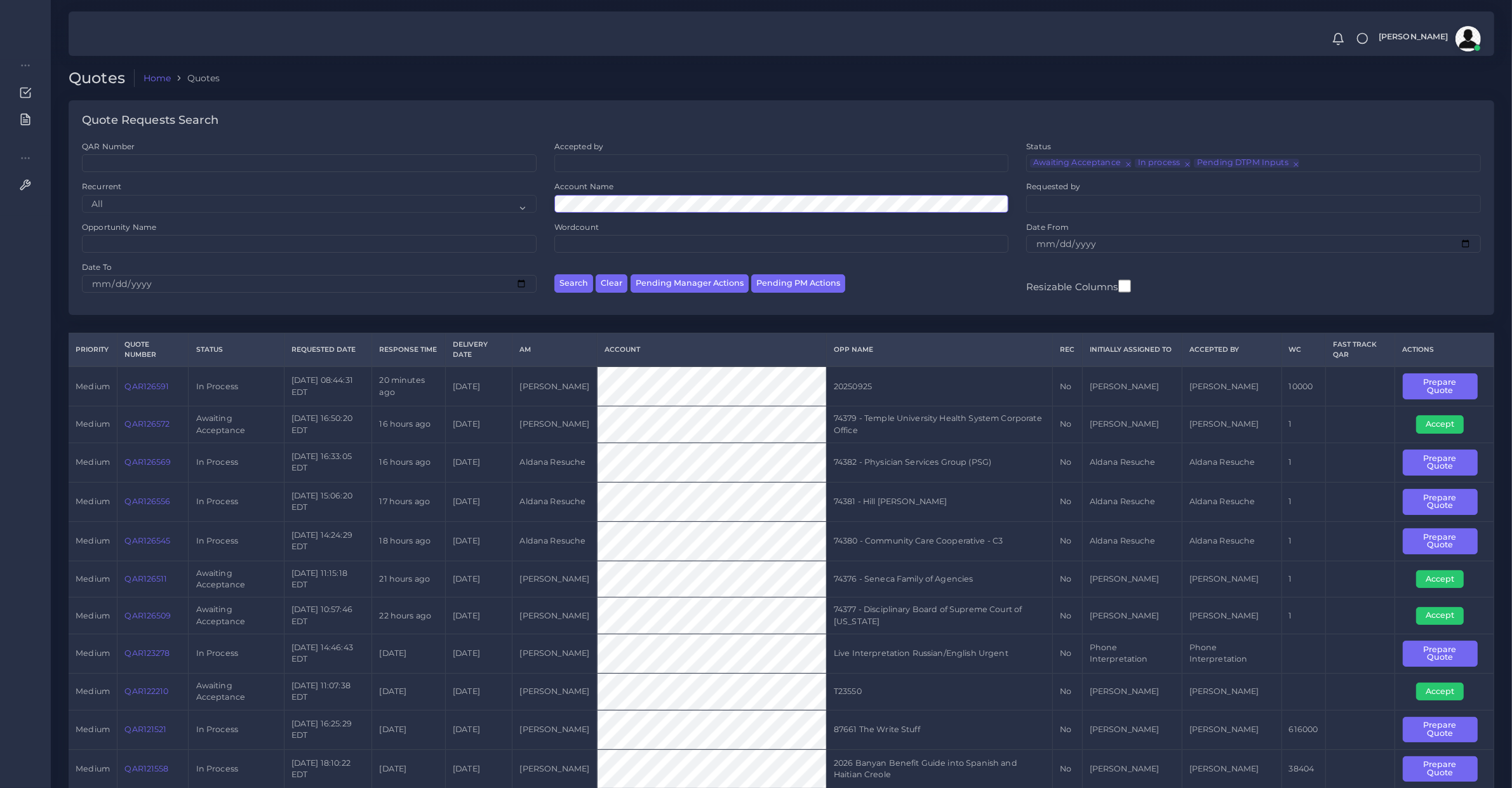
click at [554, 274] on button "Search" at bounding box center [574, 284] width 39 height 19
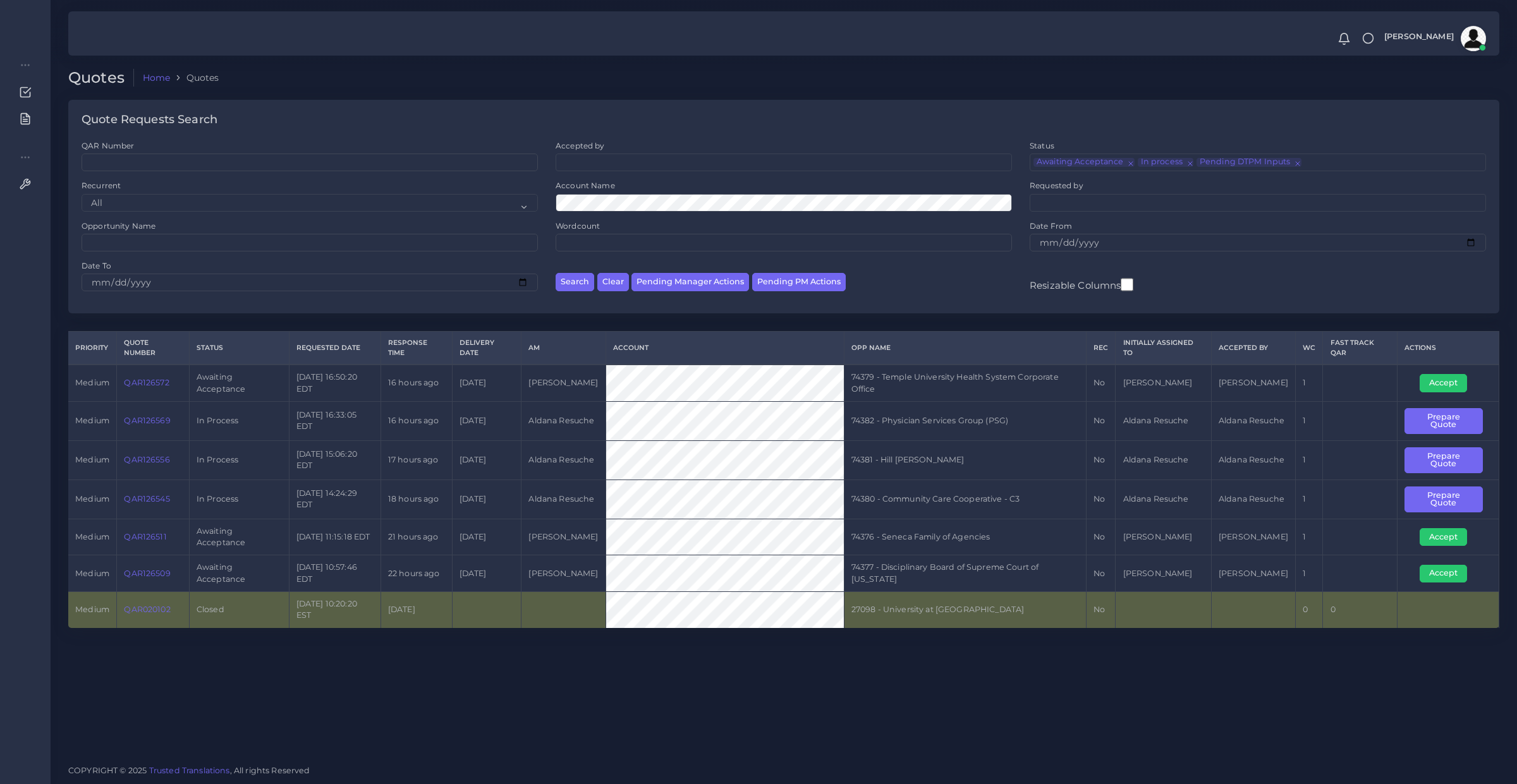
click at [707, 119] on div "Quote Requests Search" at bounding box center [784, 120] width 1431 height 41
